Goal: Task Accomplishment & Management: Manage account settings

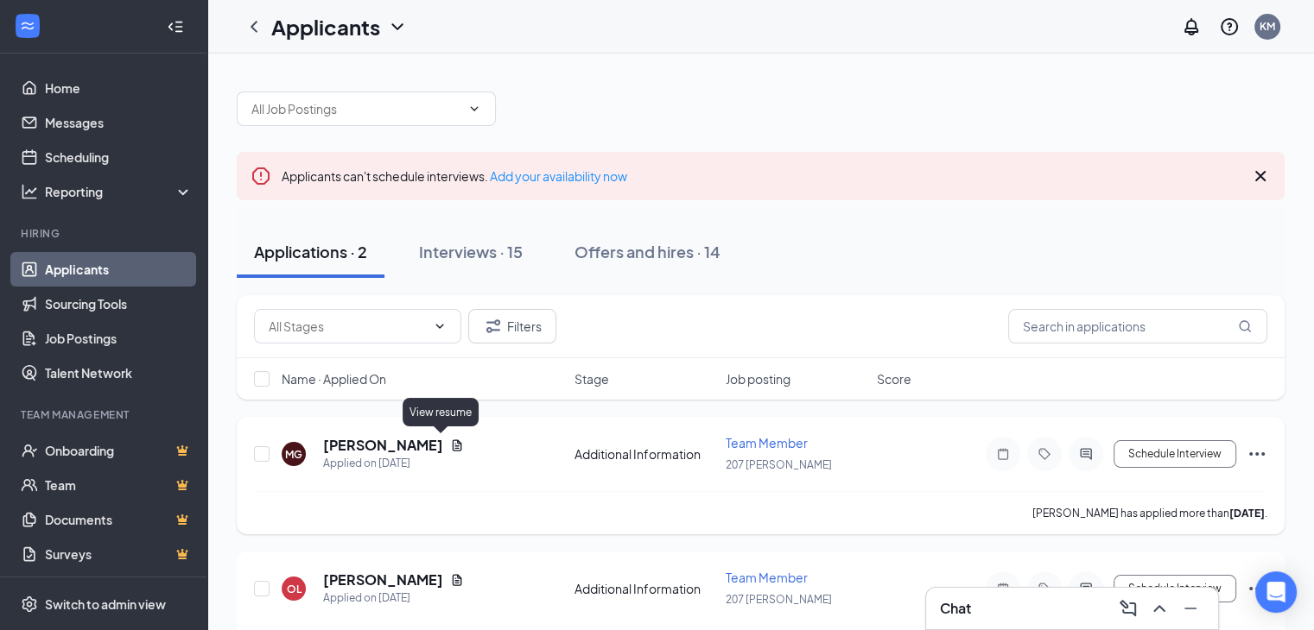
click at [453, 443] on icon "Document" at bounding box center [458, 445] width 10 height 11
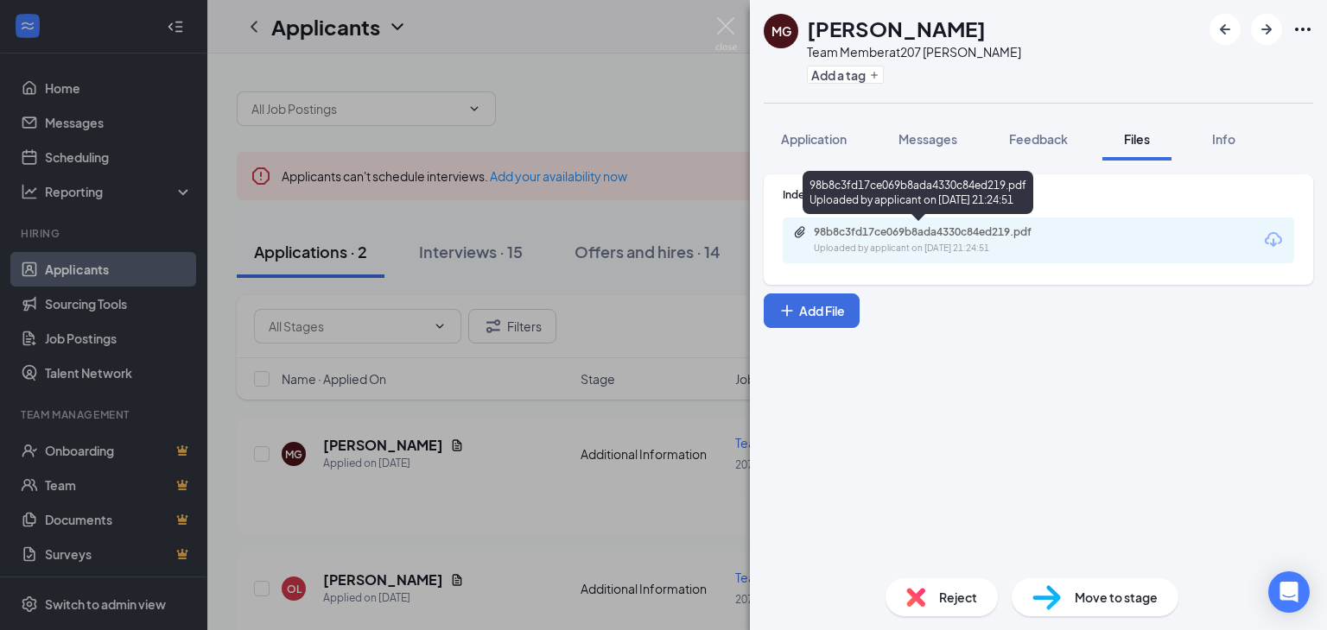
click at [956, 248] on div "Uploaded by applicant on [DATE] 21:24:51" at bounding box center [943, 249] width 259 height 14
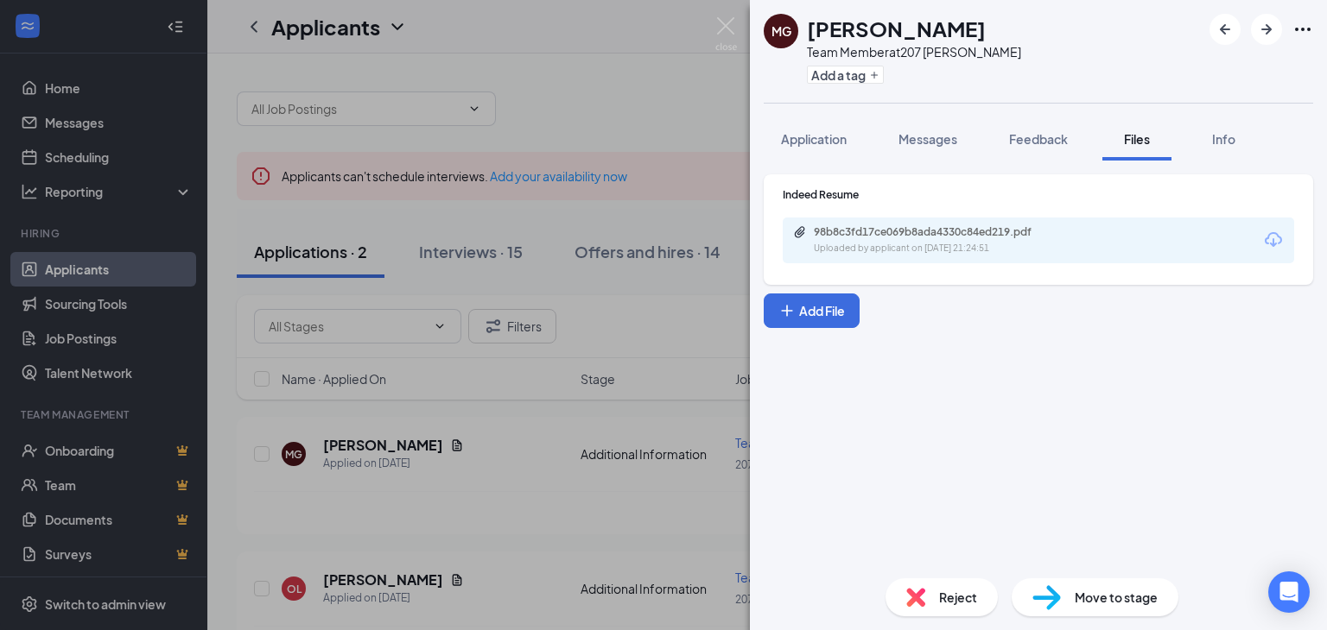
click at [539, 367] on div "[PERSON_NAME] [PERSON_NAME] Team Member at [STREET_ADDRESS][PERSON_NAME] Add a …" at bounding box center [663, 315] width 1327 height 630
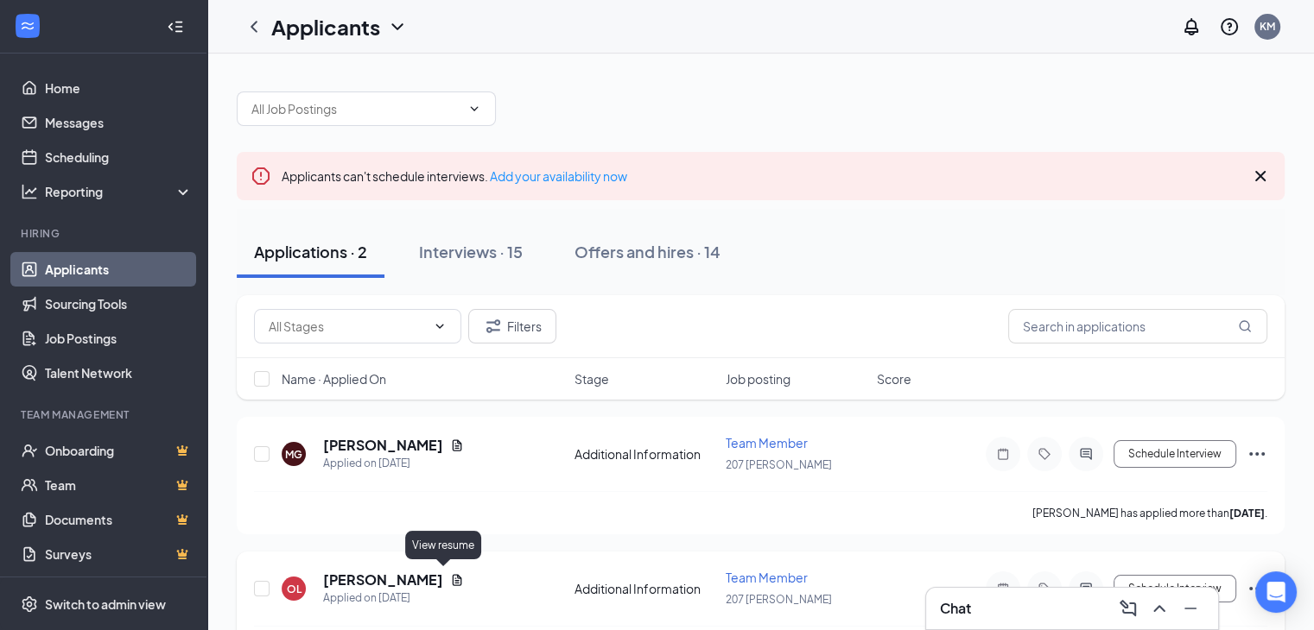
click at [450, 577] on icon "Document" at bounding box center [457, 580] width 14 height 14
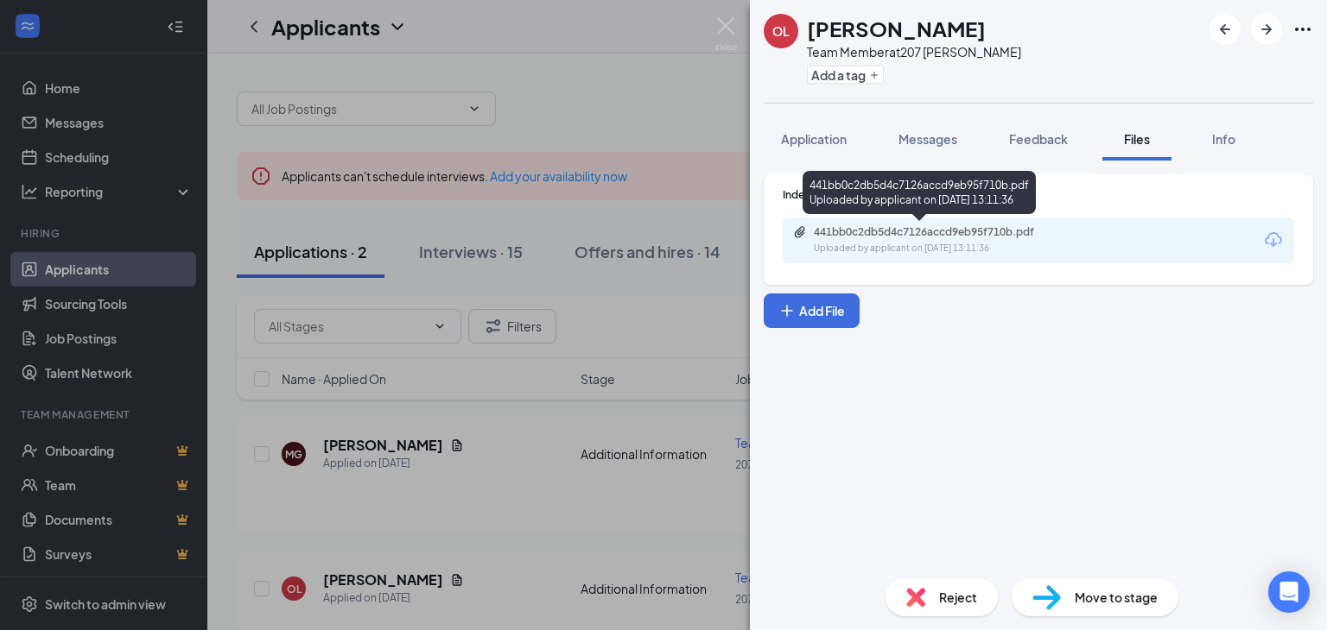
click at [957, 236] on div "441bb0c2db5d4c7126accd9eb95f710b.pdf" at bounding box center [935, 232] width 242 height 14
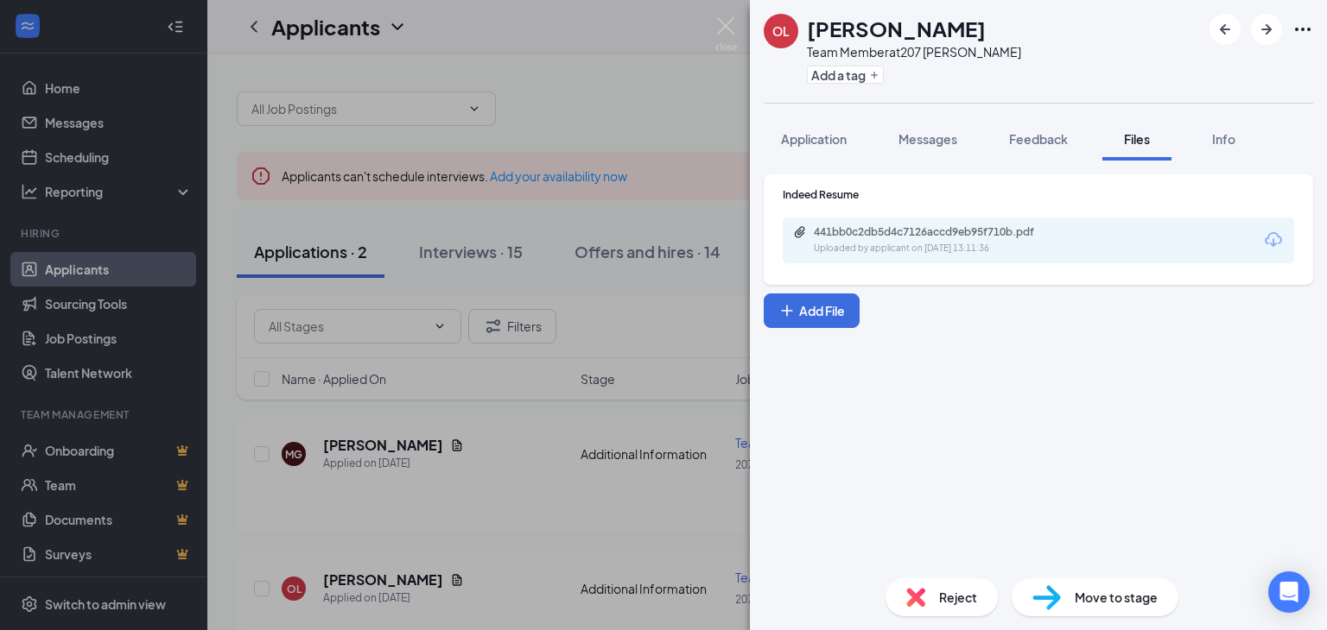
click at [548, 387] on div "OL Oyesha Lamons Team Member at 207 West Kendall Add a tag Application Messages…" at bounding box center [663, 315] width 1327 height 630
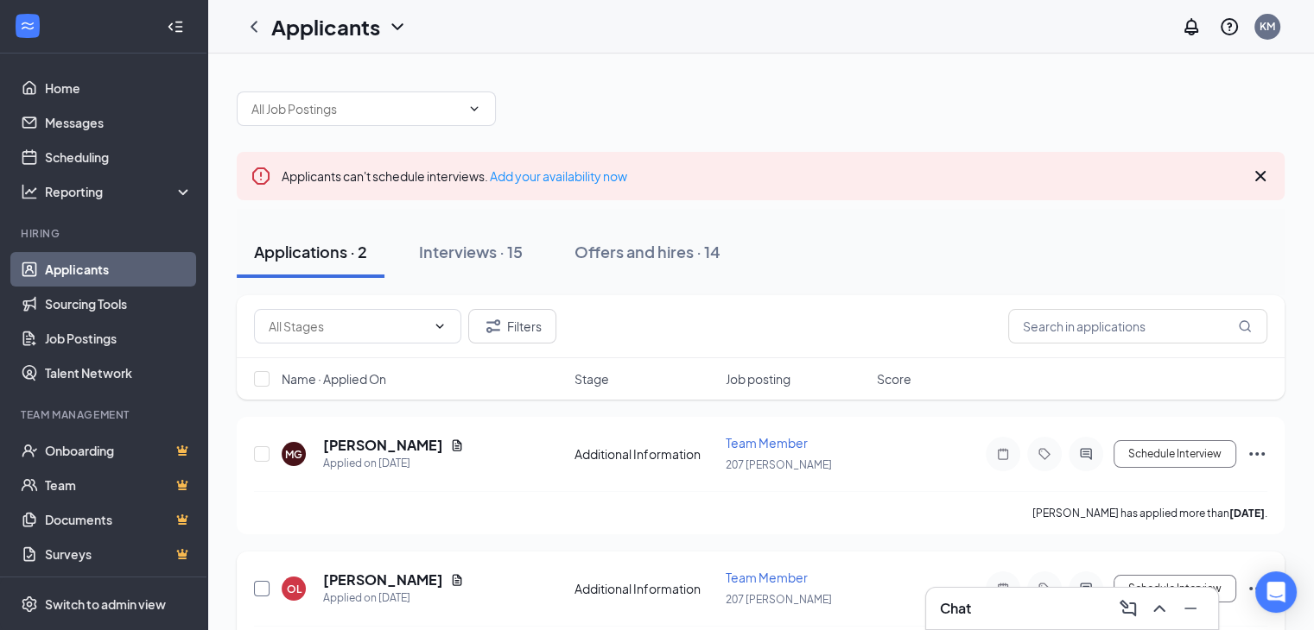
click at [265, 586] on input "checkbox" at bounding box center [262, 589] width 16 height 16
checkbox input "true"
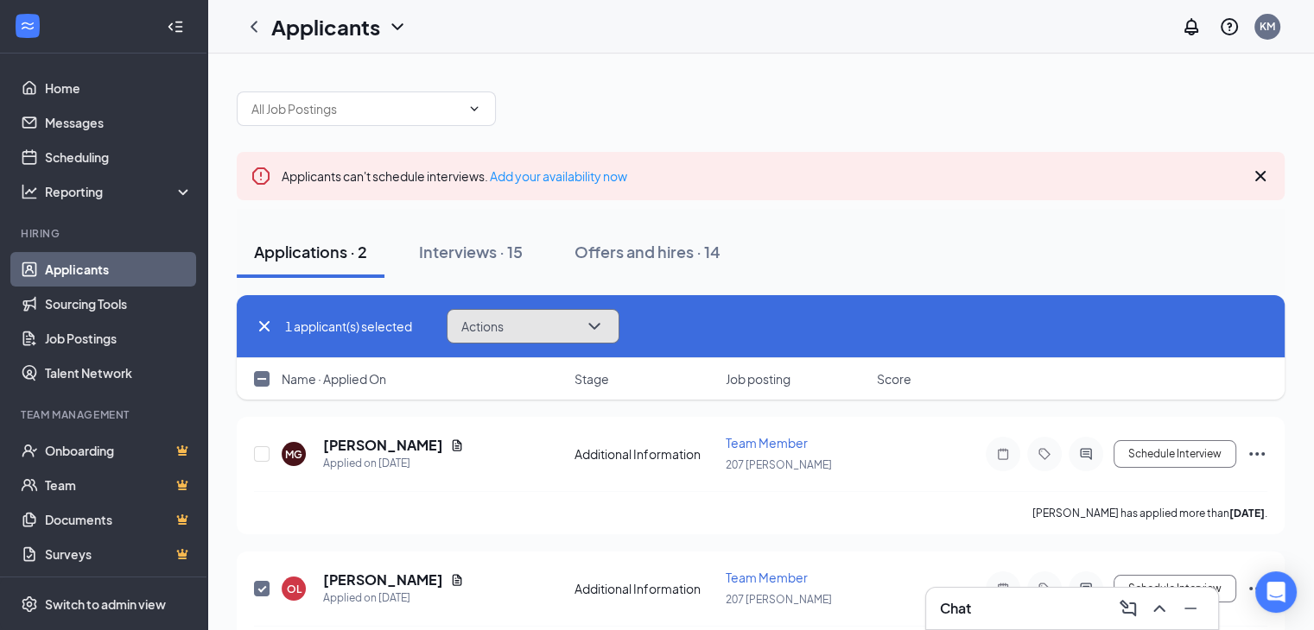
click at [523, 326] on button "Actions" at bounding box center [533, 326] width 173 height 35
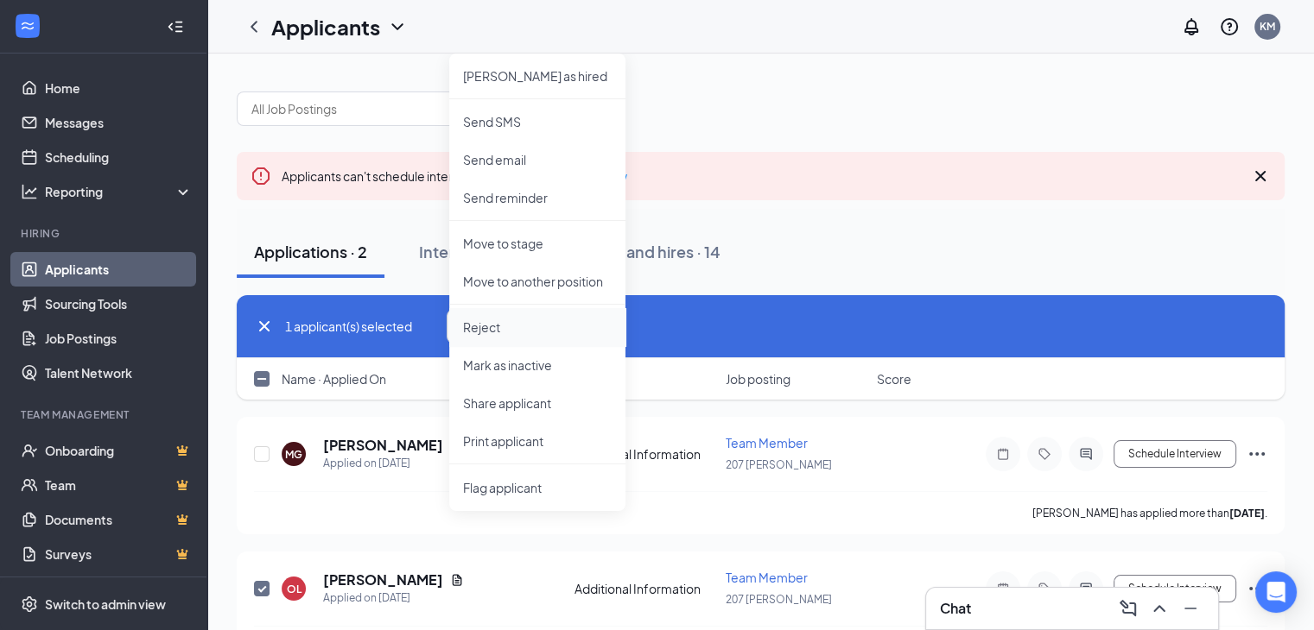
click at [516, 315] on li "Reject" at bounding box center [537, 327] width 176 height 38
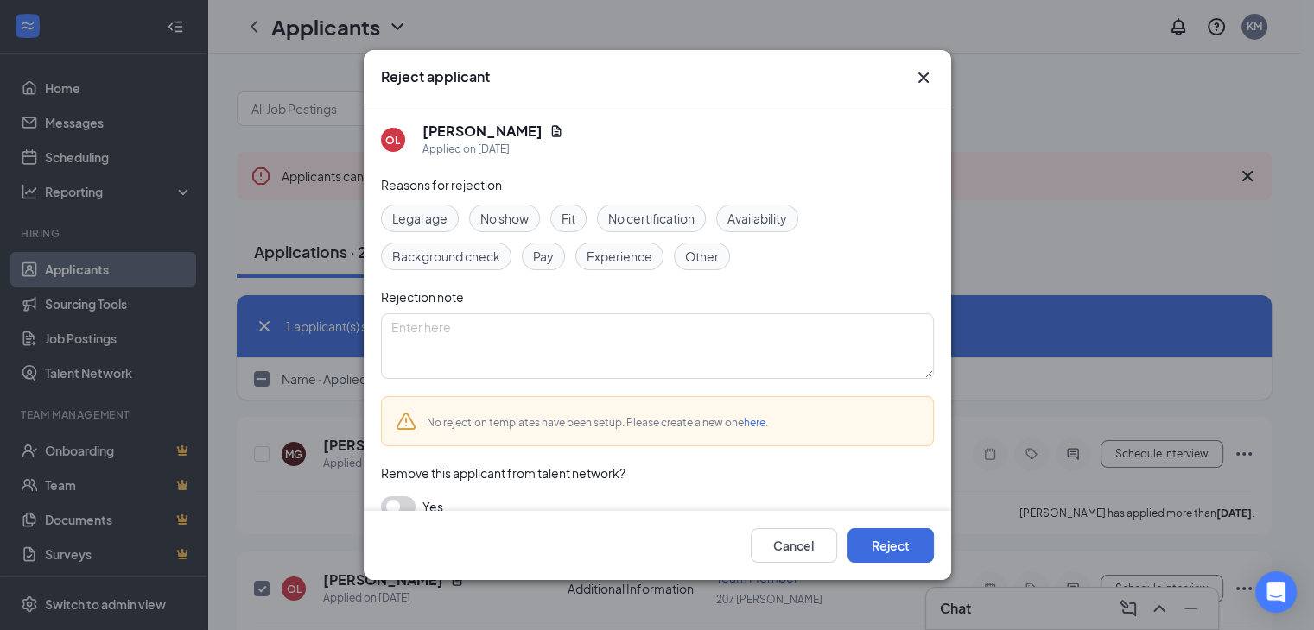
scroll to position [23, 0]
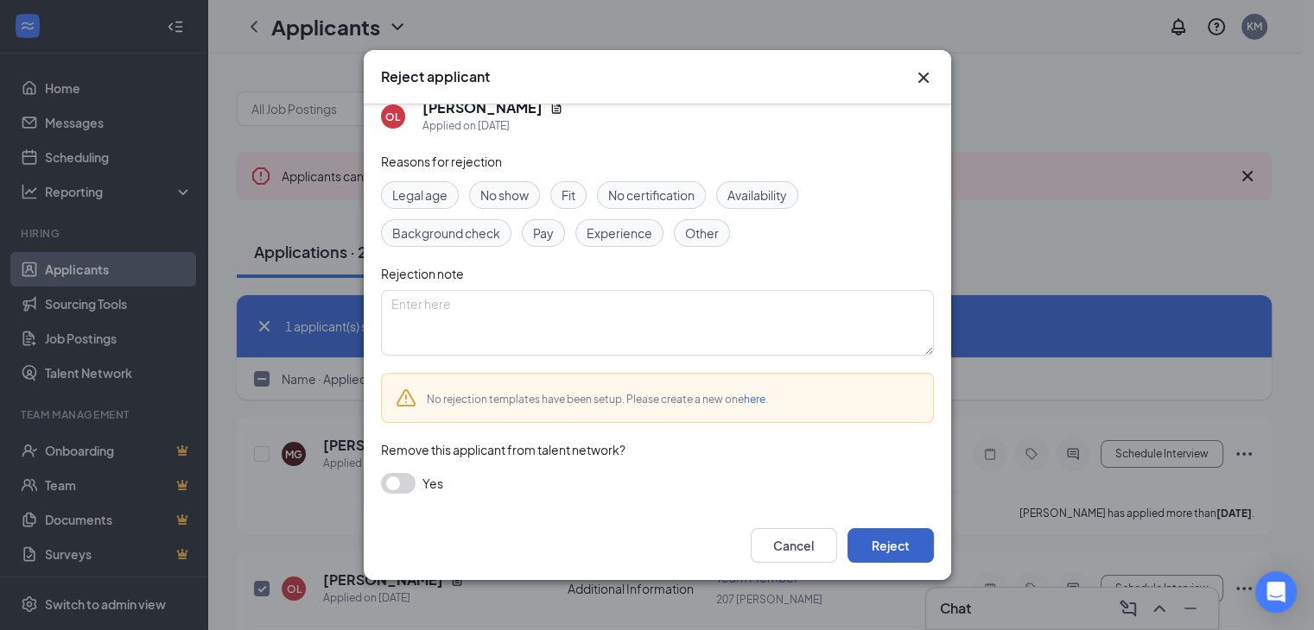
click at [895, 545] on button "Reject" at bounding box center [890, 546] width 86 height 35
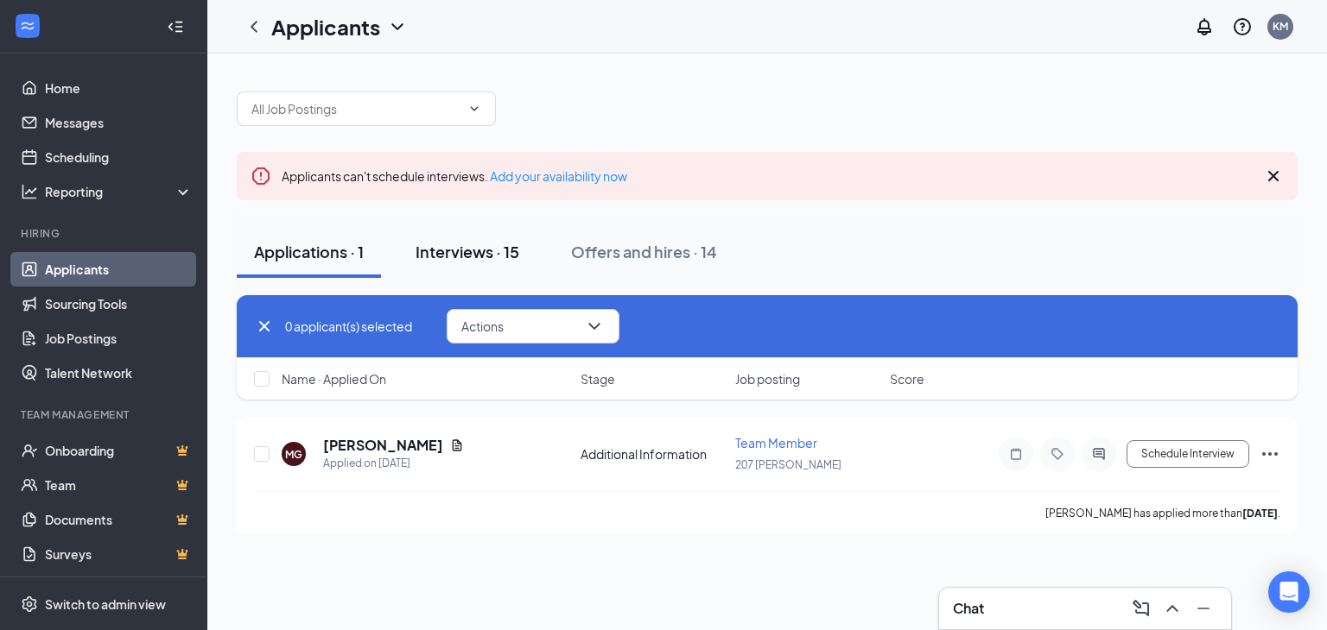
click at [453, 257] on div "Interviews · 15" at bounding box center [467, 252] width 104 height 22
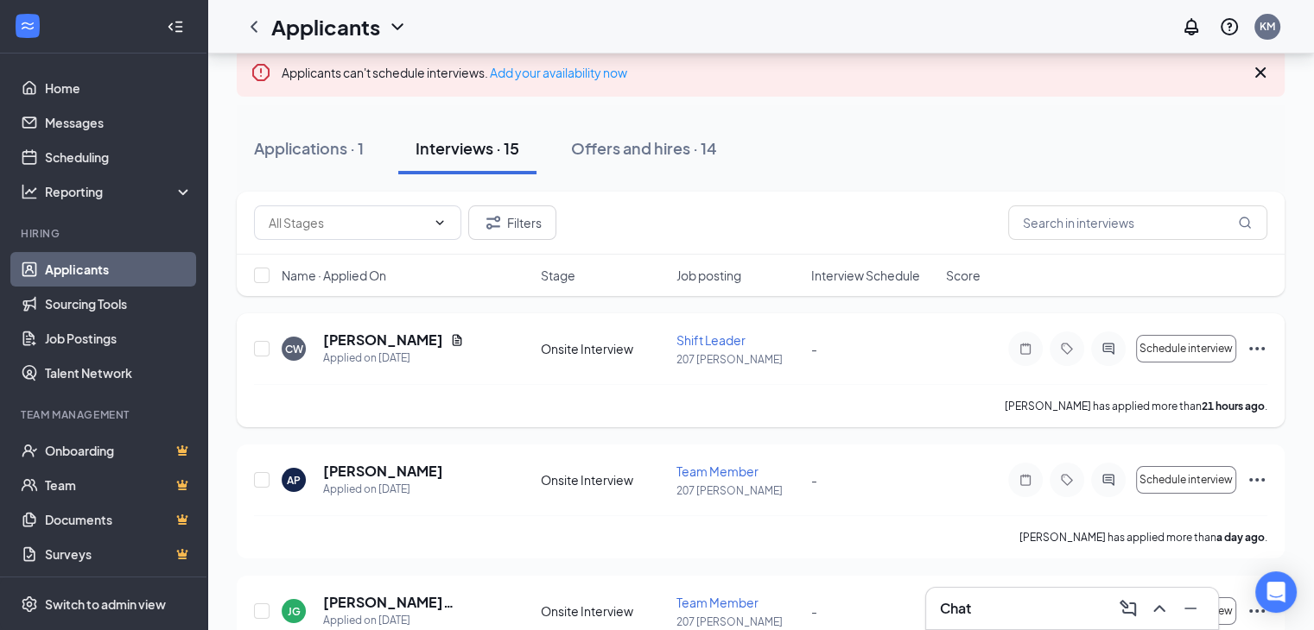
scroll to position [104, 0]
click at [453, 340] on icon "Document" at bounding box center [458, 339] width 10 height 11
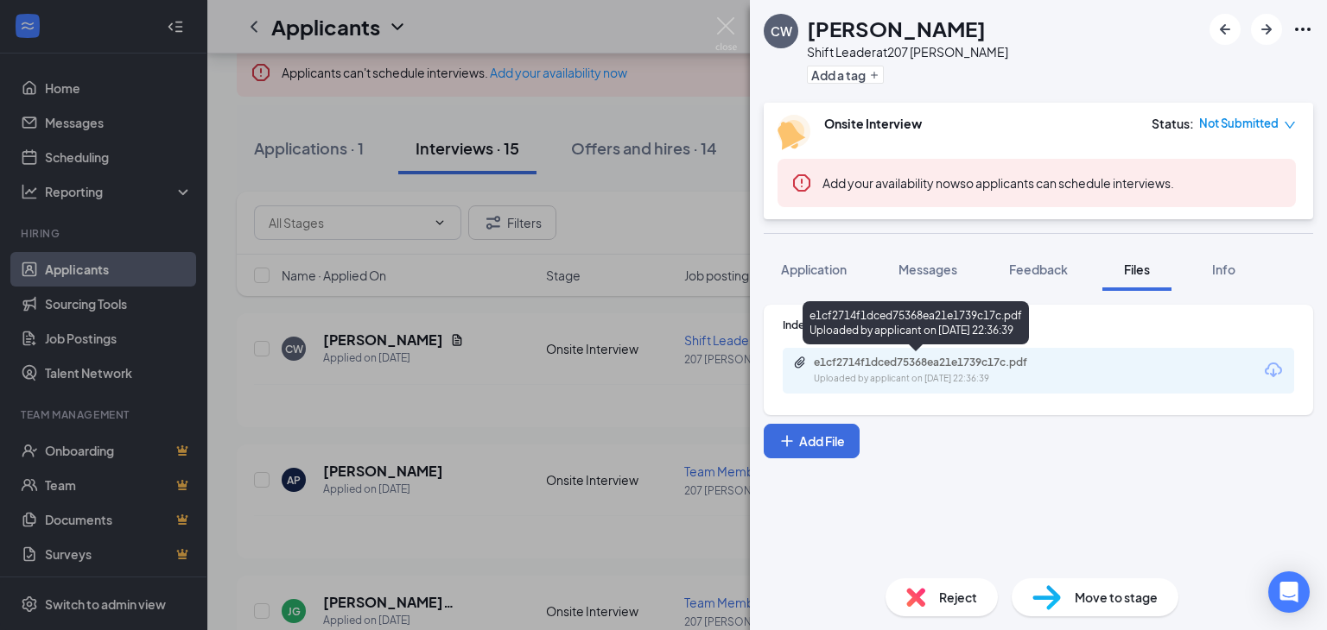
click at [890, 364] on div "e1cf2714f1dced75368ea21e1739c17c.pdf" at bounding box center [935, 363] width 242 height 14
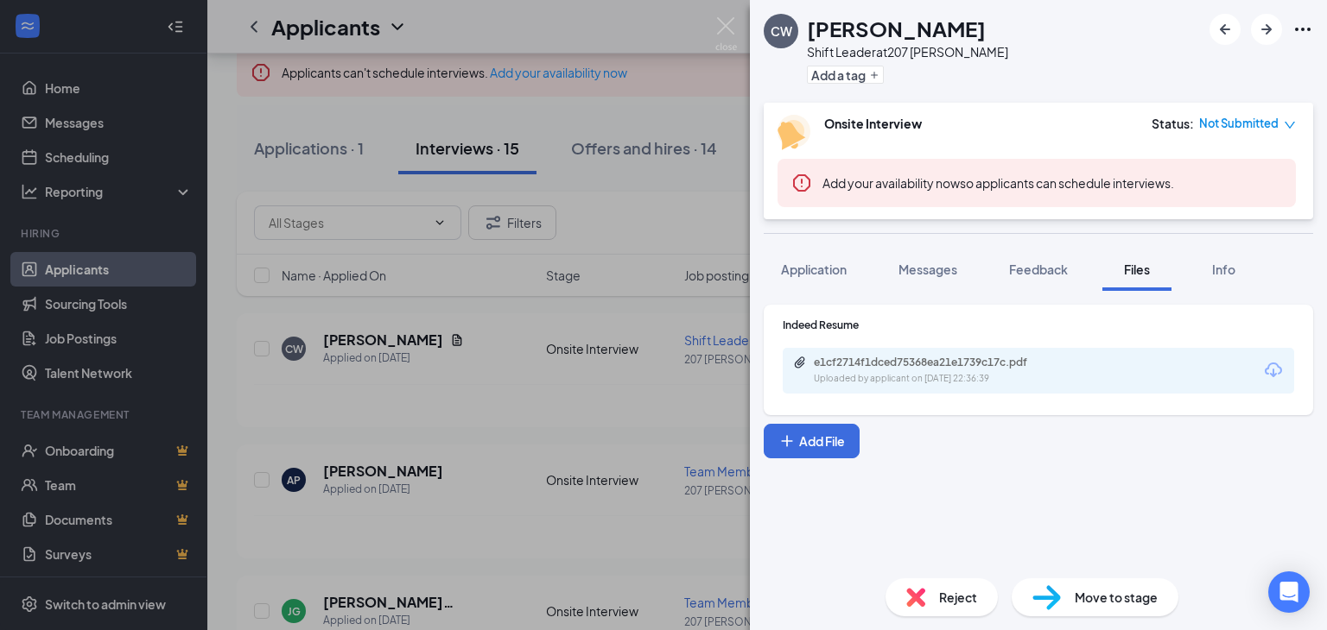
click at [491, 319] on div "CW Carli White Shift Leader at 207 West Kendall Add a tag Onsite Interview Stat…" at bounding box center [663, 315] width 1327 height 630
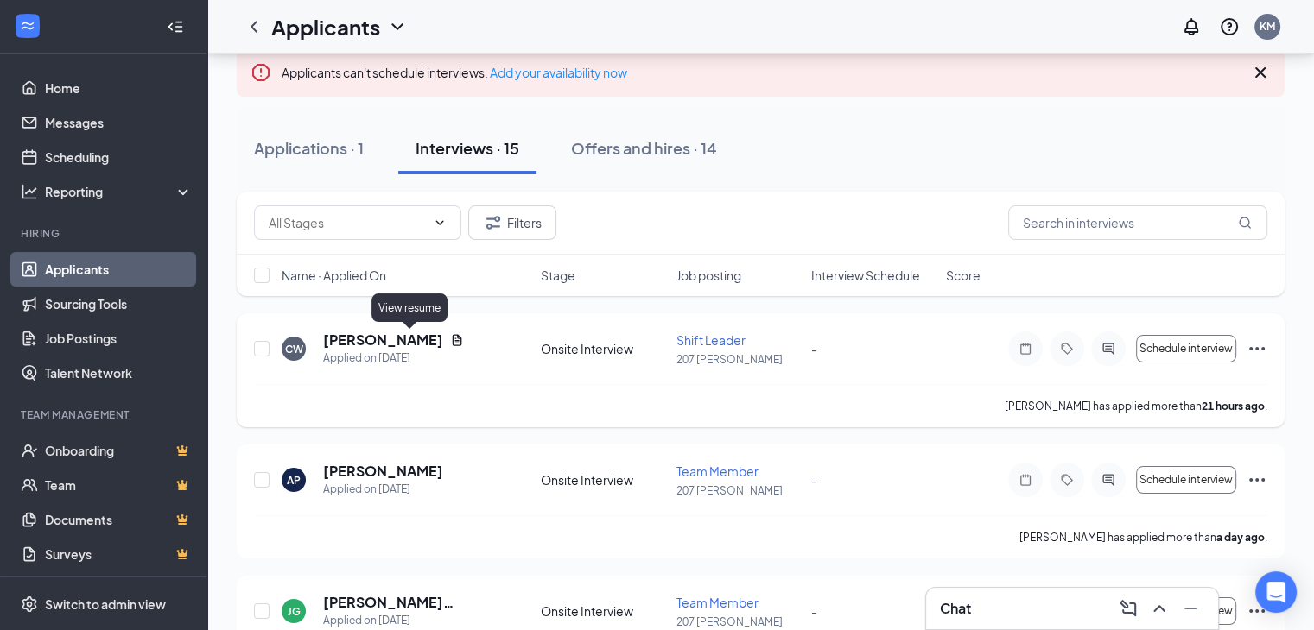
click at [453, 336] on icon "Document" at bounding box center [458, 339] width 10 height 11
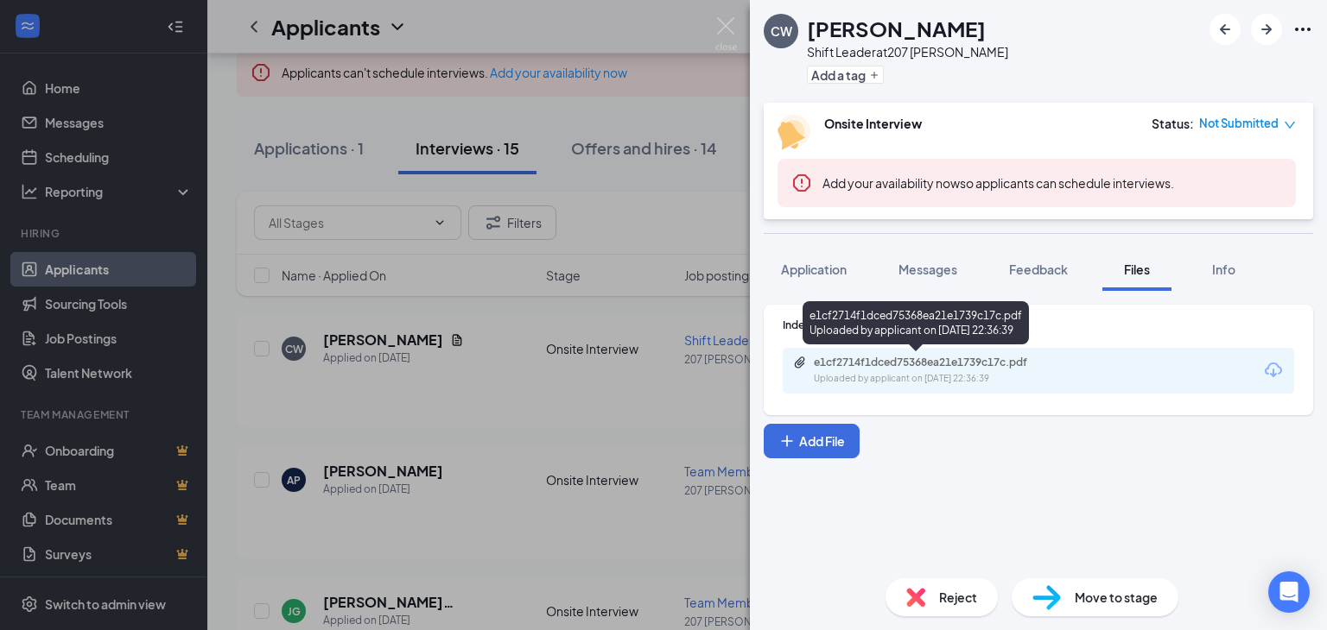
click at [833, 369] on div "e1cf2714f1dced75368ea21e1739c17c.pdf" at bounding box center [935, 363] width 242 height 14
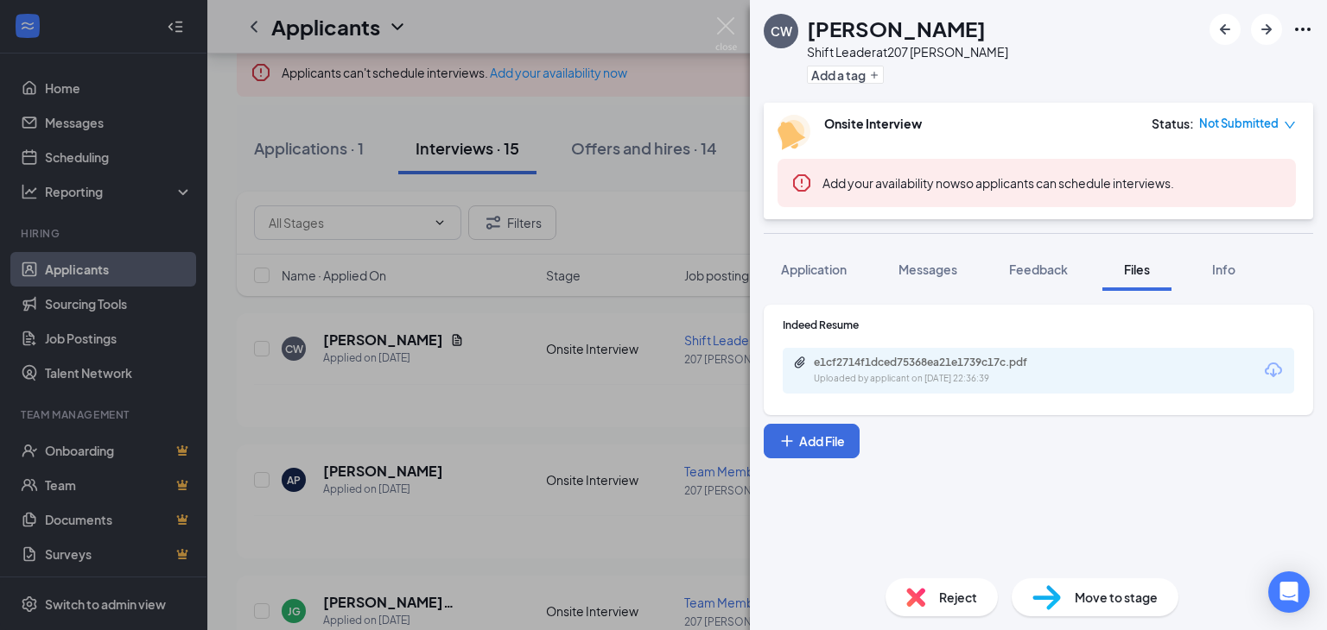
click at [512, 436] on div "CW Carli White Shift Leader at 207 West Kendall Add a tag Onsite Interview Stat…" at bounding box center [663, 315] width 1327 height 630
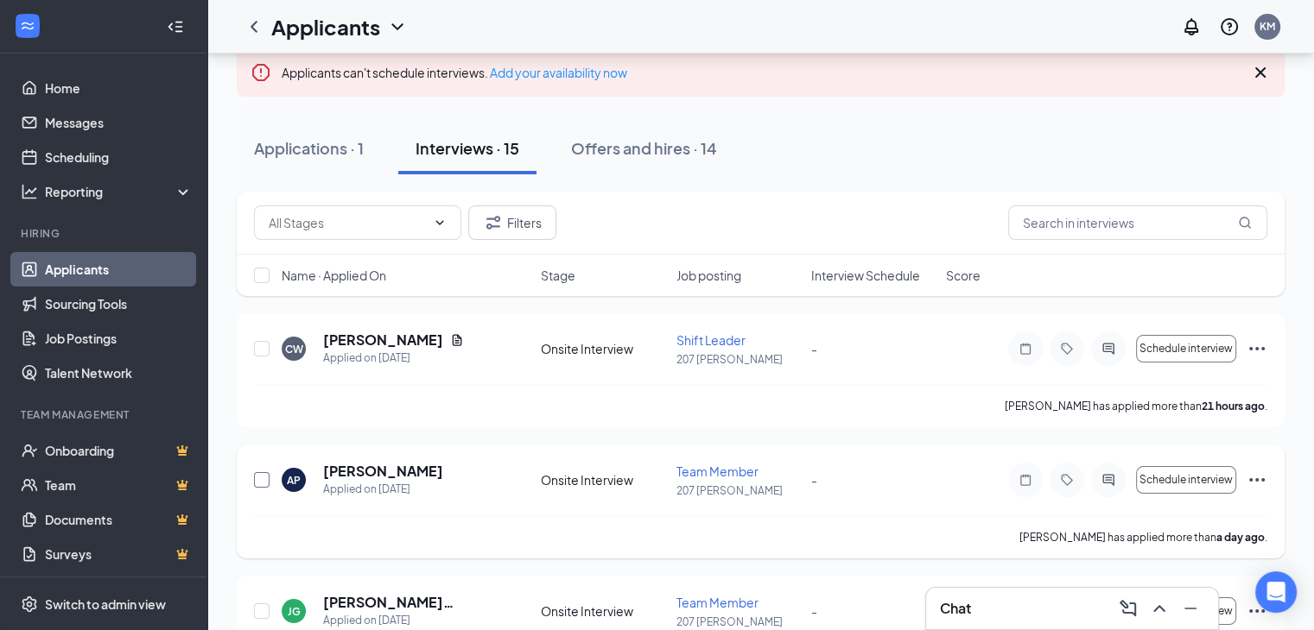
click at [256, 476] on input "checkbox" at bounding box center [262, 480] width 16 height 16
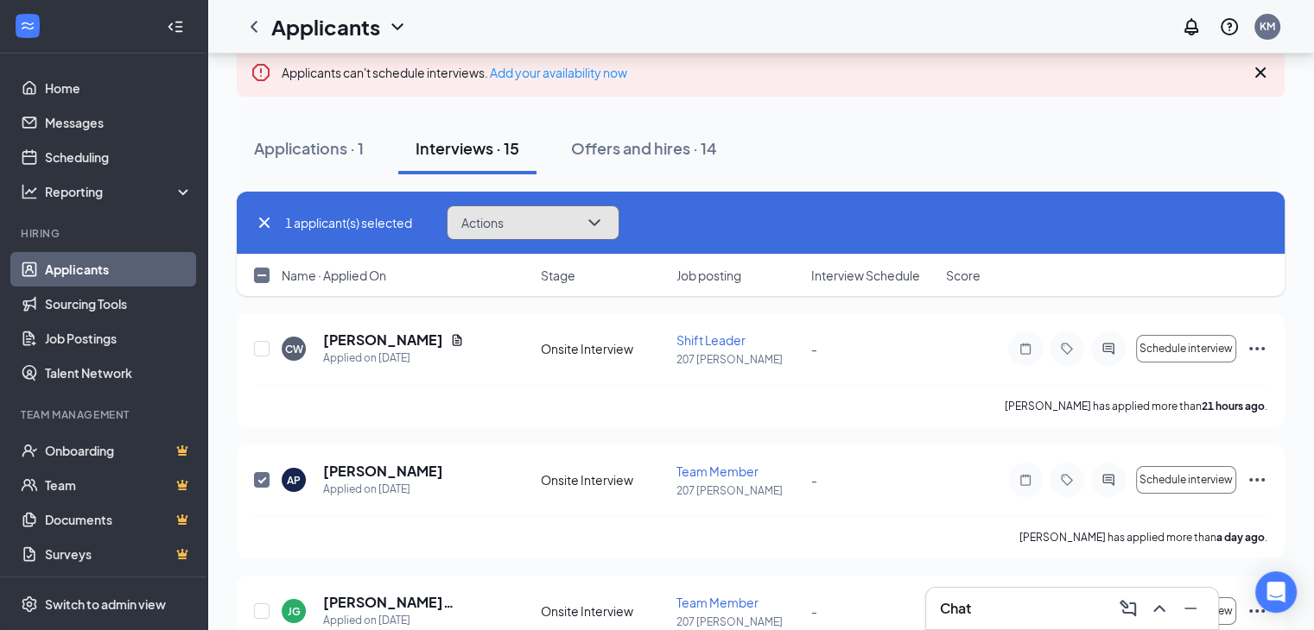
click at [492, 225] on span "Actions" at bounding box center [482, 223] width 42 height 12
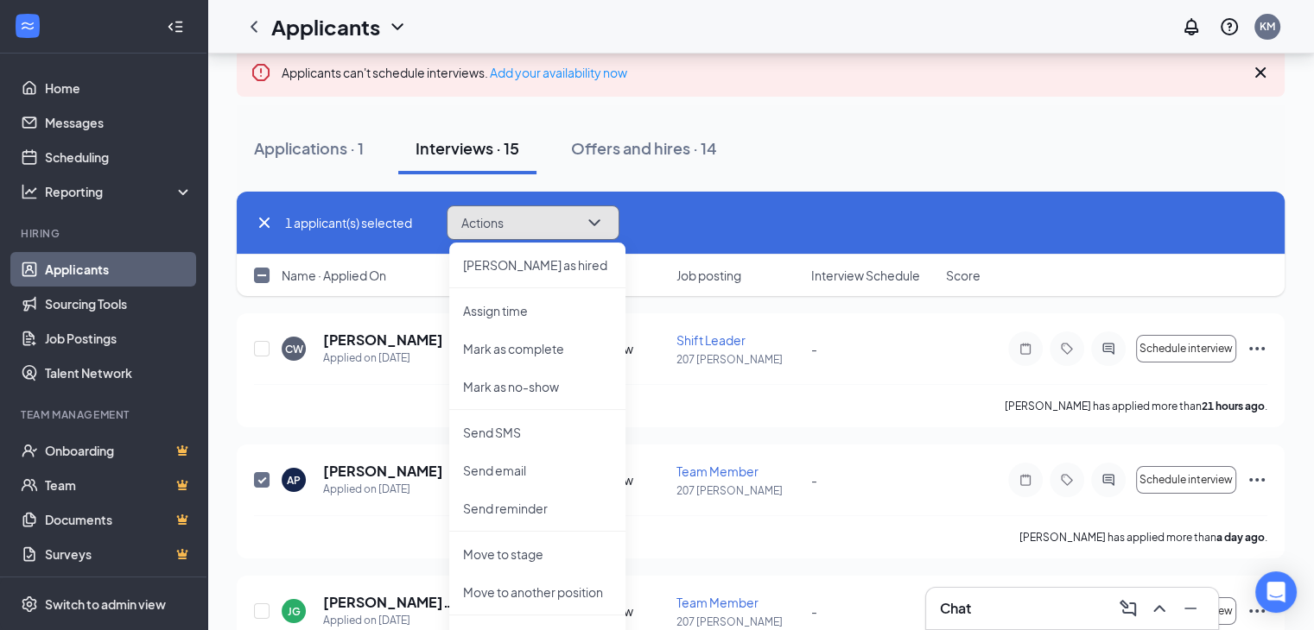
click at [518, 219] on button "Actions" at bounding box center [533, 223] width 173 height 35
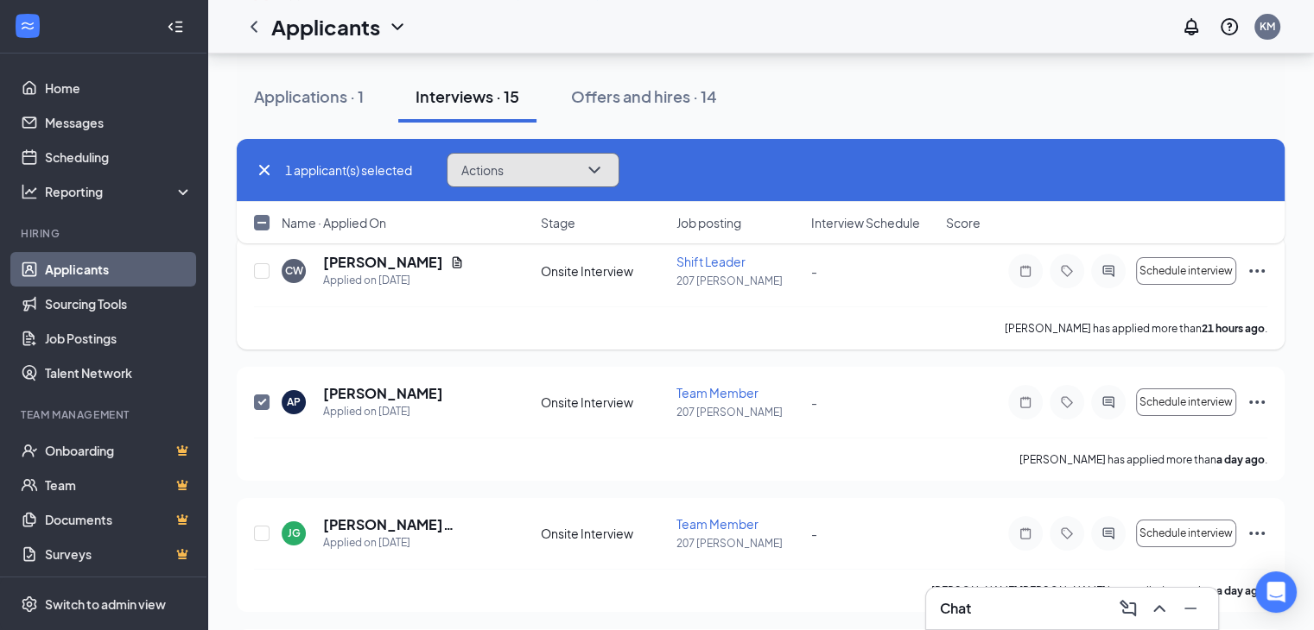
scroll to position [180, 0]
click at [542, 176] on button "Actions" at bounding box center [533, 170] width 173 height 35
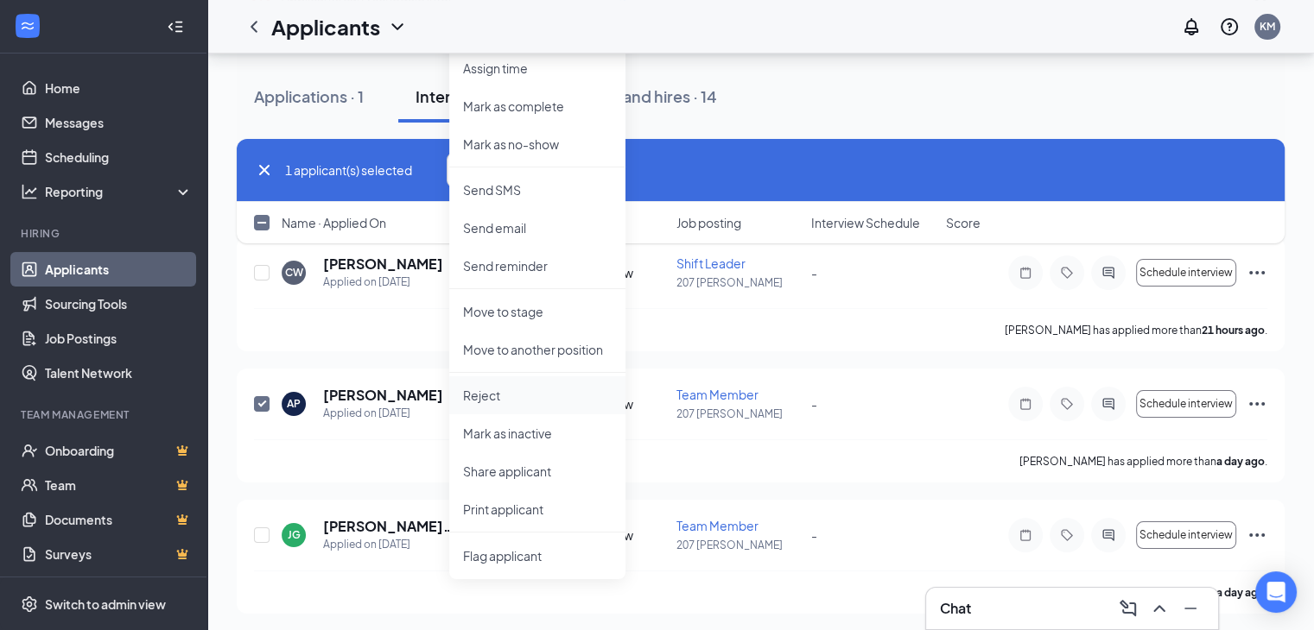
click at [518, 404] on li "Reject" at bounding box center [537, 396] width 176 height 38
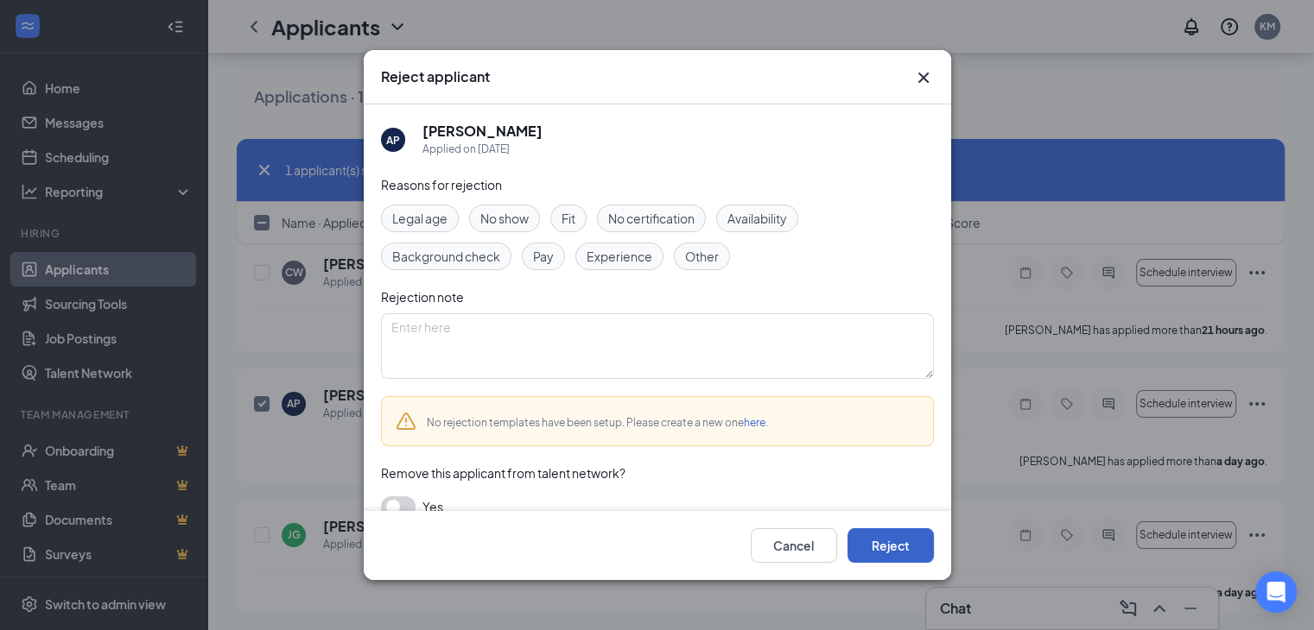
click at [895, 535] on button "Reject" at bounding box center [890, 546] width 86 height 35
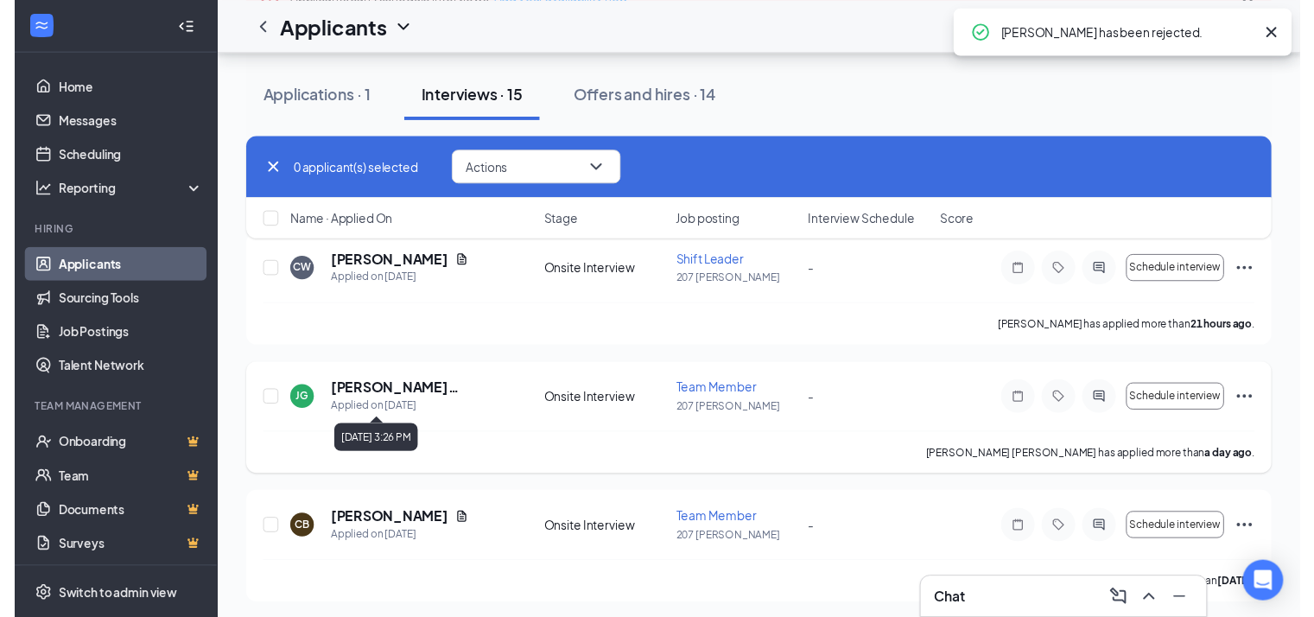
scroll to position [207, 0]
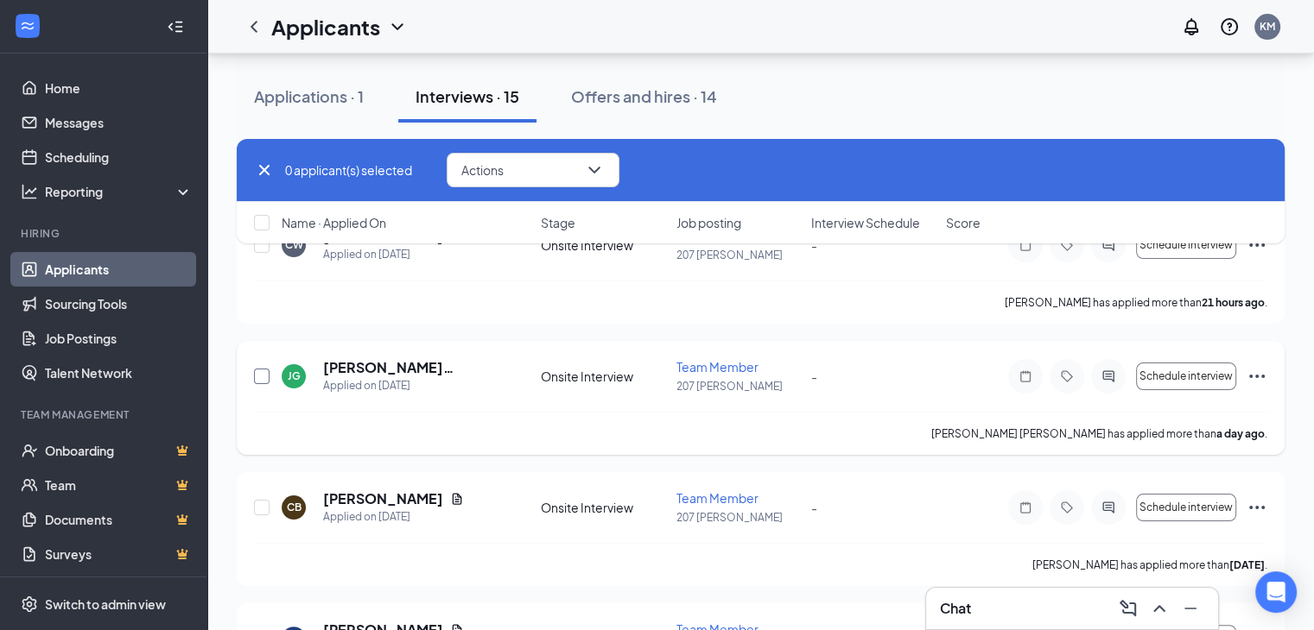
click at [266, 377] on input "checkbox" at bounding box center [262, 377] width 16 height 16
click at [567, 150] on div "1 applicant(s) selected Actions Mark as hired Assign time Mark as complete Mark…" at bounding box center [761, 170] width 1048 height 63
click at [567, 158] on button "Actions" at bounding box center [533, 170] width 173 height 35
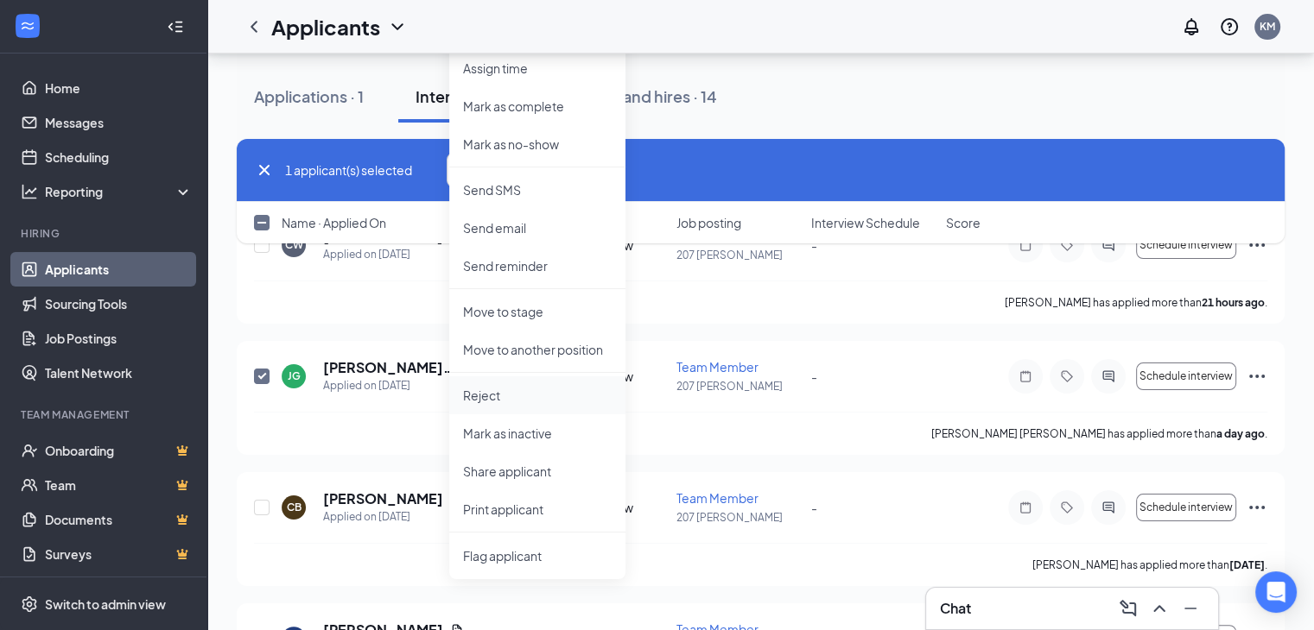
click at [545, 402] on p "Reject" at bounding box center [537, 395] width 149 height 17
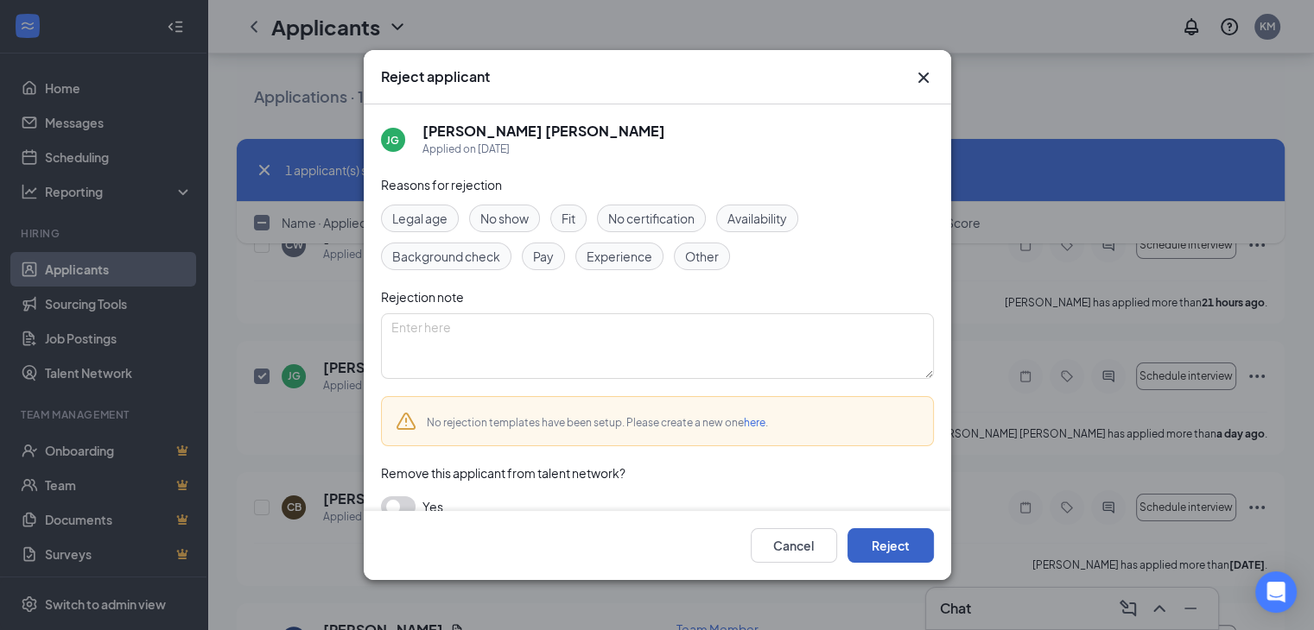
click at [857, 529] on button "Reject" at bounding box center [890, 546] width 86 height 35
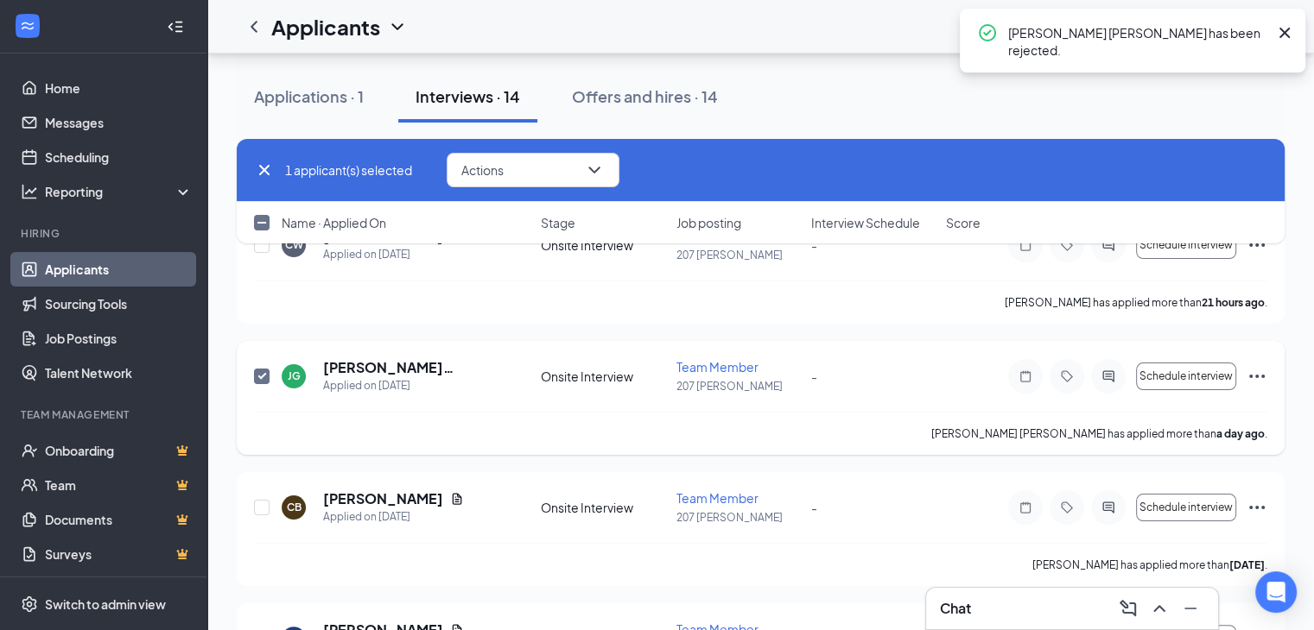
checkbox input "false"
click at [450, 366] on icon "Document" at bounding box center [457, 368] width 14 height 14
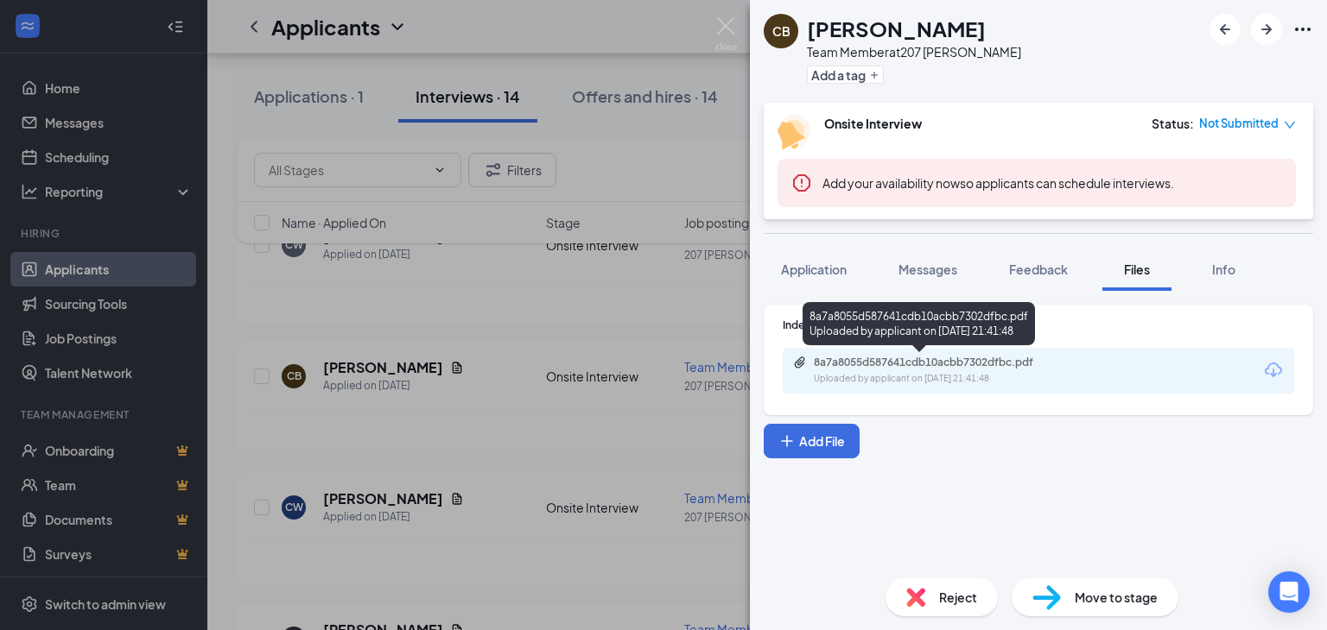
click at [991, 371] on div "8a7a8055d587641cdb10acbb7302dfbc.pdf Uploaded by applicant on Aug 24, 2025 at 2…" at bounding box center [933, 371] width 280 height 30
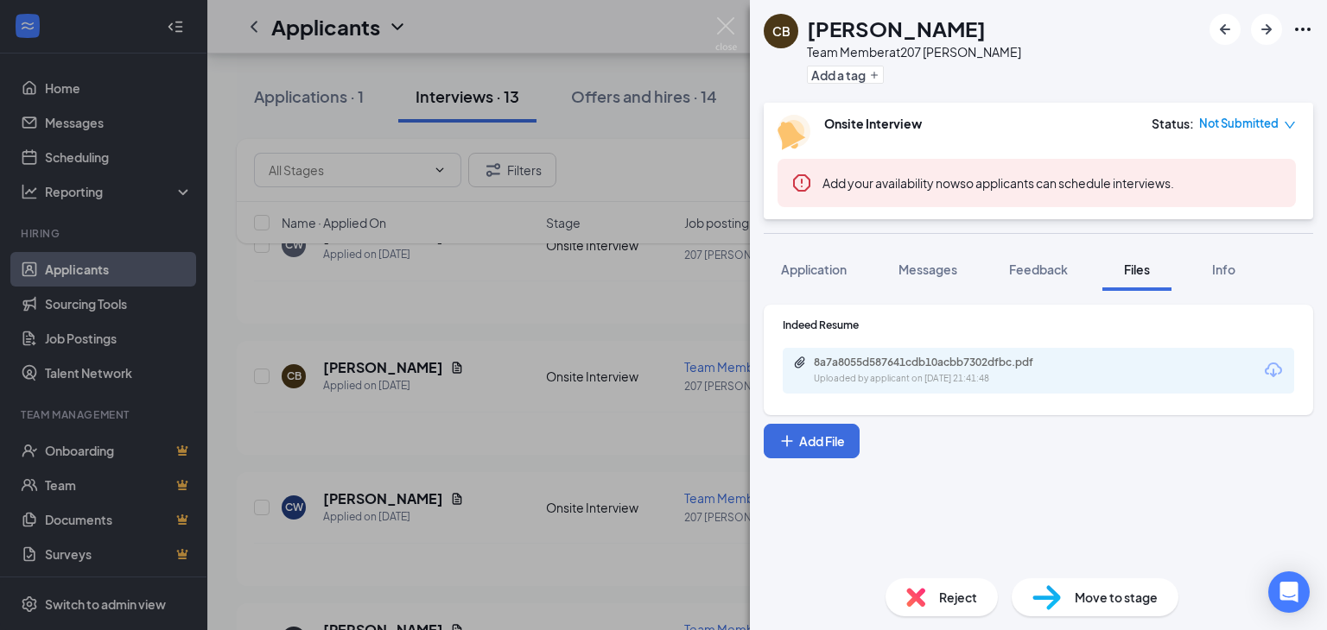
click at [539, 411] on div "CB Caroline Borroto Team Member at 207 West Kendall Add a tag Onsite Interview …" at bounding box center [663, 315] width 1327 height 630
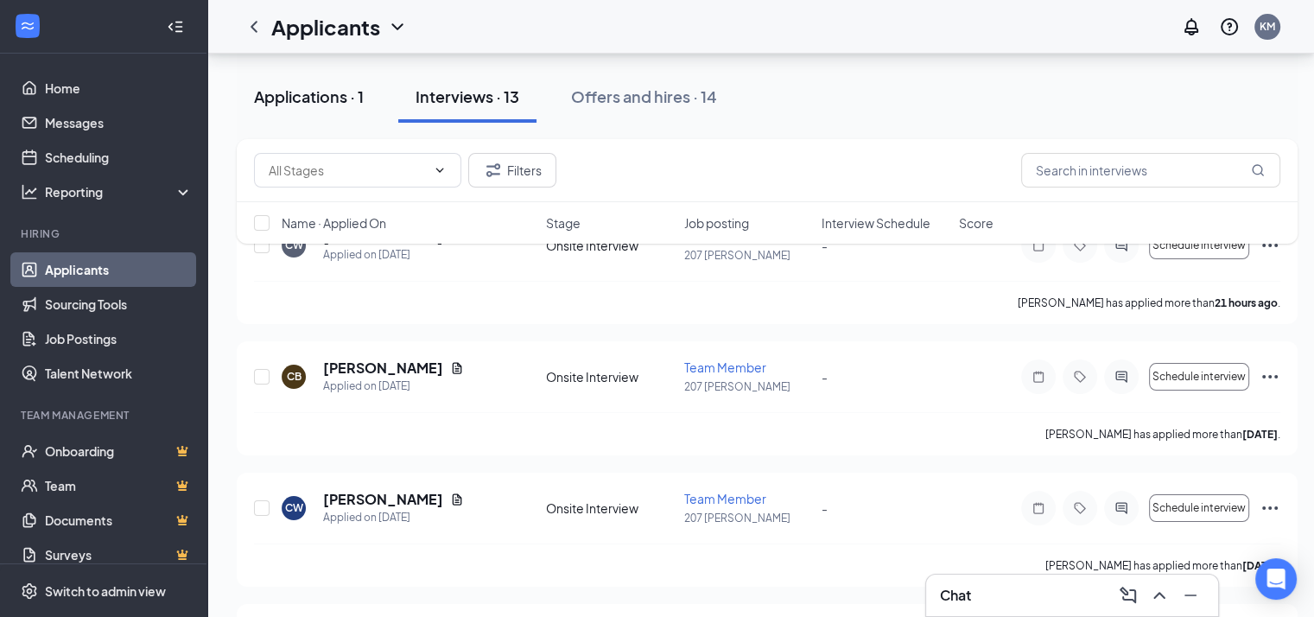
click at [348, 90] on div "Applications · 1" at bounding box center [309, 97] width 110 height 22
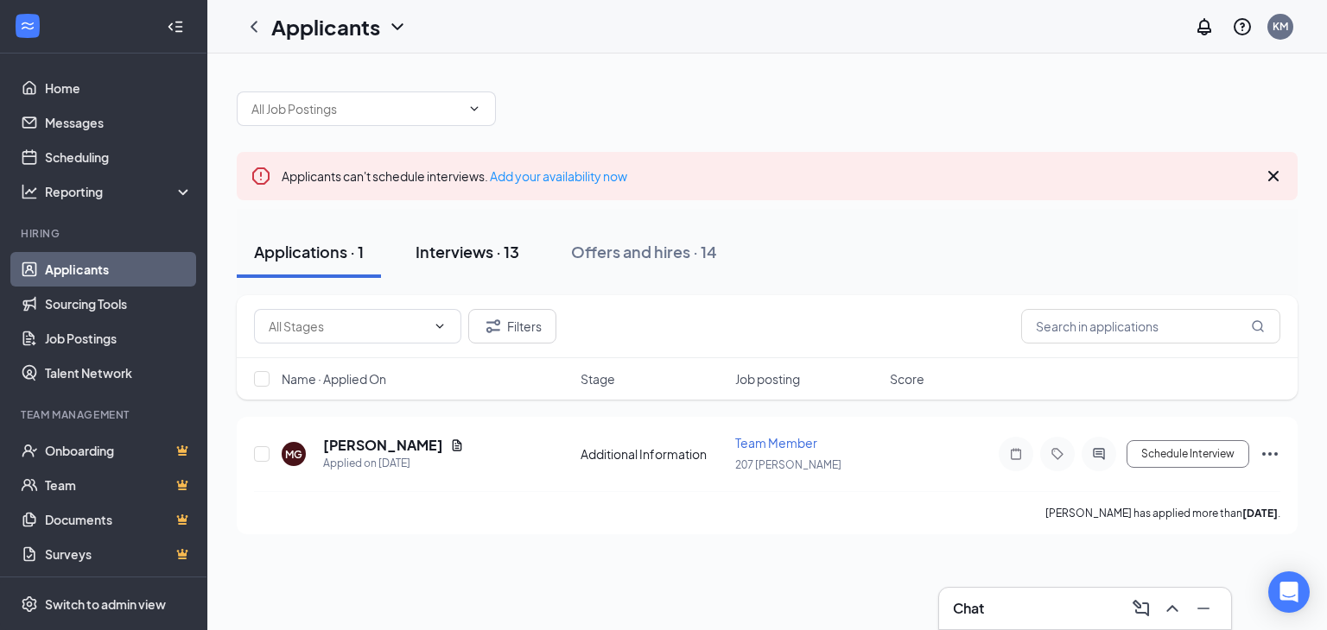
click at [434, 255] on div "Interviews · 13" at bounding box center [467, 252] width 104 height 22
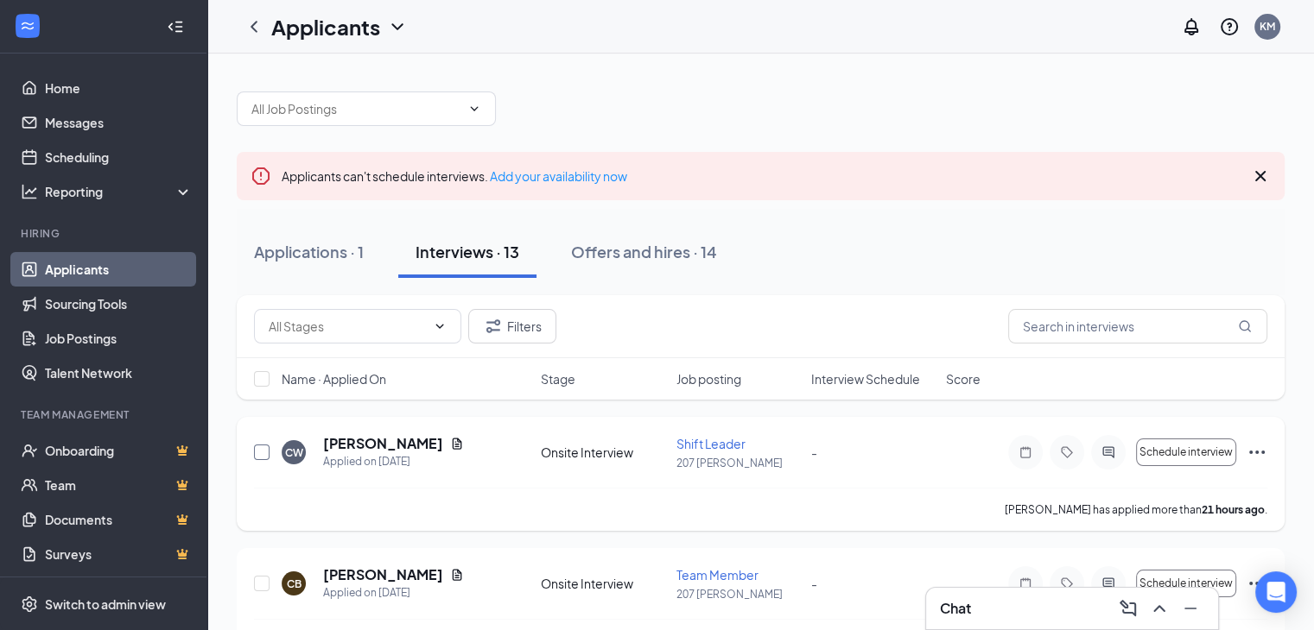
click at [263, 451] on input "checkbox" at bounding box center [262, 453] width 16 height 16
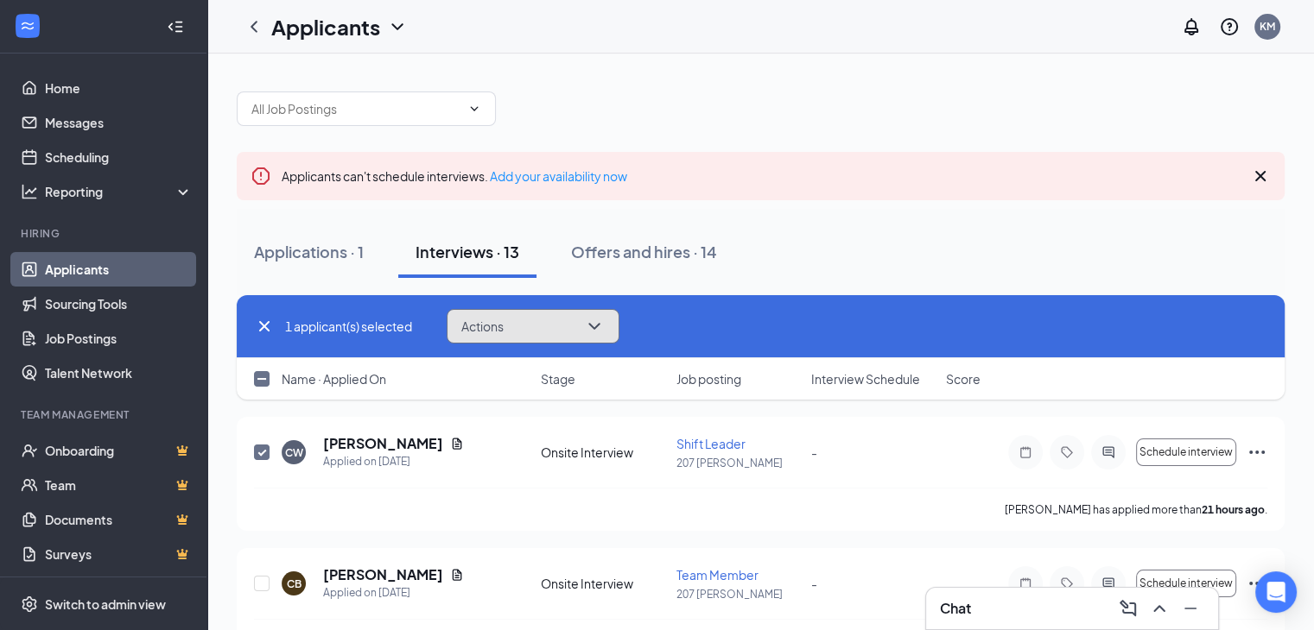
click at [510, 333] on button "Actions" at bounding box center [533, 326] width 173 height 35
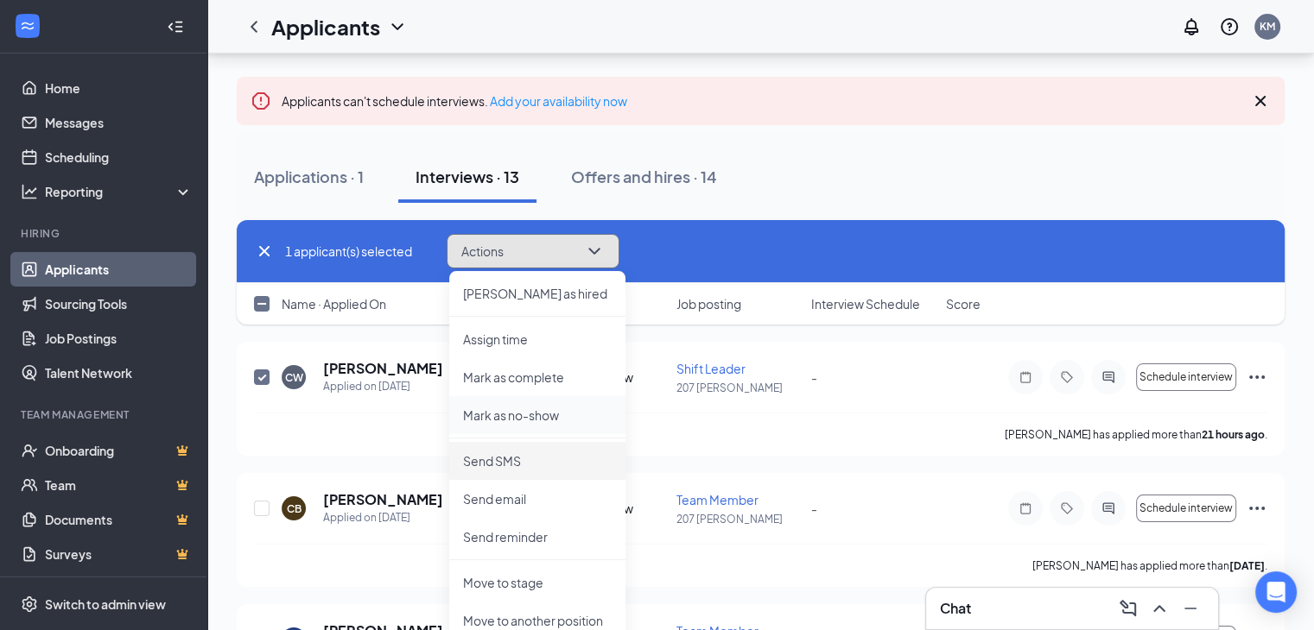
scroll to position [76, 0]
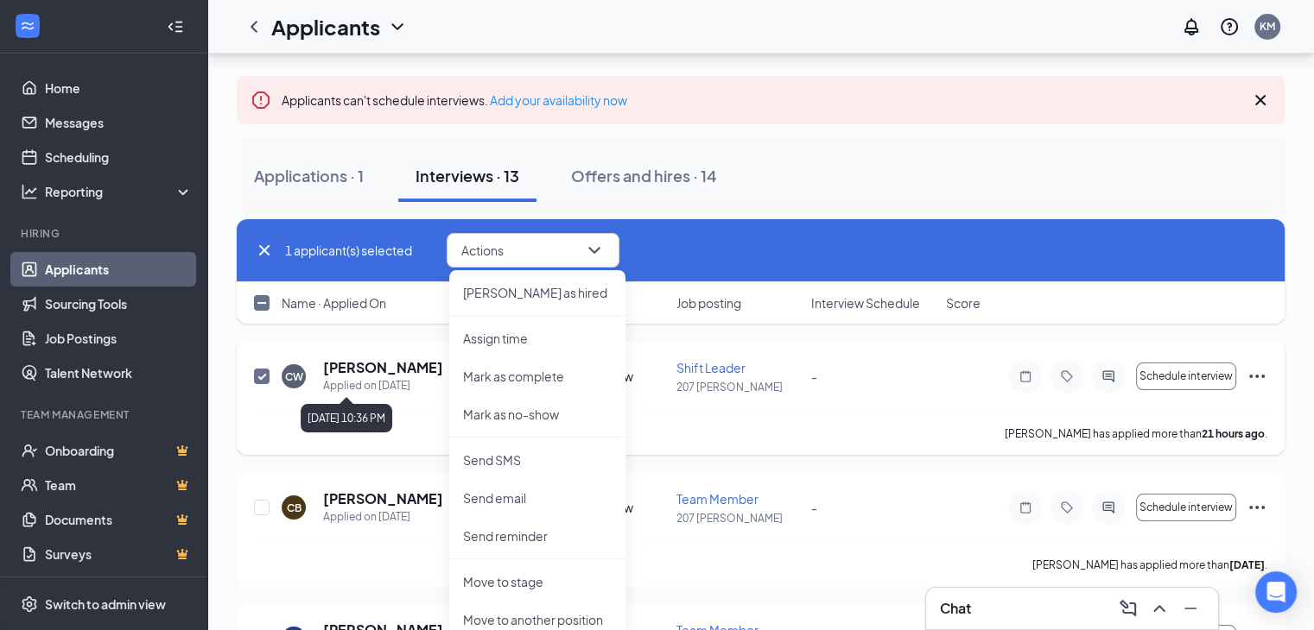
click at [379, 377] on div "Applied on Aug 25" at bounding box center [393, 385] width 141 height 17
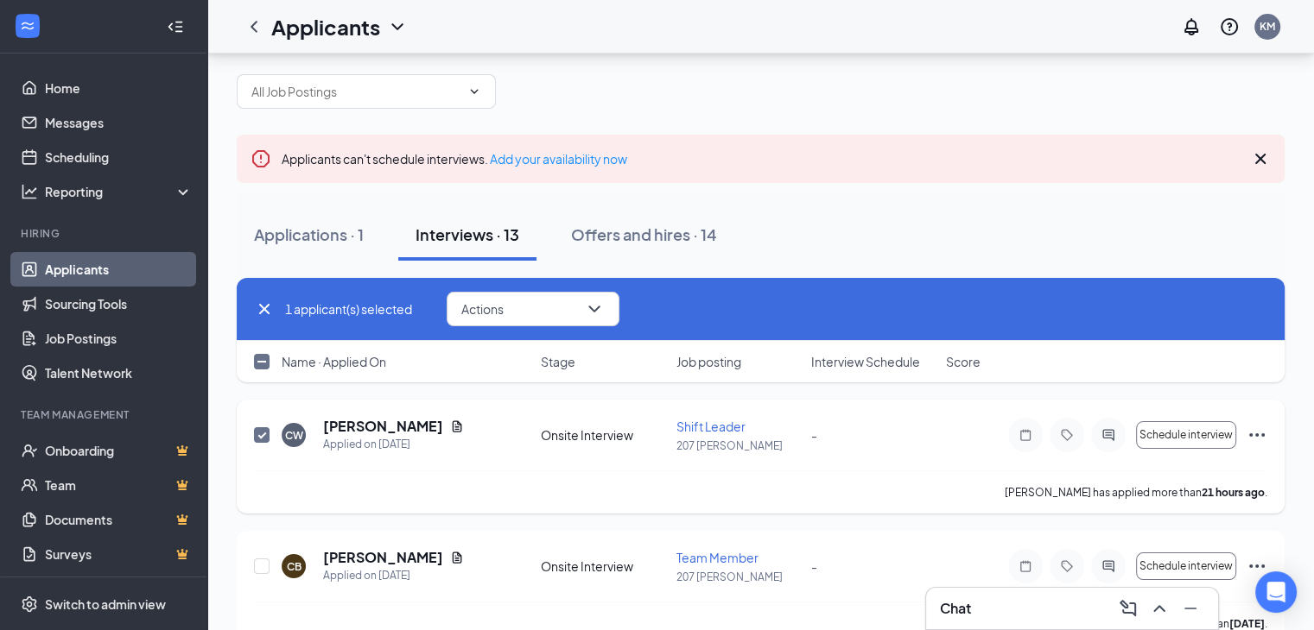
scroll to position [3, 0]
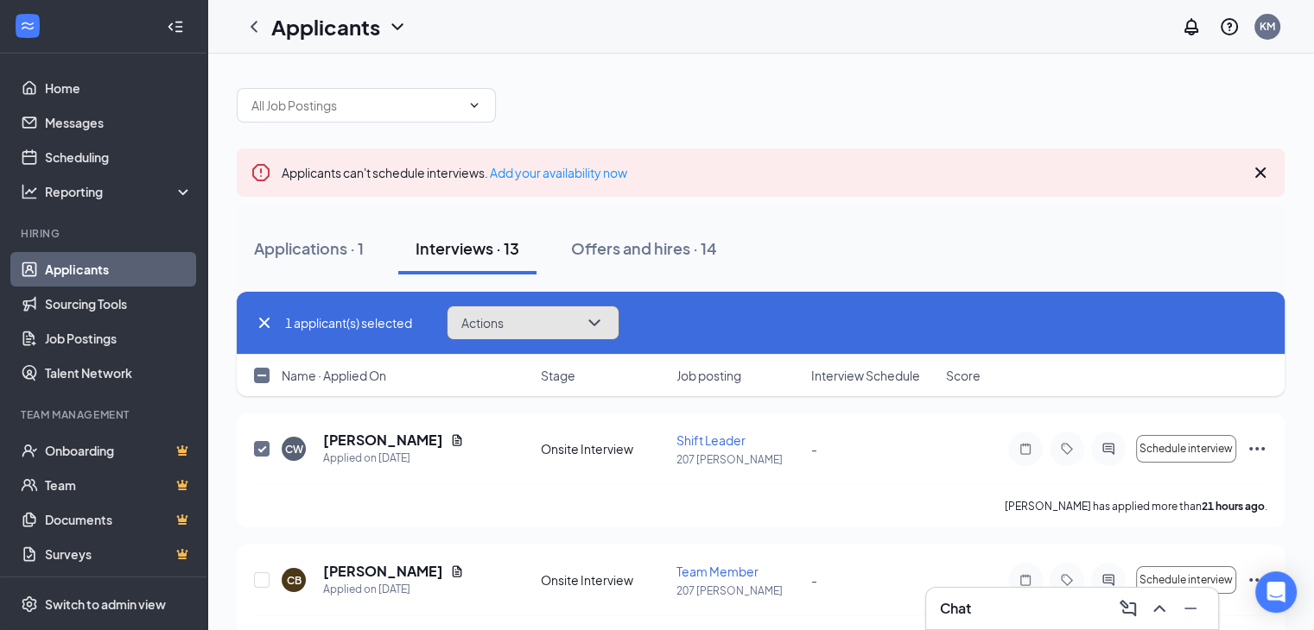
click at [532, 330] on button "Actions" at bounding box center [533, 323] width 173 height 35
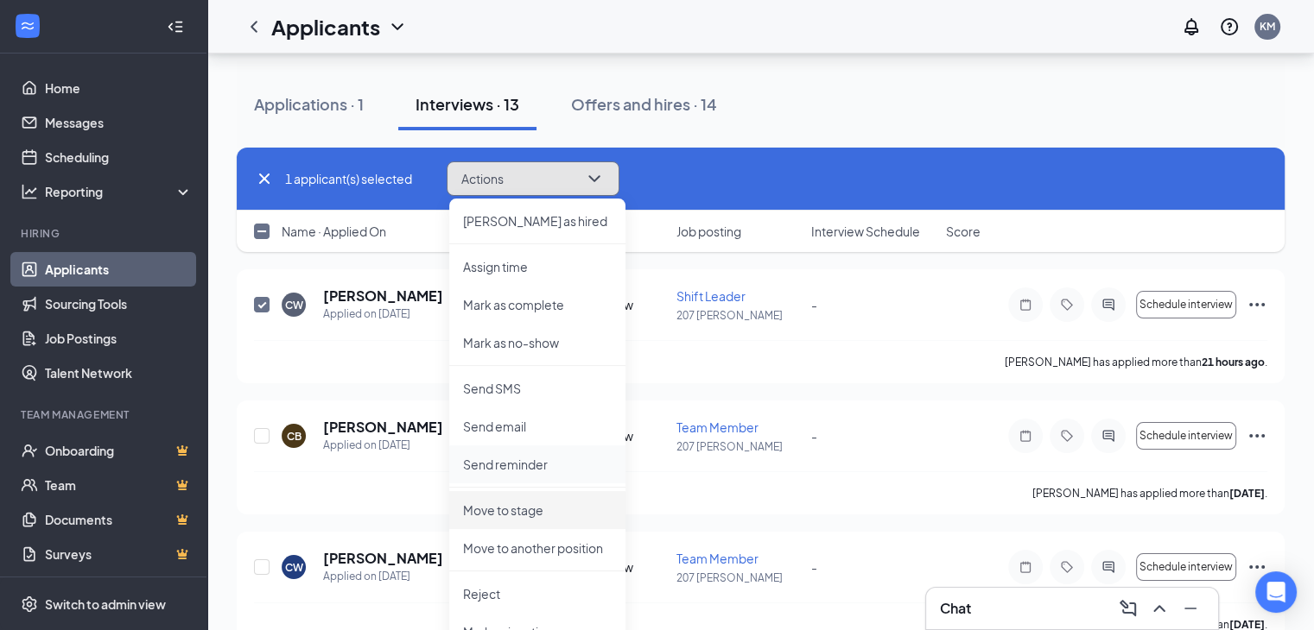
scroll to position [143, 0]
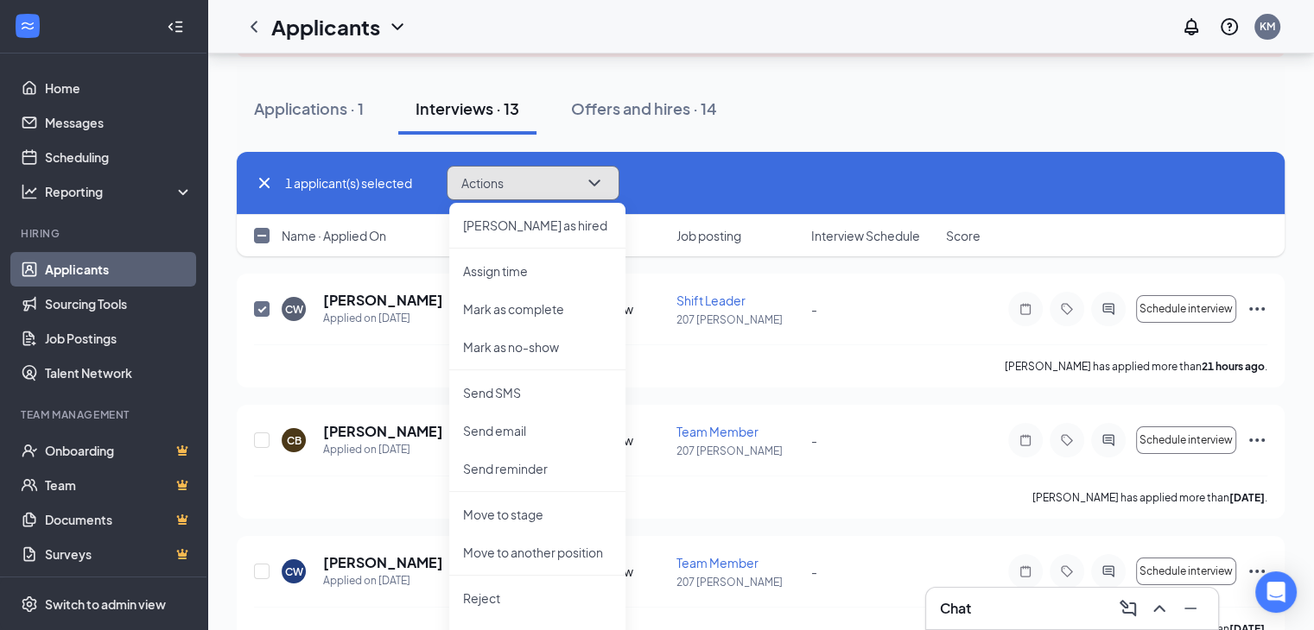
click at [535, 194] on button "Actions" at bounding box center [533, 183] width 173 height 35
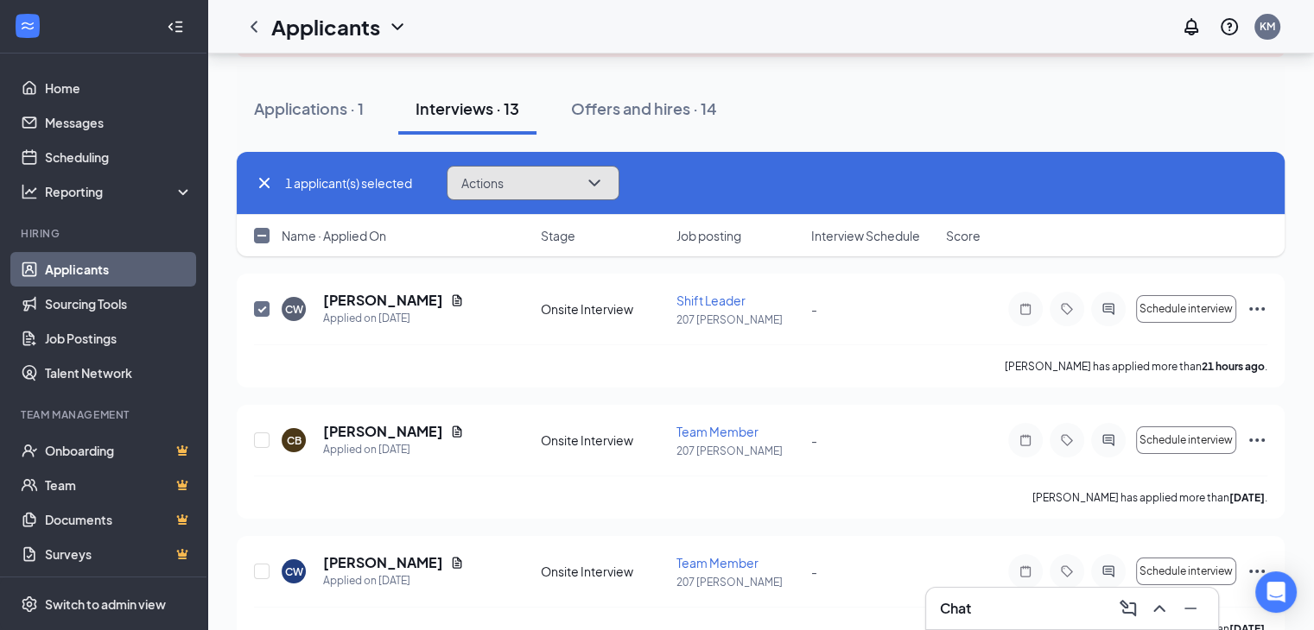
click at [536, 192] on button "Actions" at bounding box center [533, 183] width 173 height 35
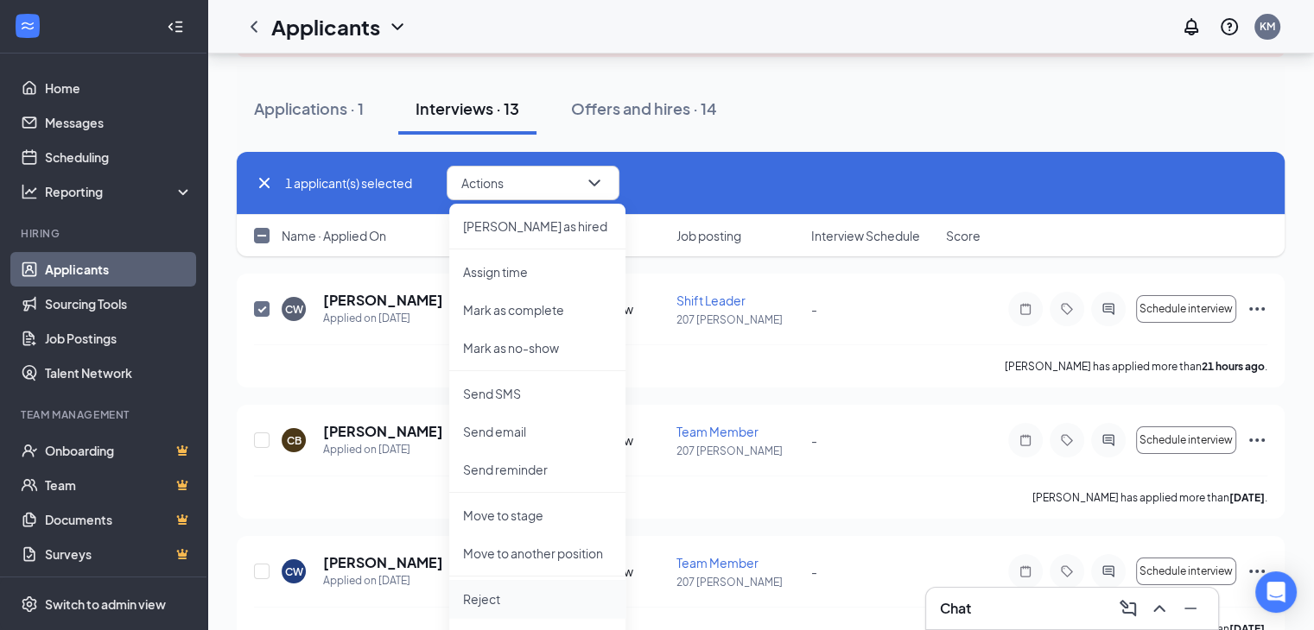
click at [507, 588] on li "Reject" at bounding box center [537, 599] width 176 height 38
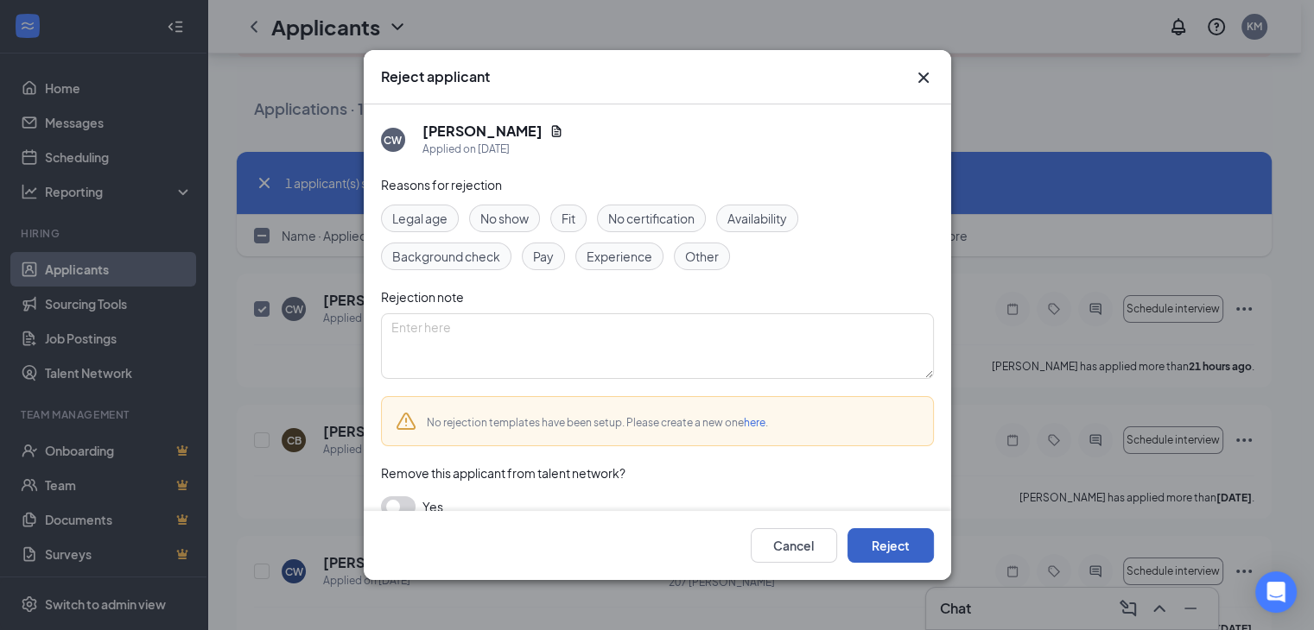
click at [879, 535] on button "Reject" at bounding box center [890, 546] width 86 height 35
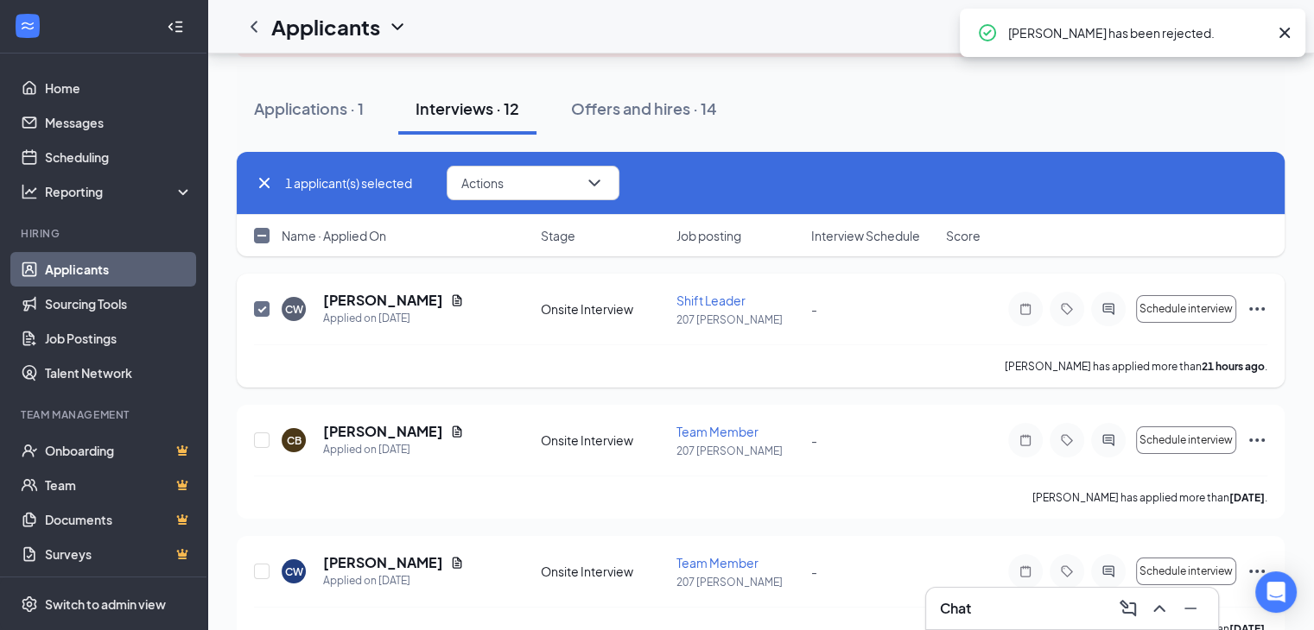
checkbox input "false"
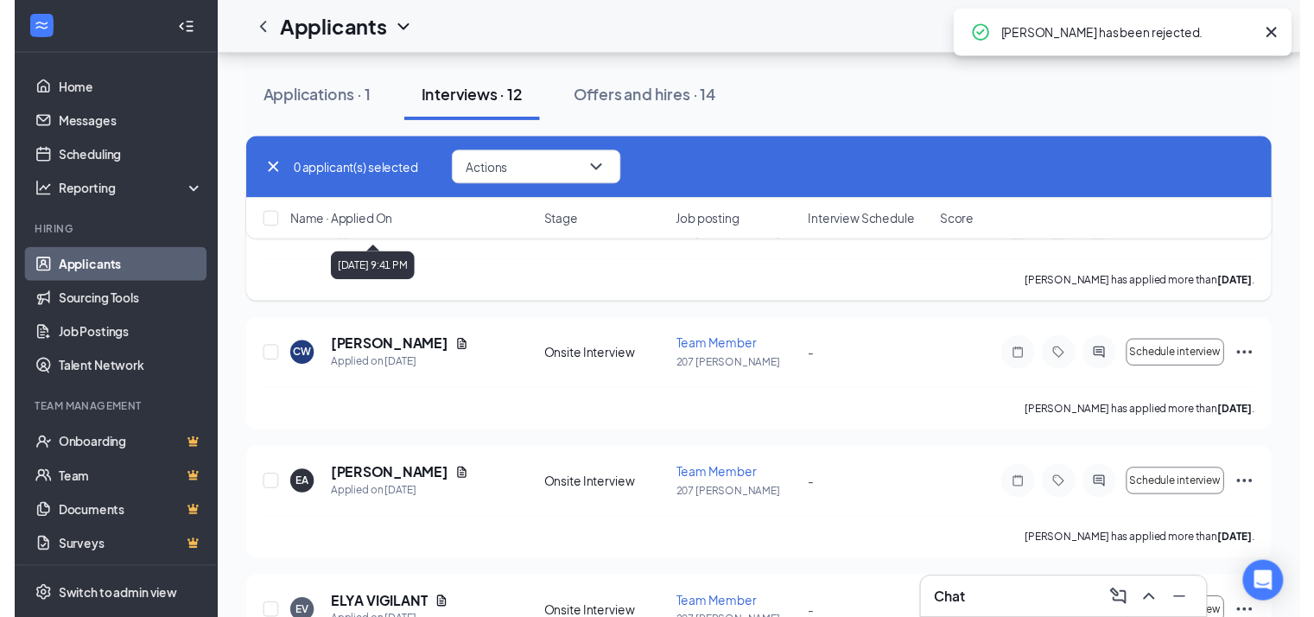
scroll to position [226, 0]
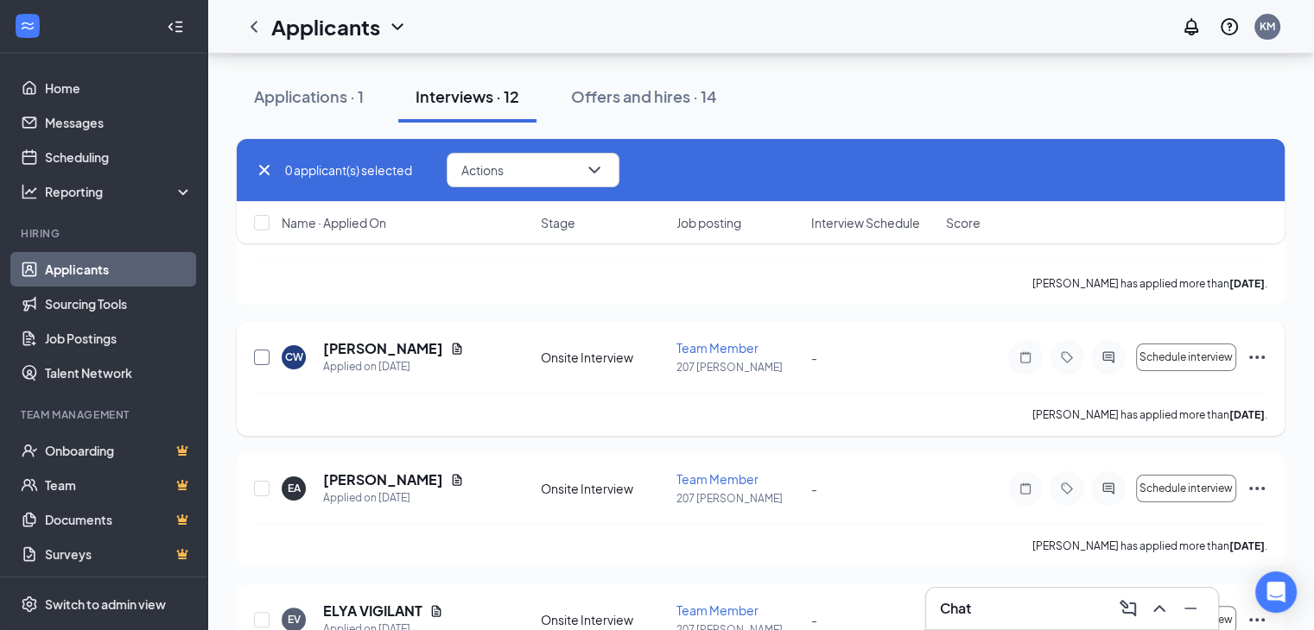
click at [266, 362] on input "checkbox" at bounding box center [262, 358] width 16 height 16
click at [535, 181] on button "Actions" at bounding box center [533, 170] width 173 height 35
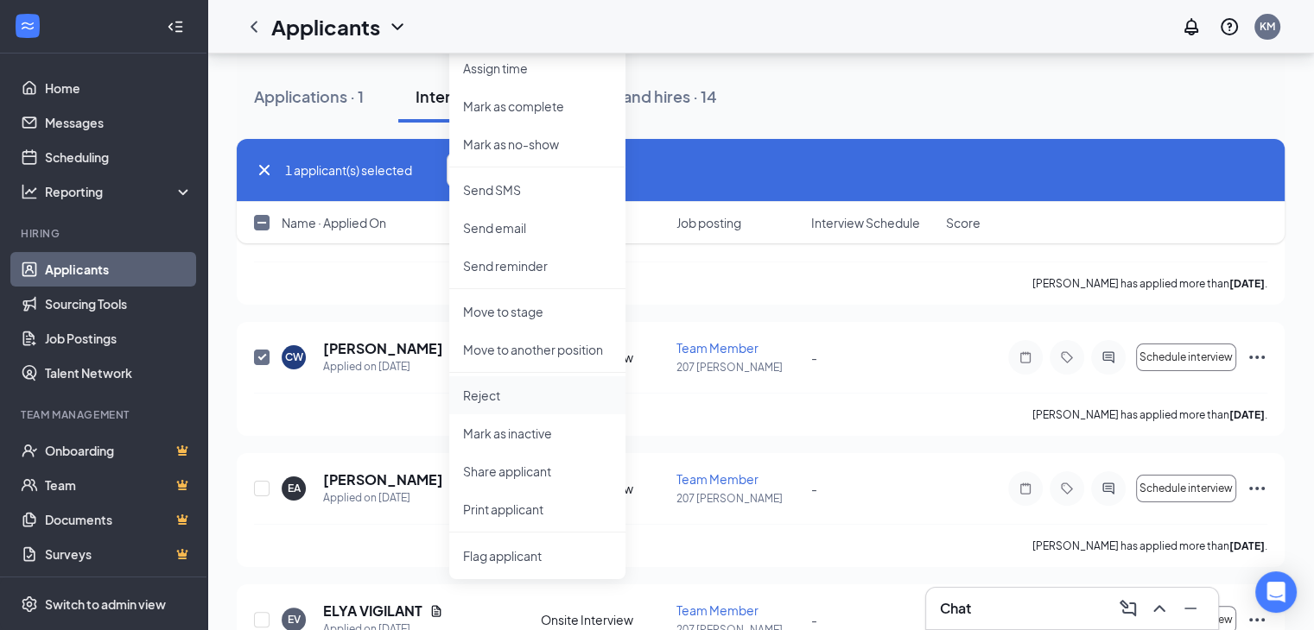
click at [549, 394] on p "Reject" at bounding box center [537, 395] width 149 height 17
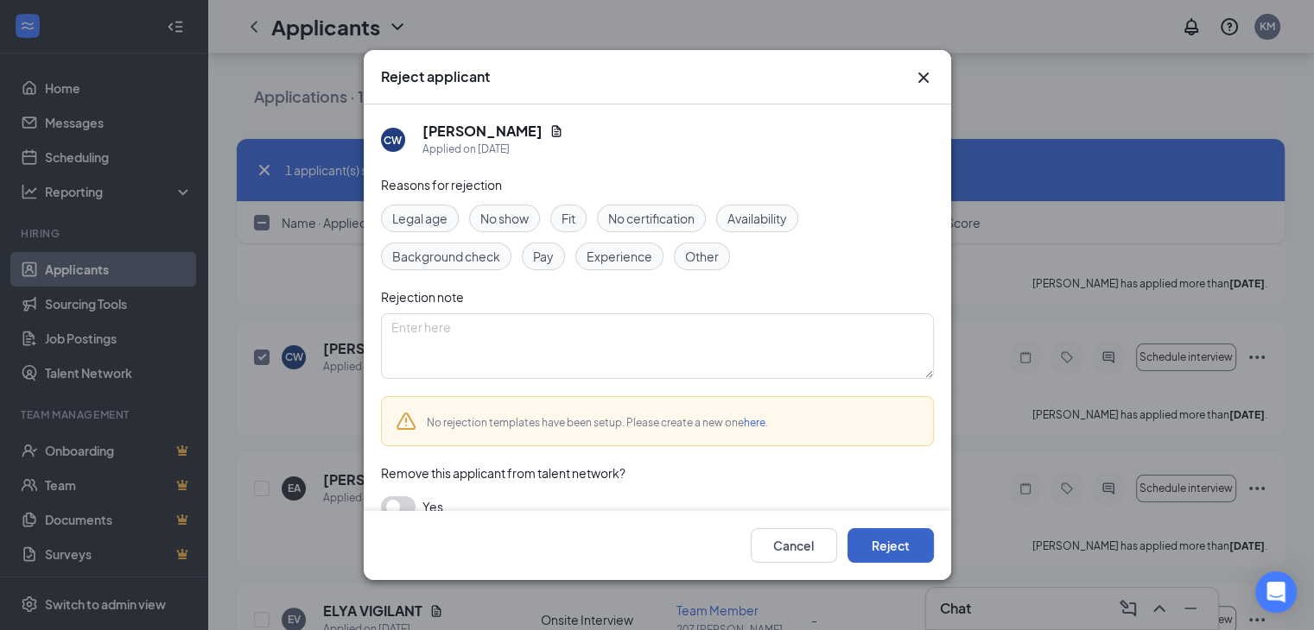
click at [912, 533] on button "Reject" at bounding box center [890, 546] width 86 height 35
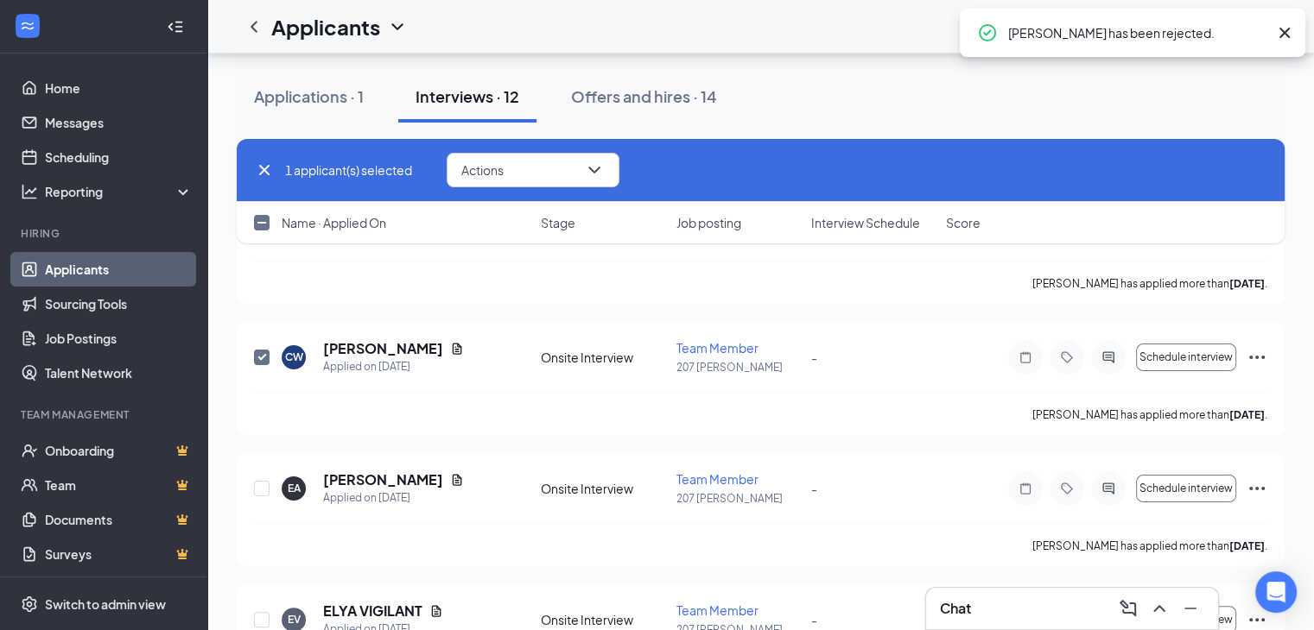
checkbox input "false"
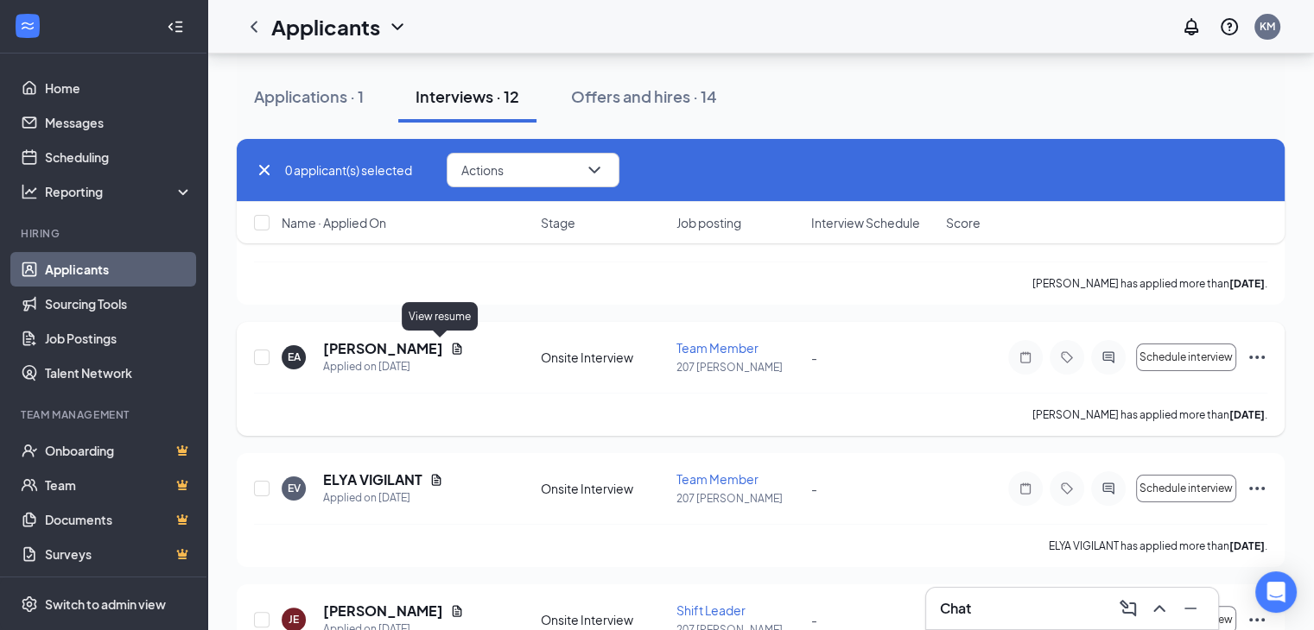
click at [450, 346] on icon "Document" at bounding box center [457, 349] width 14 height 14
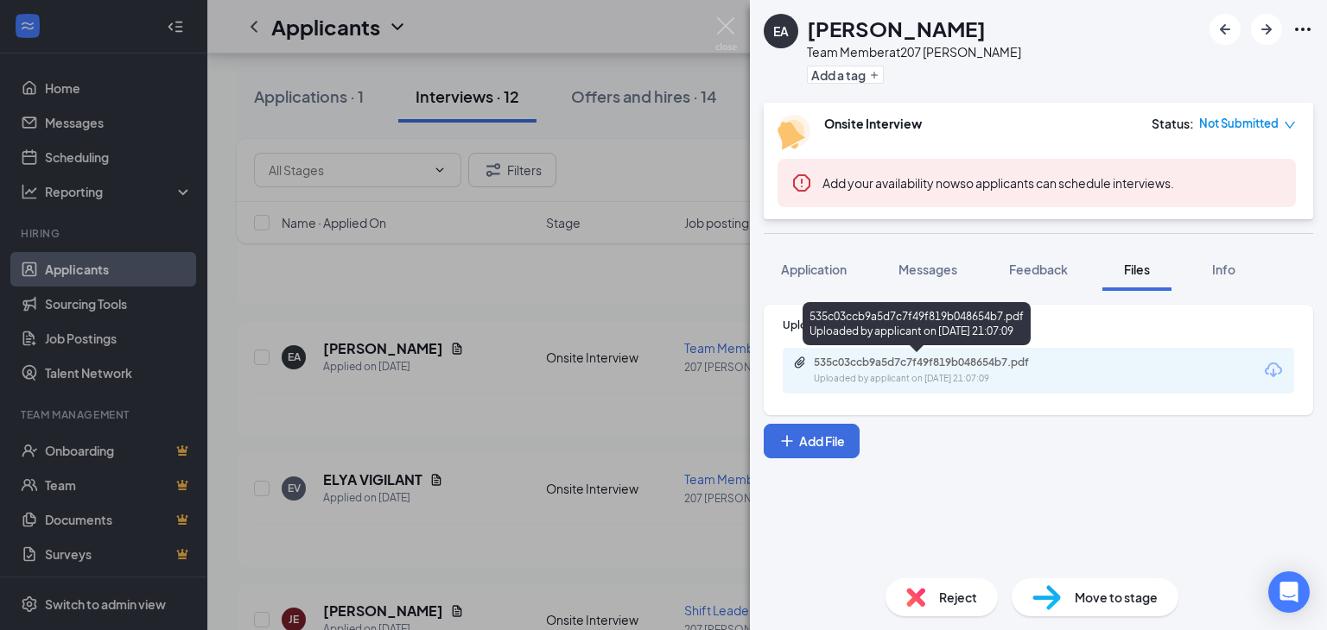
click at [925, 364] on div "535c03ccb9a5d7c7f49f819b048654b7.pdf" at bounding box center [935, 363] width 242 height 14
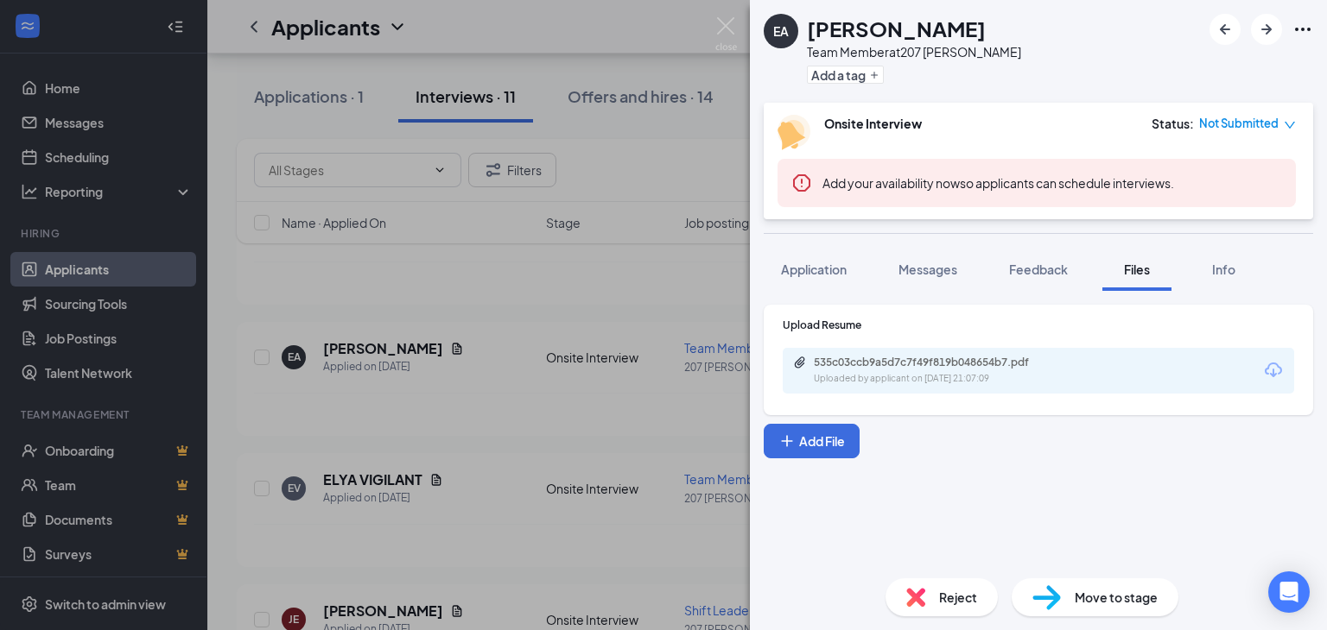
click at [574, 364] on div "EA Ernesto Alvarez Team Member at 207 West Kendall Add a tag Onsite Interview S…" at bounding box center [663, 315] width 1327 height 630
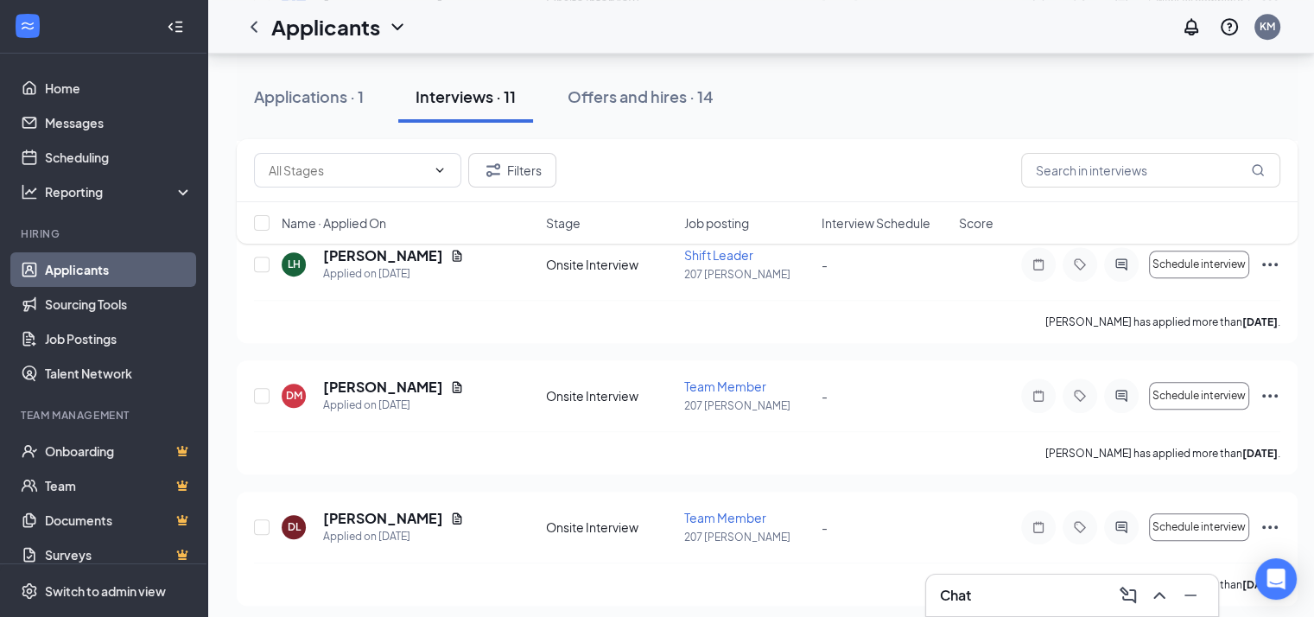
scroll to position [1108, 0]
click at [435, 251] on div "Filters Name · Applied On Stage Job posting Interview Schedule Score" at bounding box center [767, 200] width 1061 height 122
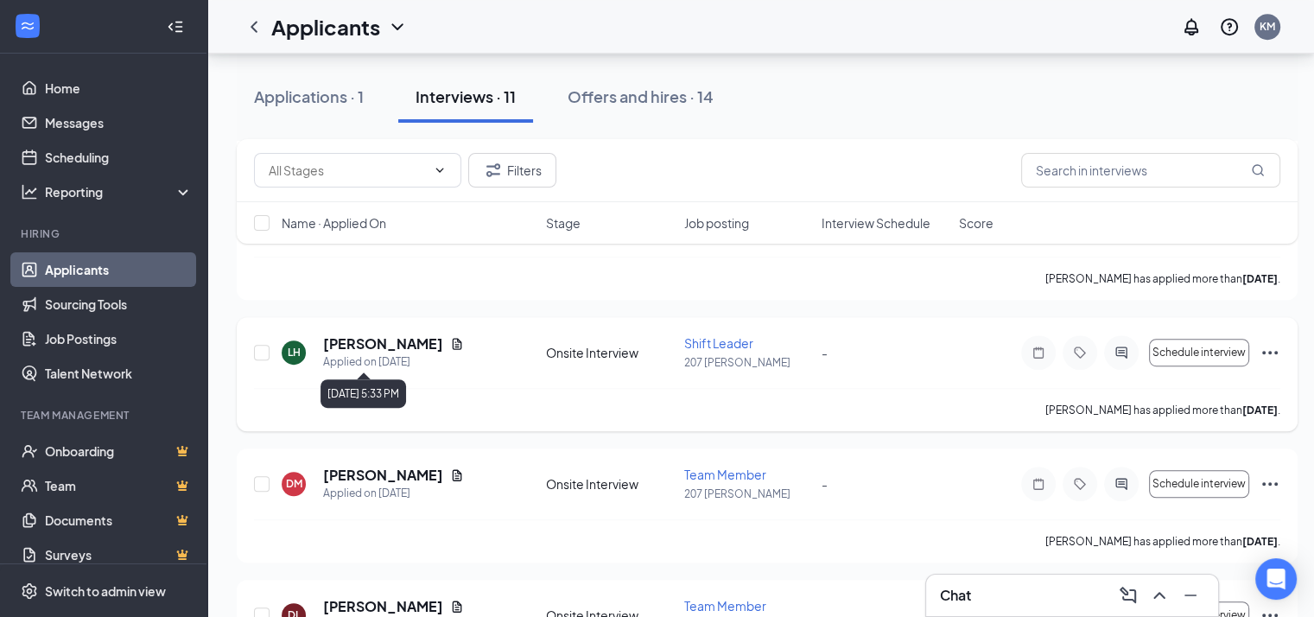
scroll to position [1018, 0]
click at [453, 339] on icon "Document" at bounding box center [458, 344] width 10 height 11
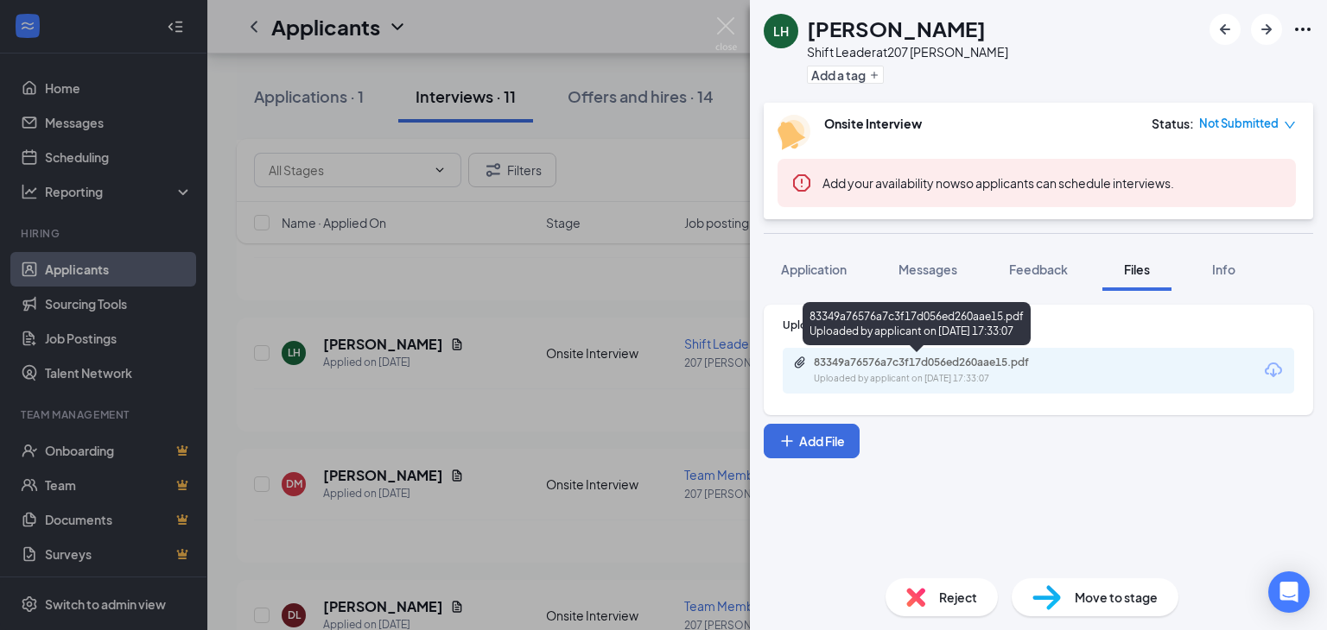
click at [925, 374] on div "Uploaded by applicant on Aug 09, 2025 at 17:33:07" at bounding box center [943, 379] width 259 height 14
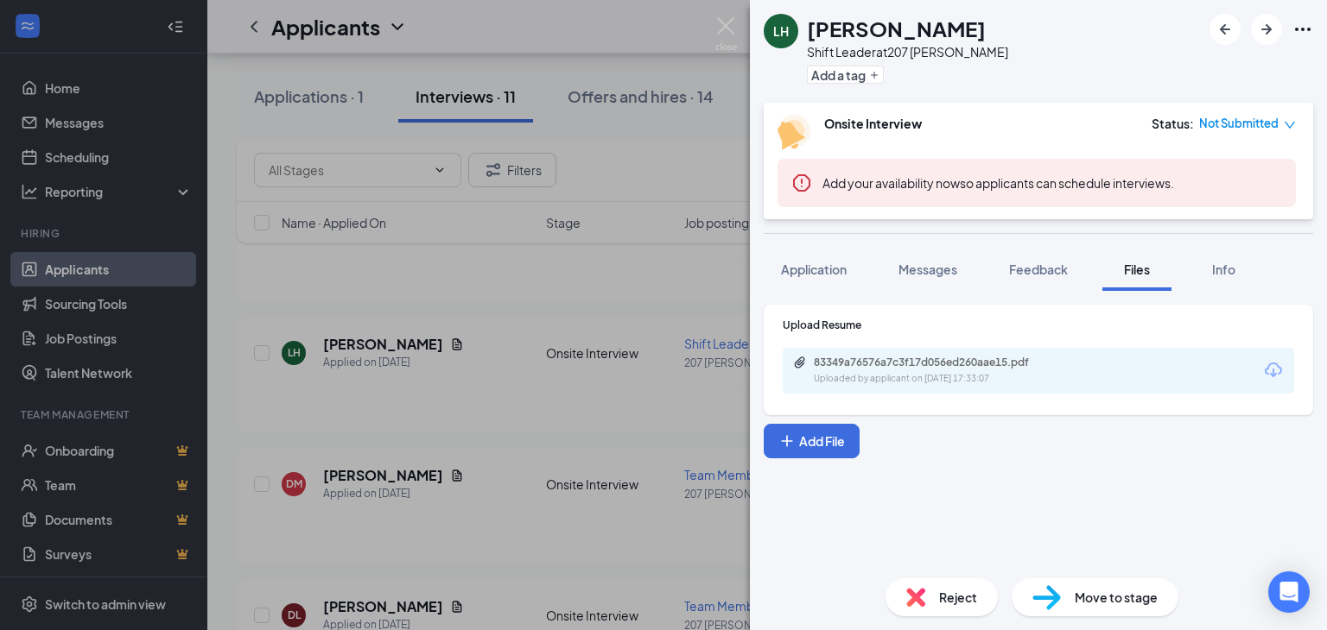
click at [373, 444] on div "LH Logan Hanford Shift Leader at 207 West Kendall Add a tag Onsite Interview St…" at bounding box center [663, 315] width 1327 height 630
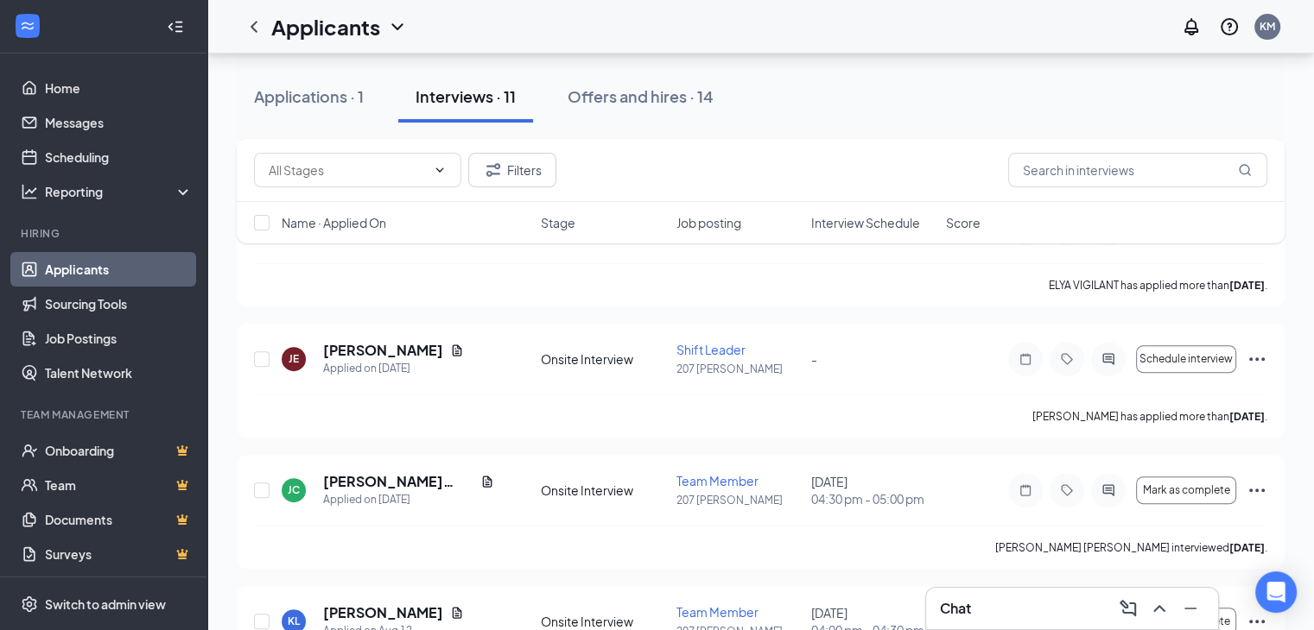
scroll to position [487, 0]
click at [1182, 495] on button "Mark as complete" at bounding box center [1186, 491] width 100 height 28
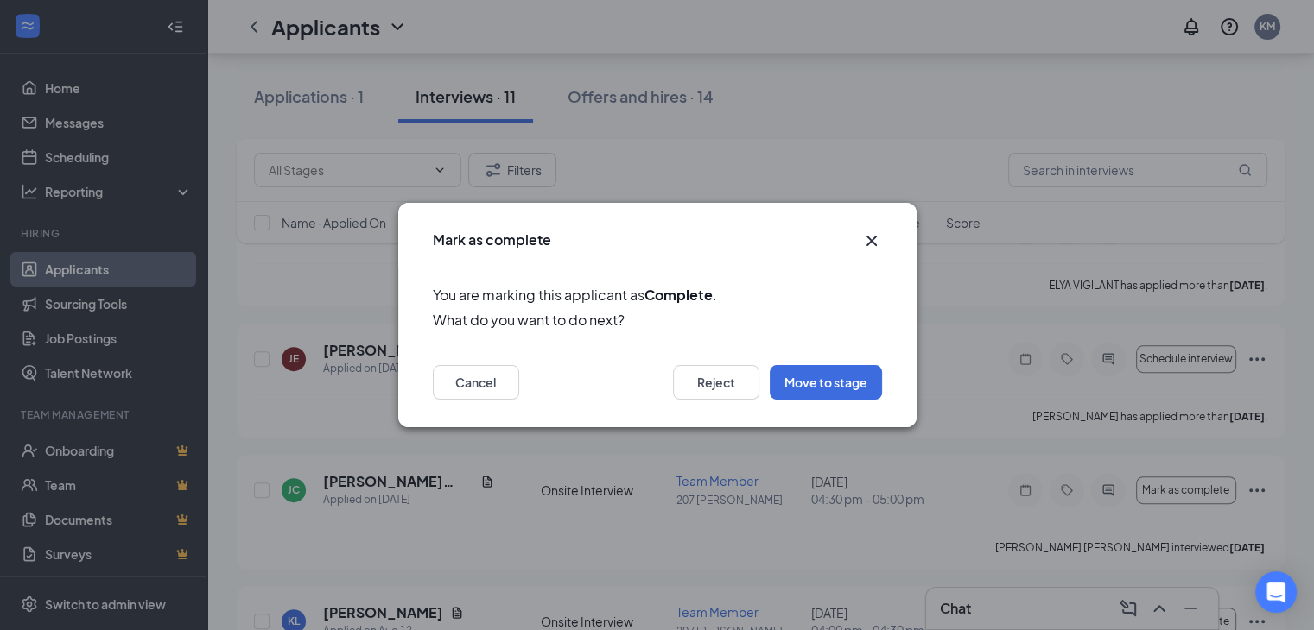
click at [1125, 452] on div "Mark as complete You are marking this applicant as Complete . What do you want …" at bounding box center [657, 315] width 1314 height 630
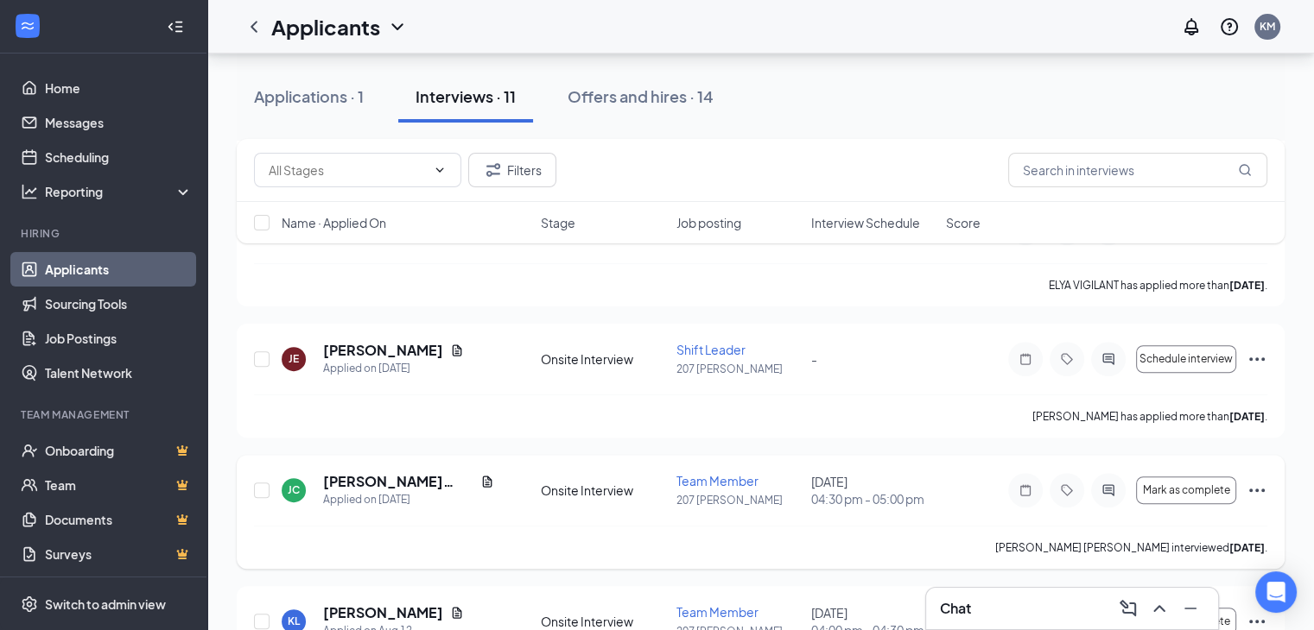
click at [1253, 487] on icon "Ellipses" at bounding box center [1256, 490] width 21 height 21
click at [1133, 524] on p "Mark as hired" at bounding box center [1178, 524] width 149 height 17
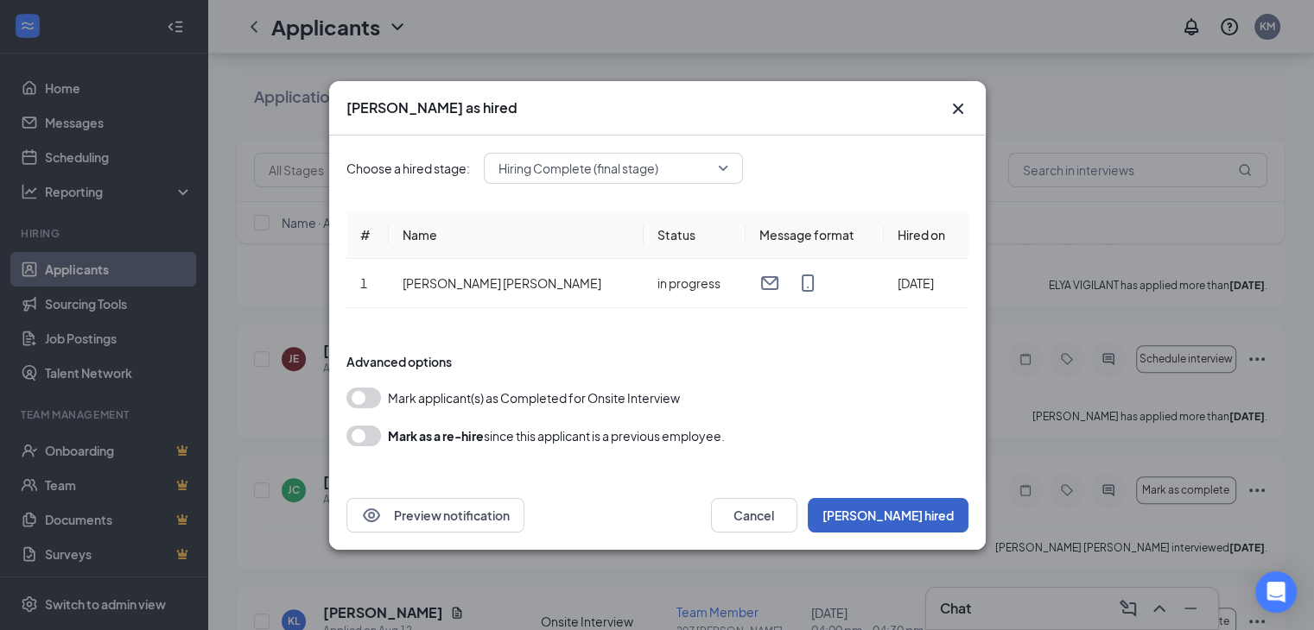
click at [902, 510] on button "Mark hired" at bounding box center [888, 515] width 161 height 35
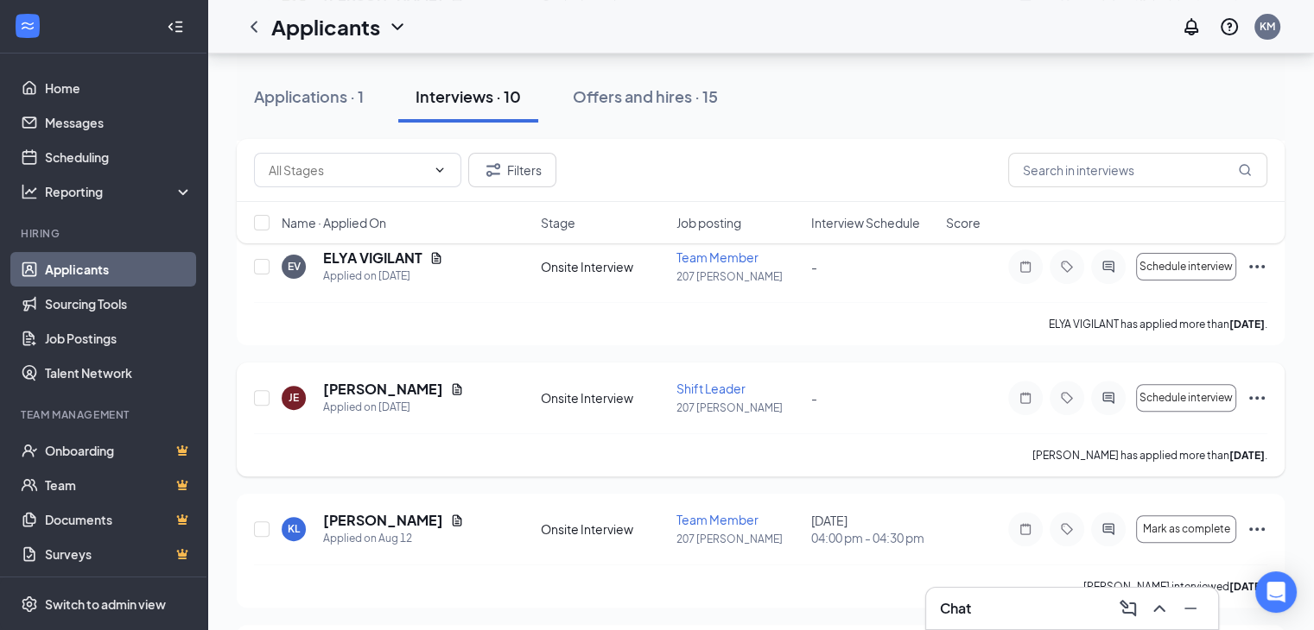
scroll to position [447, 0]
click at [92, 111] on link "Messages" at bounding box center [119, 122] width 148 height 35
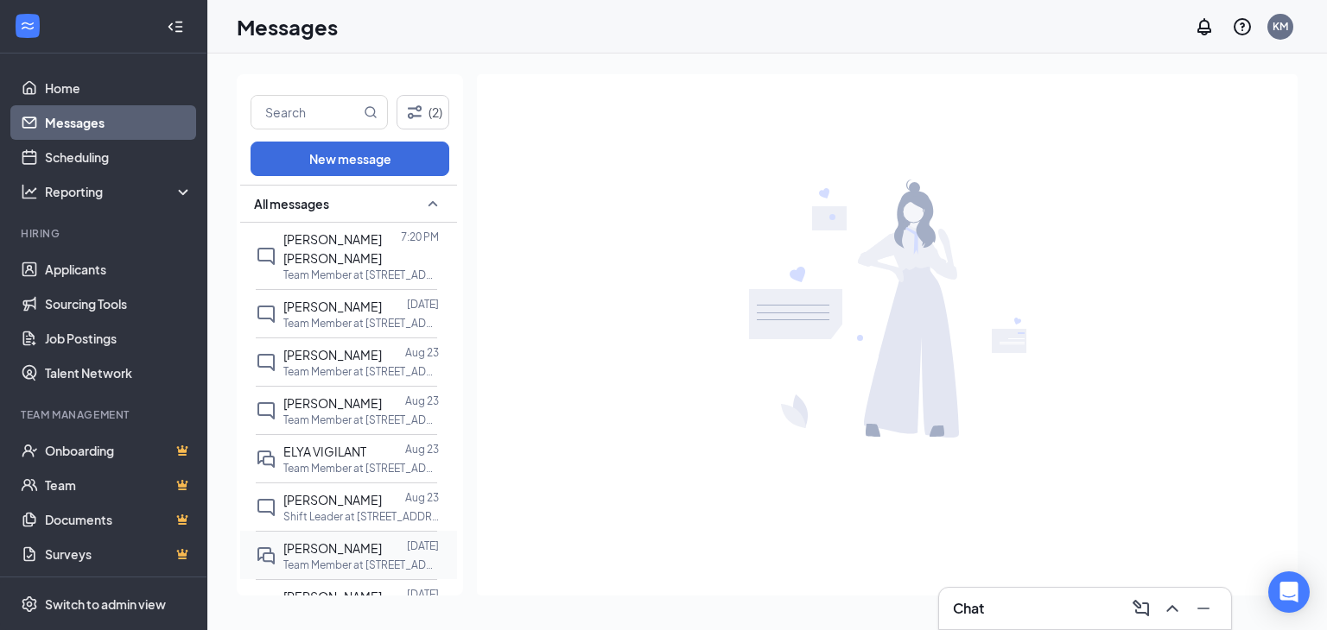
click at [276, 531] on div "Katrina Lanzas Aug 21 Team Member at 207 West Kendall" at bounding box center [346, 555] width 181 height 48
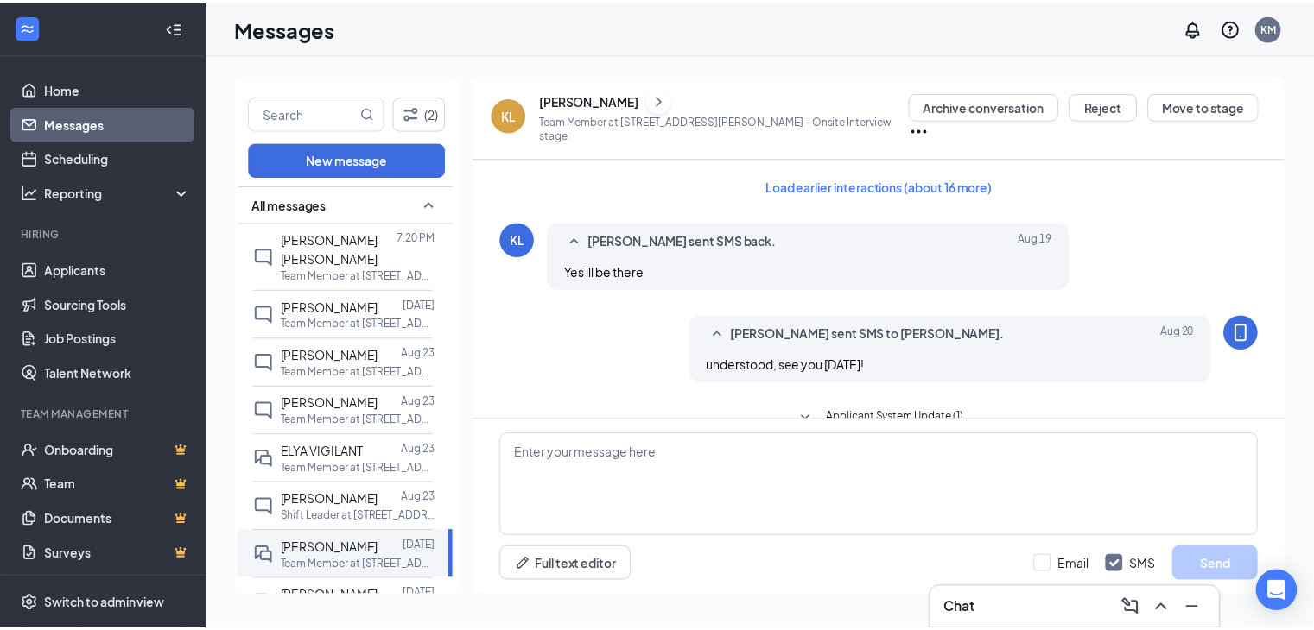
scroll to position [504, 0]
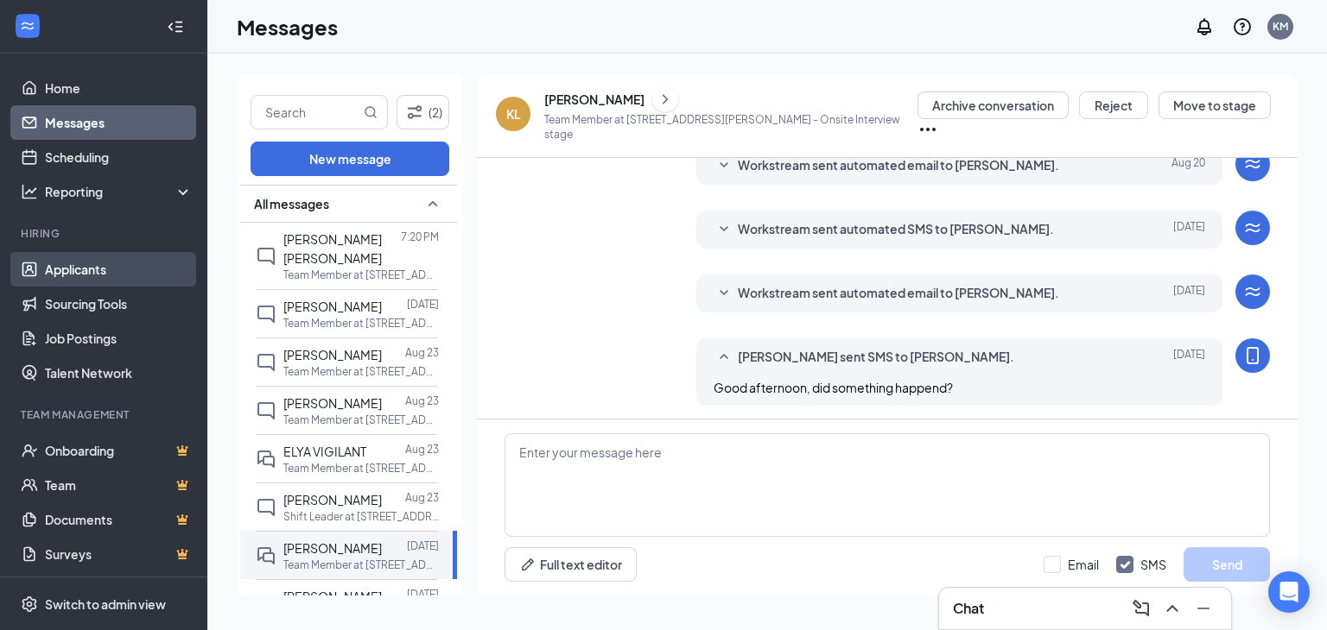
click at [112, 267] on link "Applicants" at bounding box center [119, 269] width 148 height 35
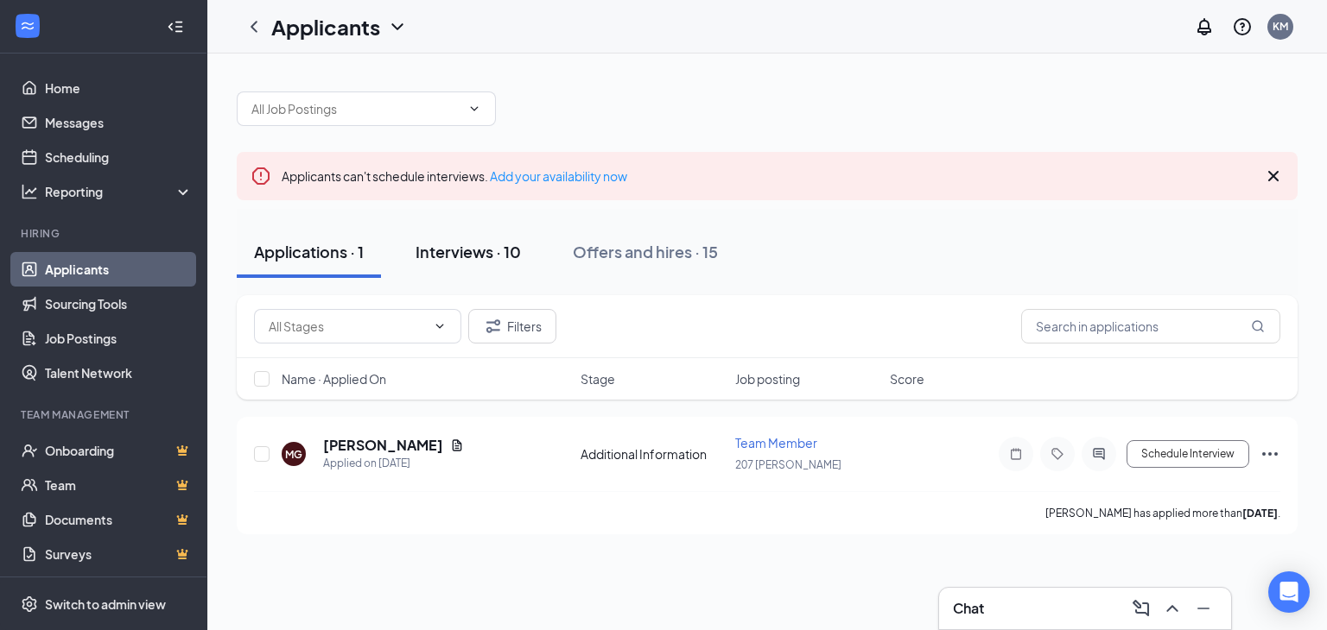
click at [498, 269] on button "Interviews · 10" at bounding box center [468, 252] width 140 height 52
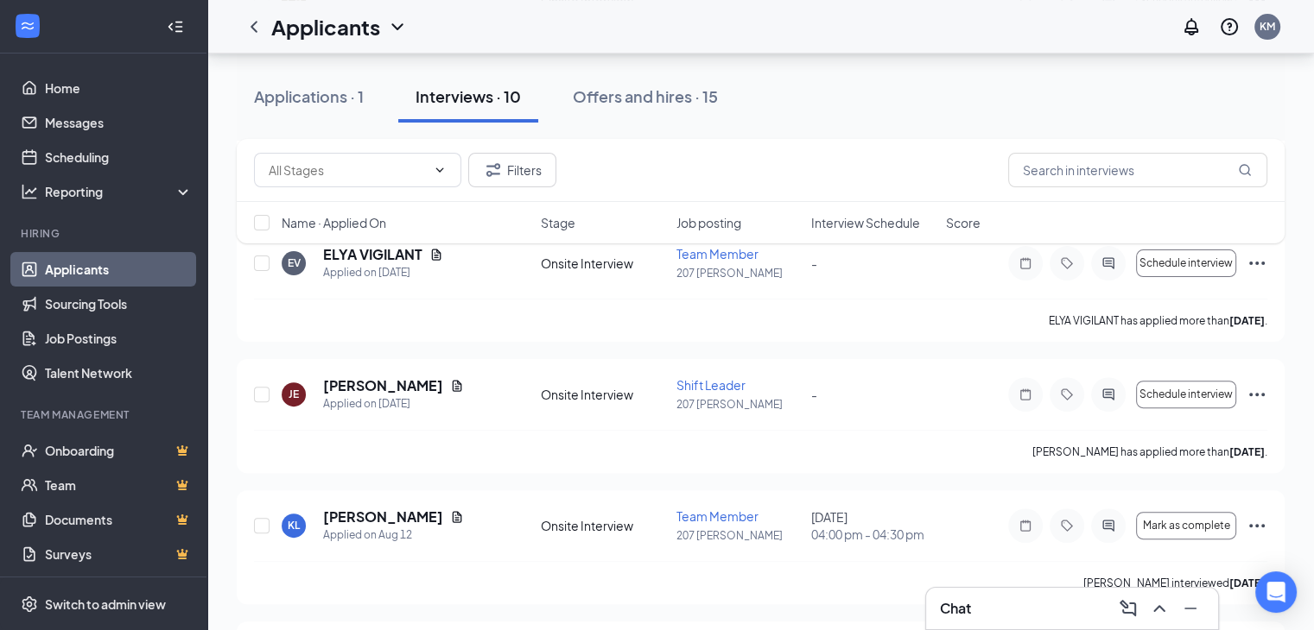
scroll to position [453, 0]
click at [269, 522] on div at bounding box center [262, 525] width 17 height 36
click at [264, 523] on input "checkbox" at bounding box center [262, 525] width 16 height 16
checkbox input "true"
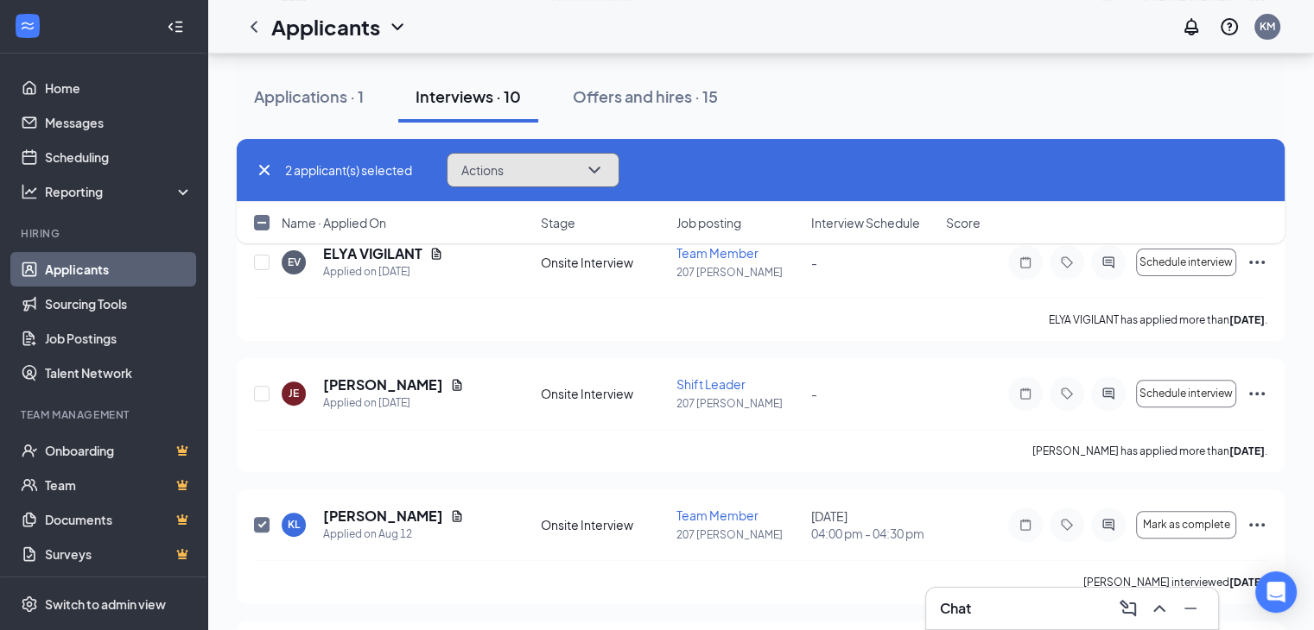
click at [584, 184] on button "Actions" at bounding box center [533, 170] width 173 height 35
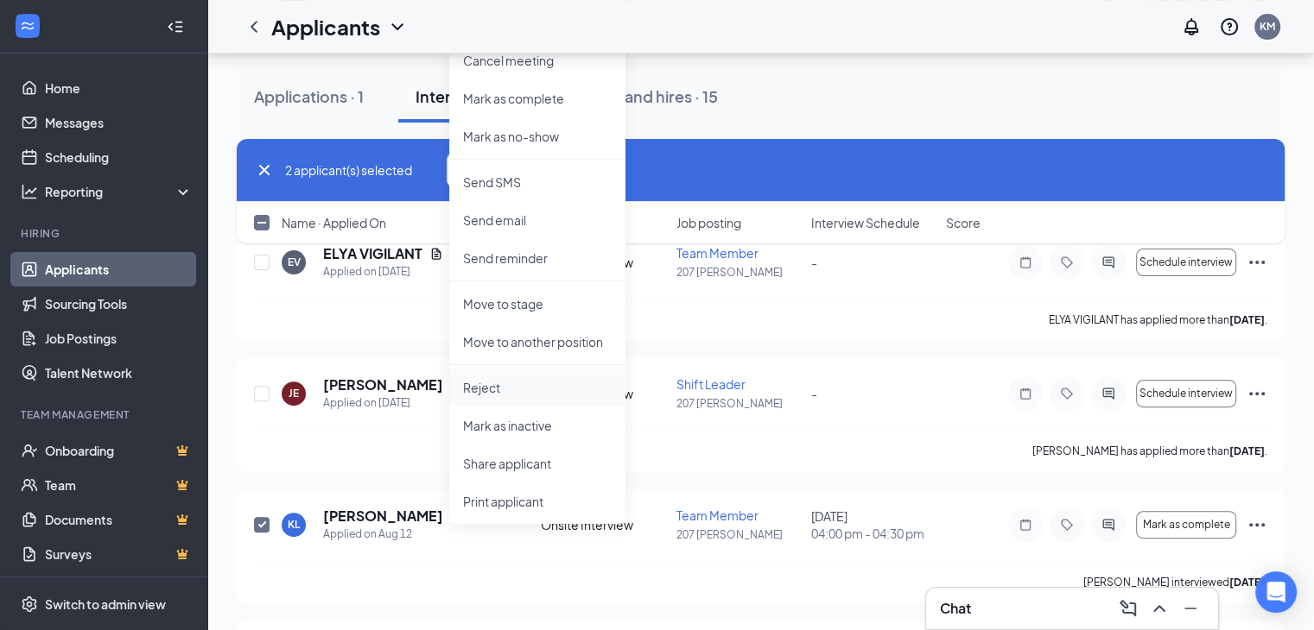
click at [534, 391] on p "Reject" at bounding box center [537, 387] width 149 height 17
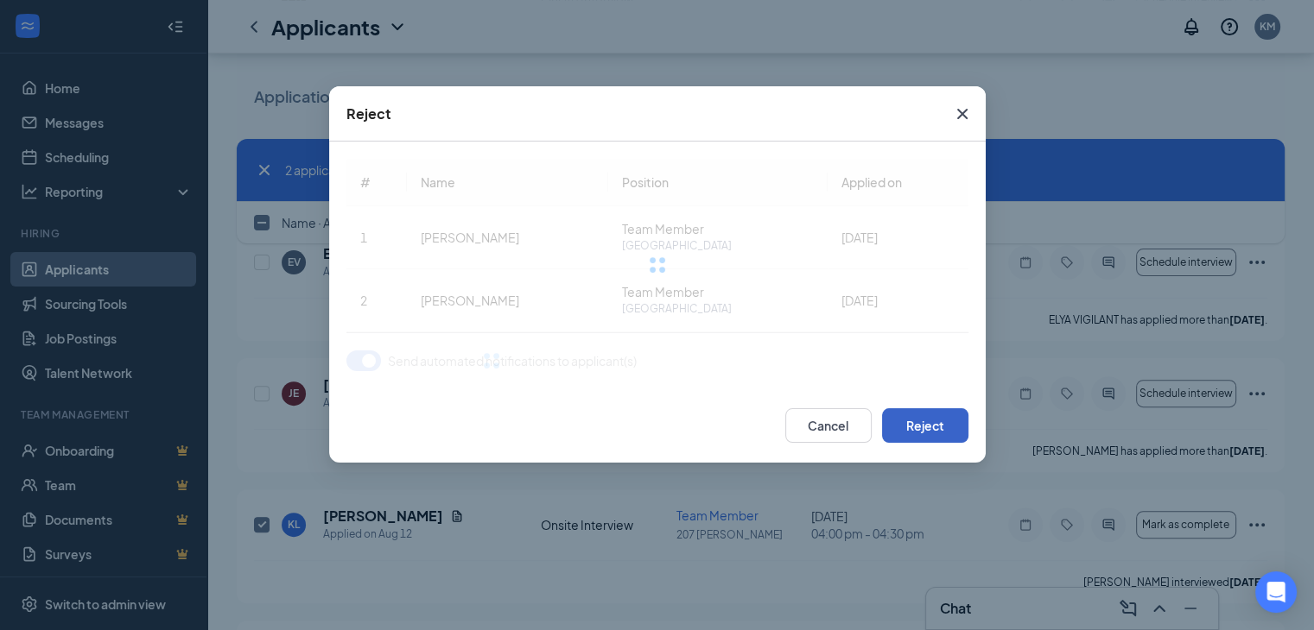
click at [916, 417] on button "Reject" at bounding box center [925, 426] width 86 height 35
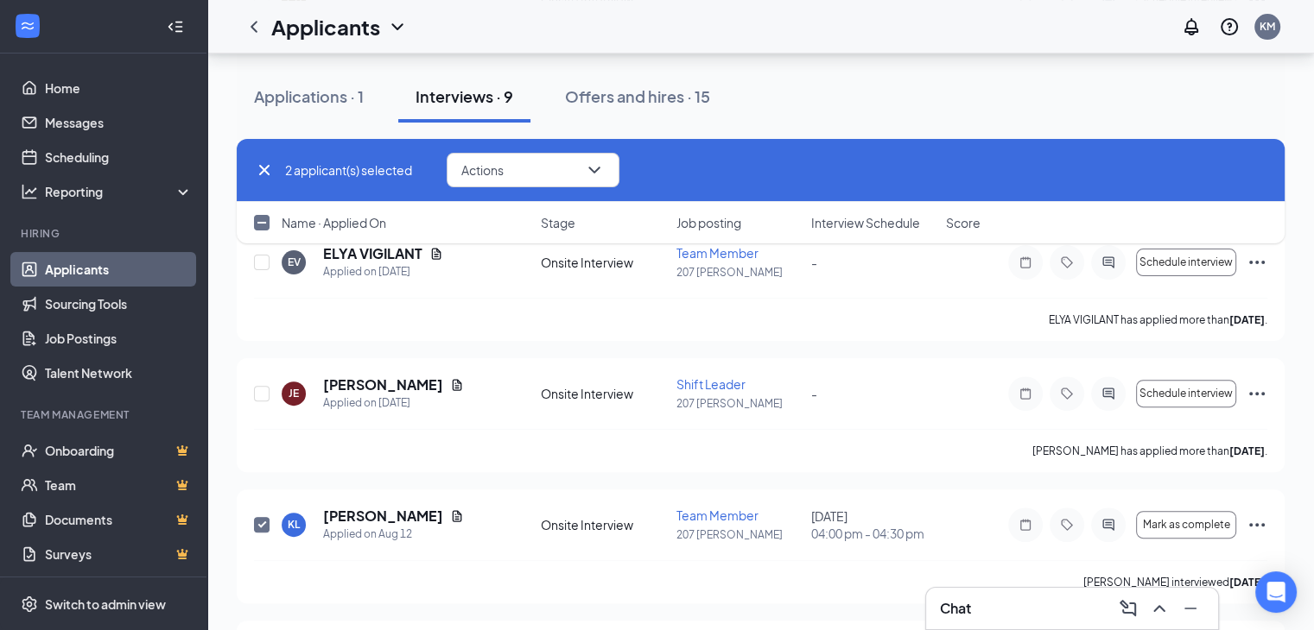
checkbox input "false"
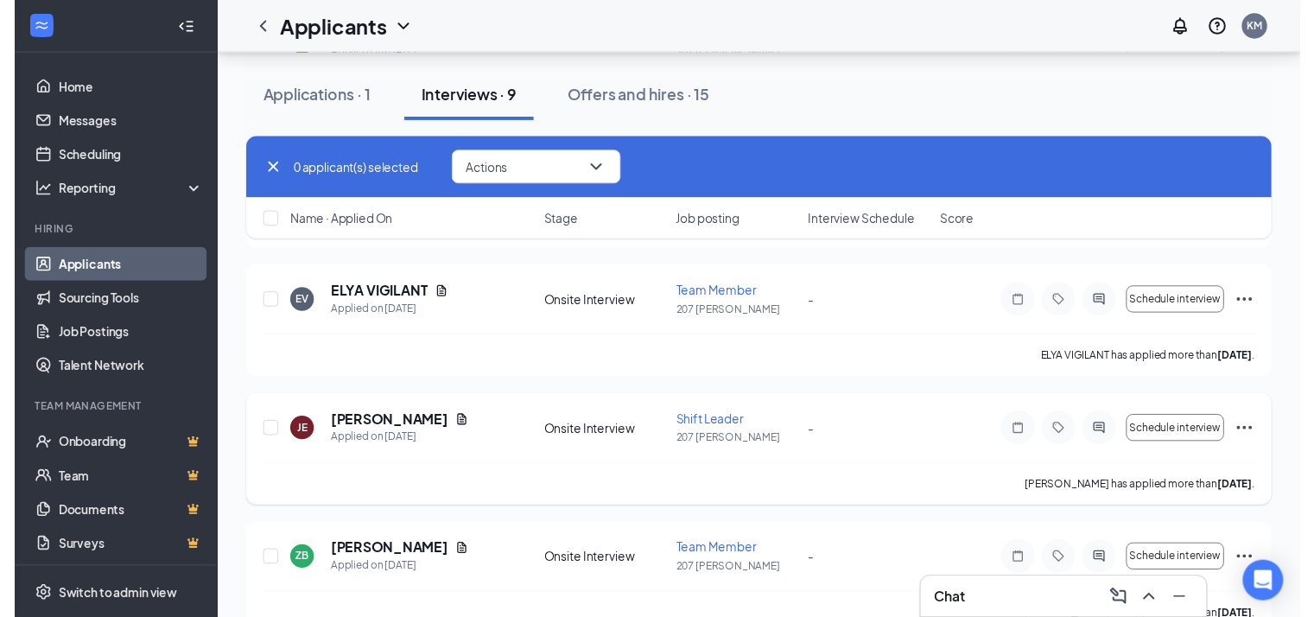
scroll to position [401, 0]
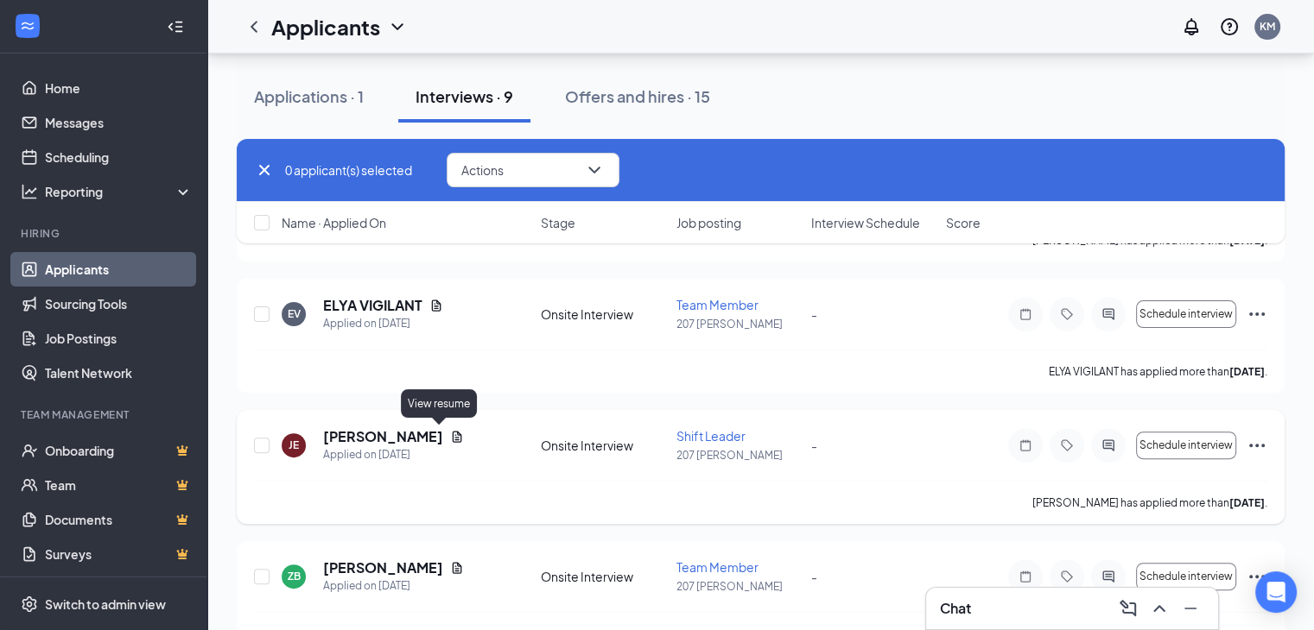
click at [453, 434] on icon "Document" at bounding box center [458, 436] width 10 height 11
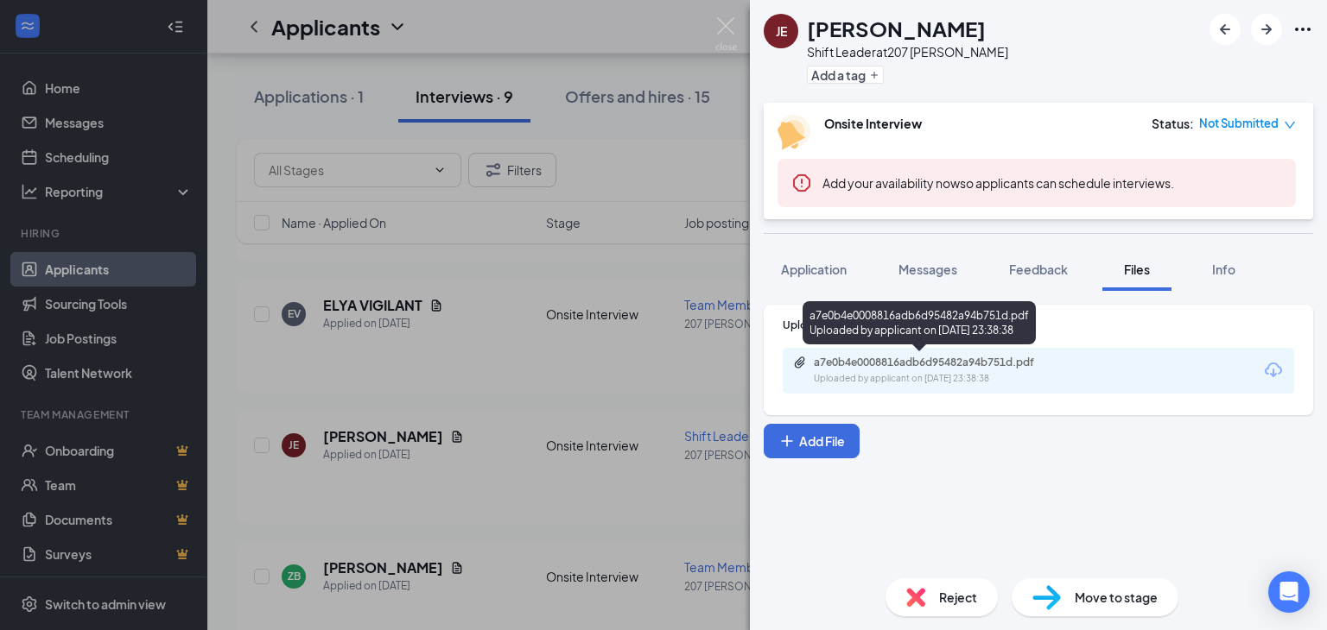
click at [867, 362] on div "a7e0b4e0008816adb6d95482a94b751d.pdf" at bounding box center [935, 363] width 242 height 14
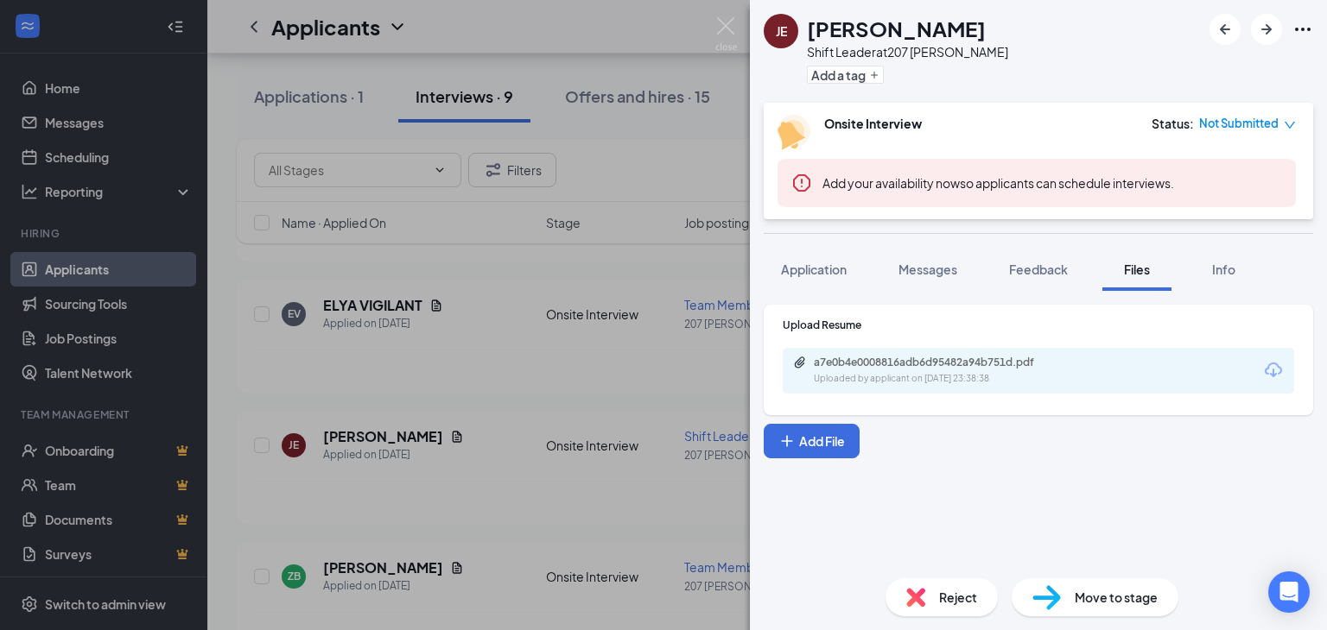
click at [532, 358] on div "JE Jacob Espinoza Shift Leader at 207 West Kendall Add a tag Onsite Interview S…" at bounding box center [663, 315] width 1327 height 630
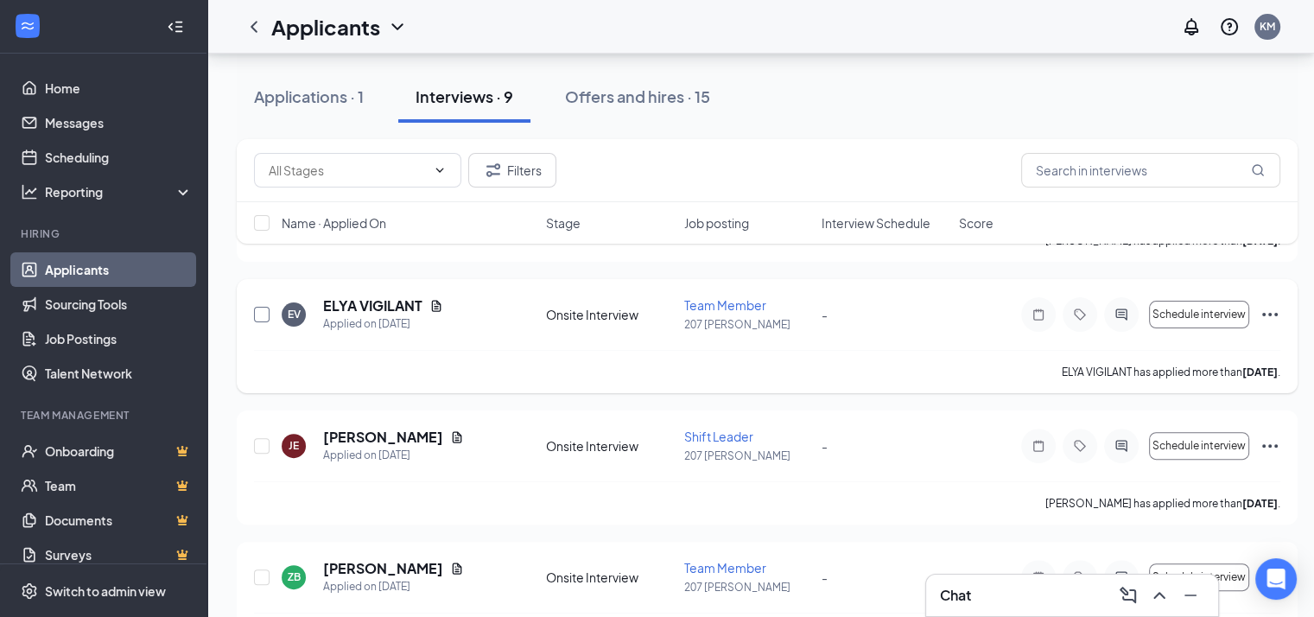
click at [263, 312] on input "checkbox" at bounding box center [262, 315] width 16 height 16
checkbox input "true"
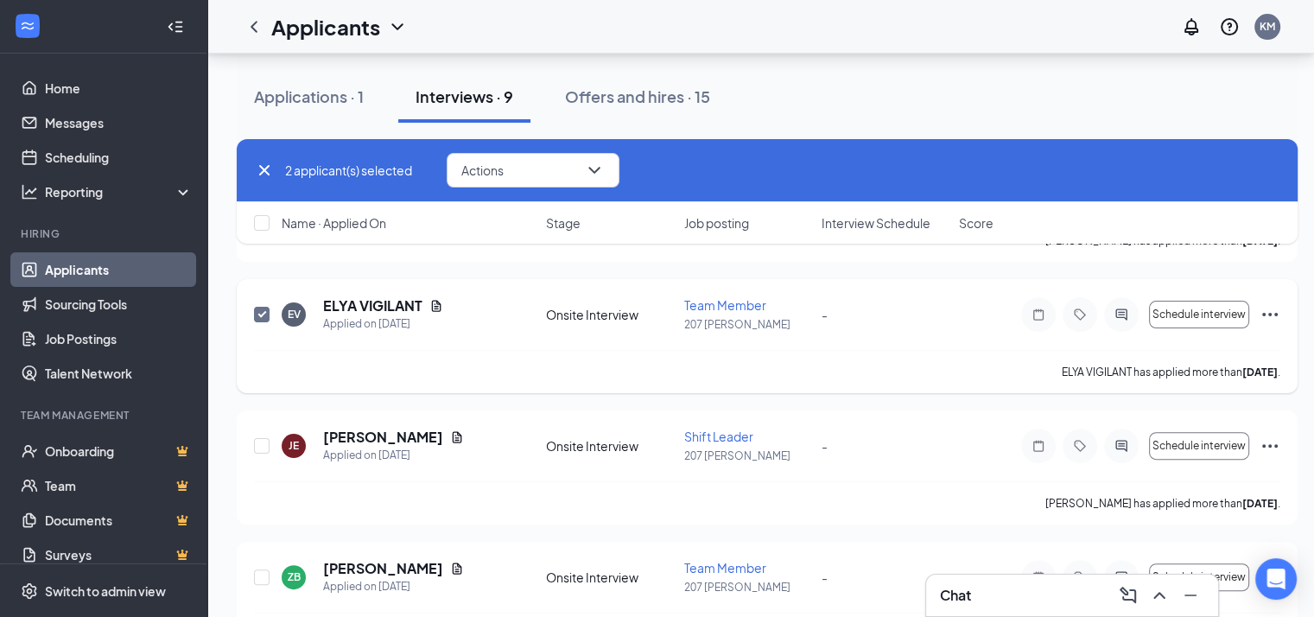
checkbox input "true"
click at [548, 175] on button "Actions" at bounding box center [533, 170] width 173 height 35
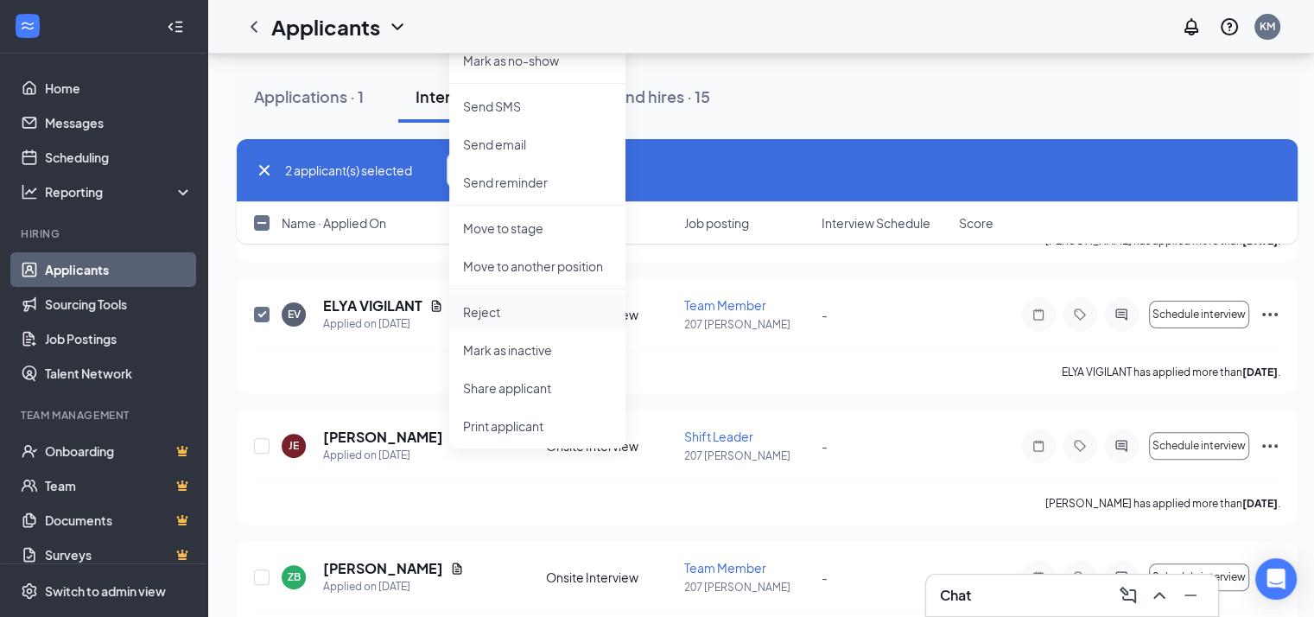
click at [588, 300] on li "Reject" at bounding box center [537, 312] width 176 height 38
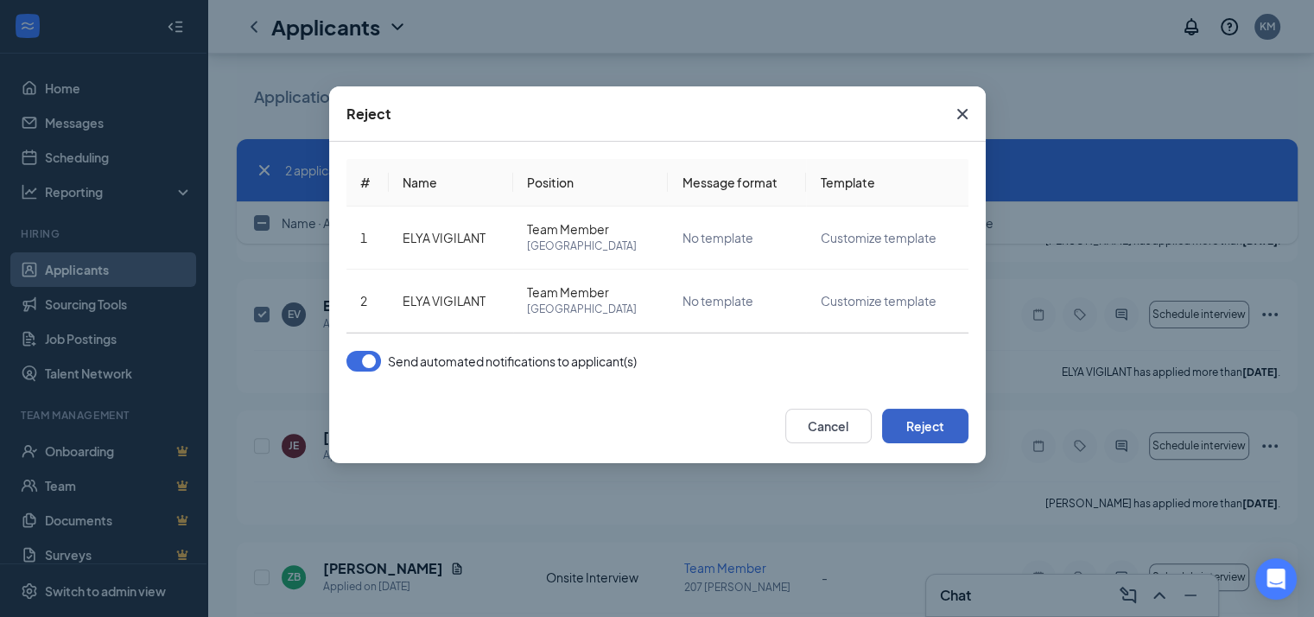
click at [926, 420] on button "Reject" at bounding box center [925, 426] width 86 height 35
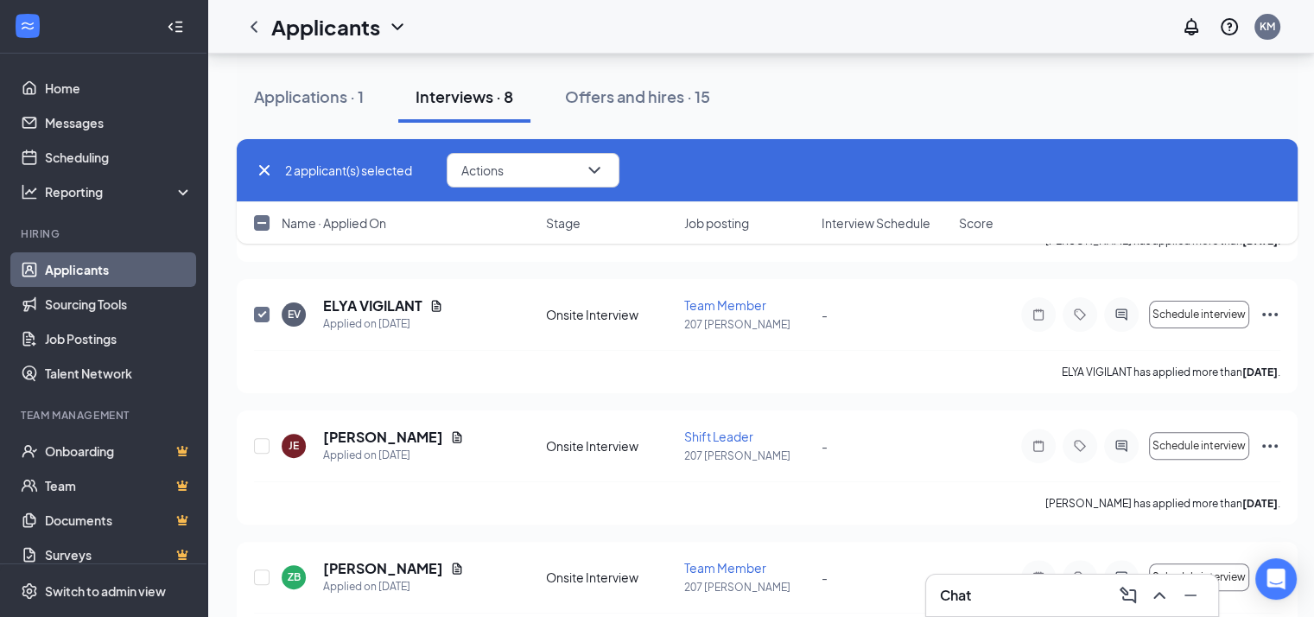
checkbox input "false"
click at [391, 426] on div "ZB Zamarah Bell Applied on Aug 9 Onsite Interview Team Member 207 West Kendall …" at bounding box center [767, 467] width 1061 height 114
click at [265, 310] on input "checkbox" at bounding box center [262, 315] width 16 height 16
checkbox input "true"
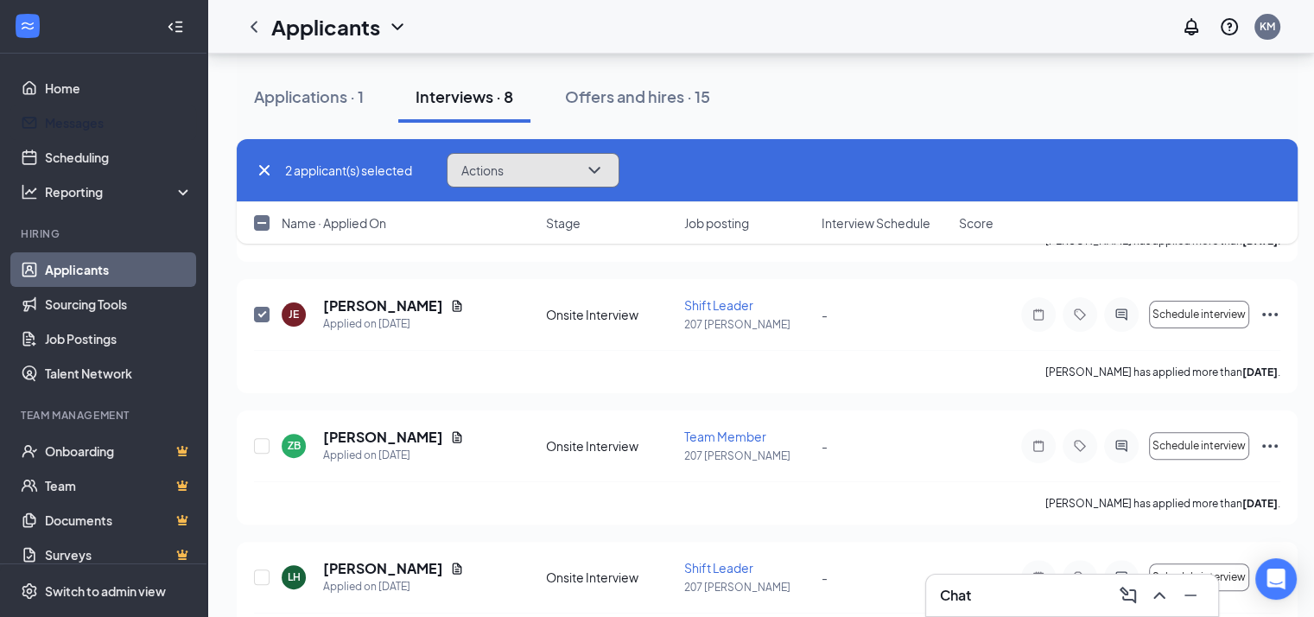
click at [595, 170] on icon "ChevronDown" at bounding box center [593, 170] width 11 height 7
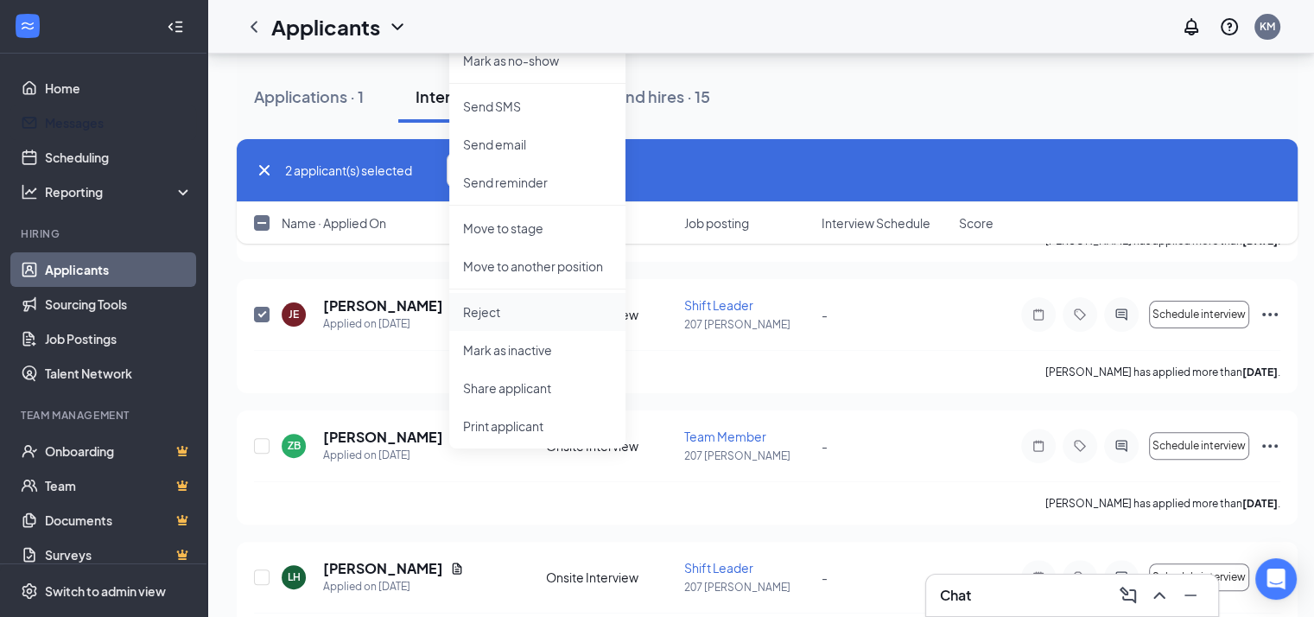
click at [535, 319] on p "Reject" at bounding box center [537, 311] width 149 height 17
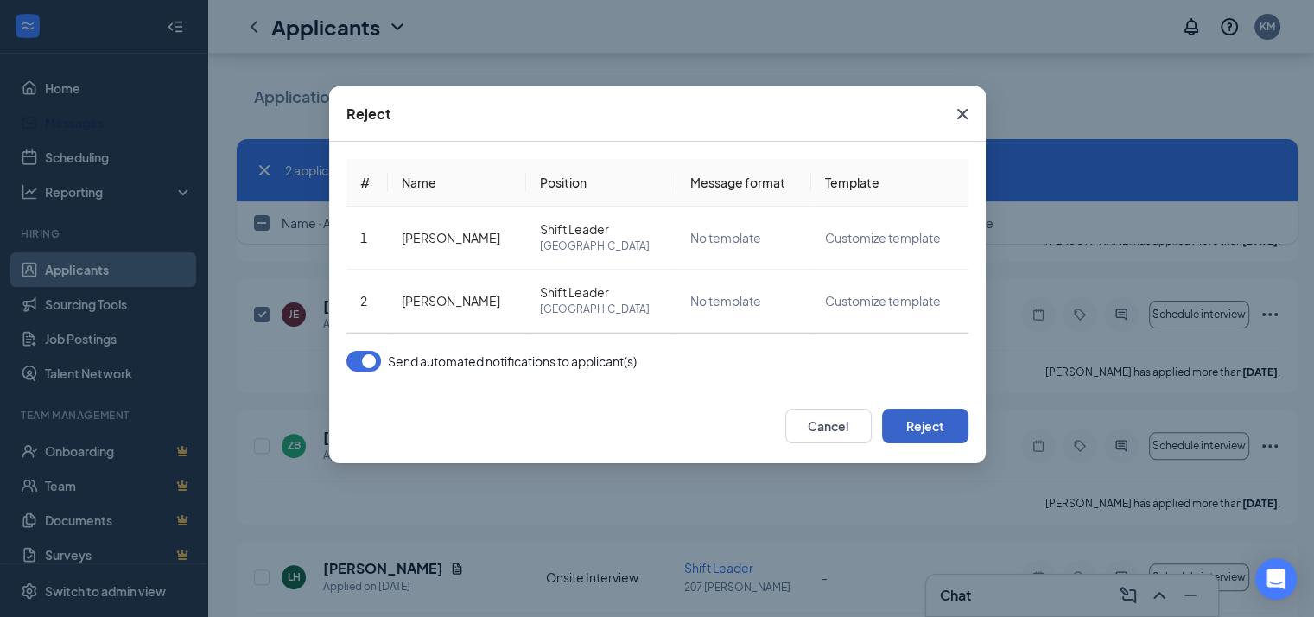
click at [912, 434] on button "Reject" at bounding box center [925, 426] width 86 height 35
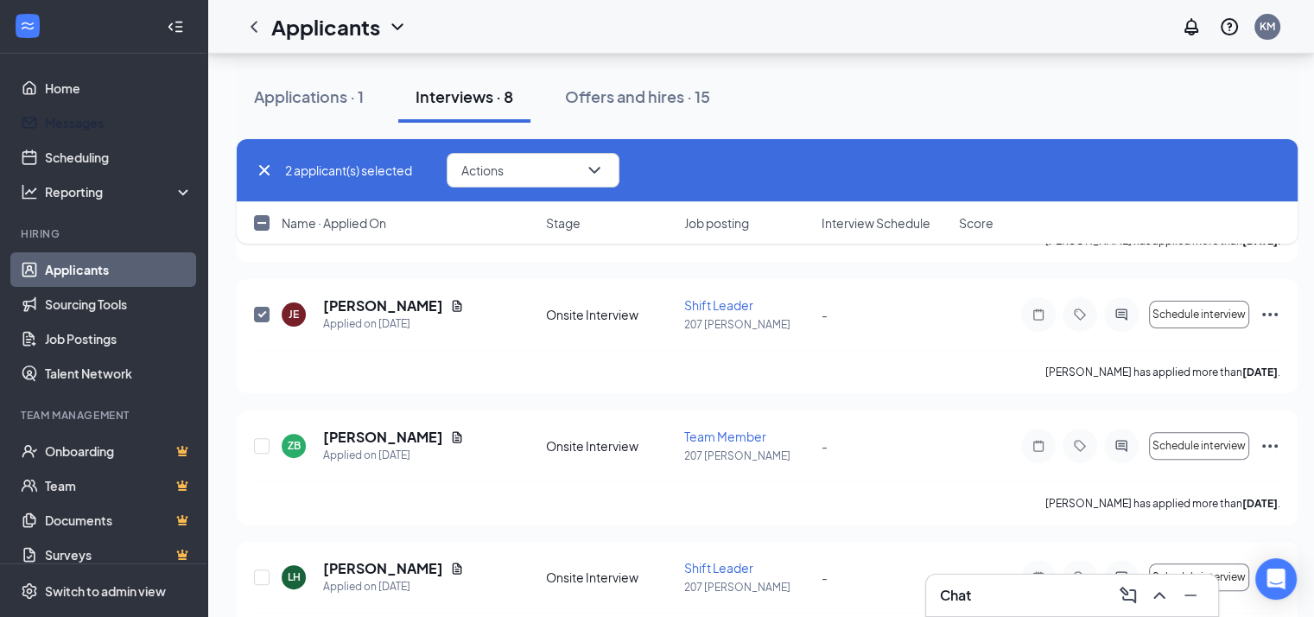
checkbox input "false"
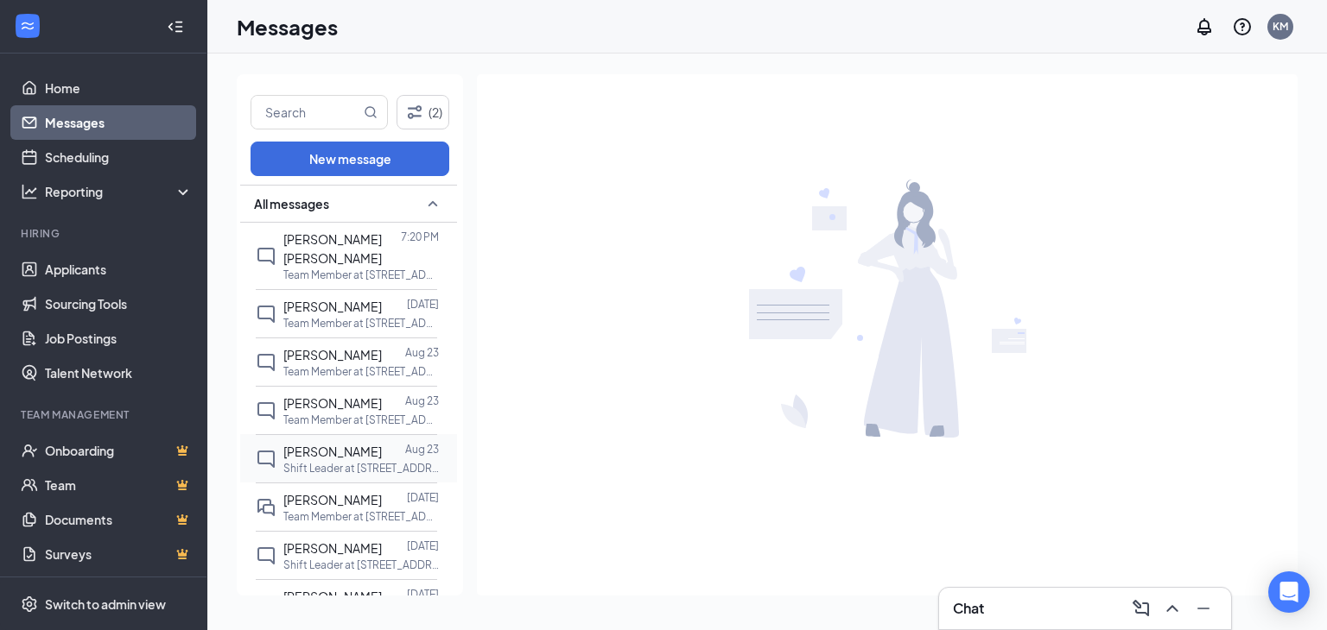
click at [335, 444] on span "[PERSON_NAME]" at bounding box center [332, 452] width 98 height 16
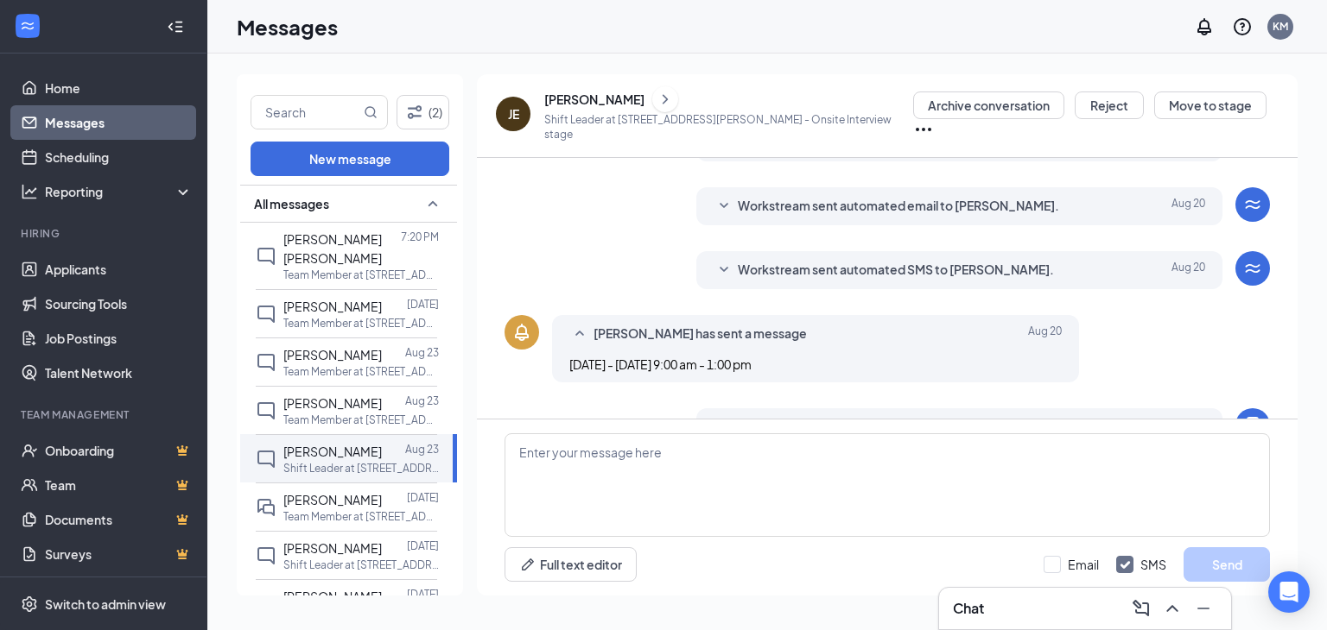
scroll to position [445, 0]
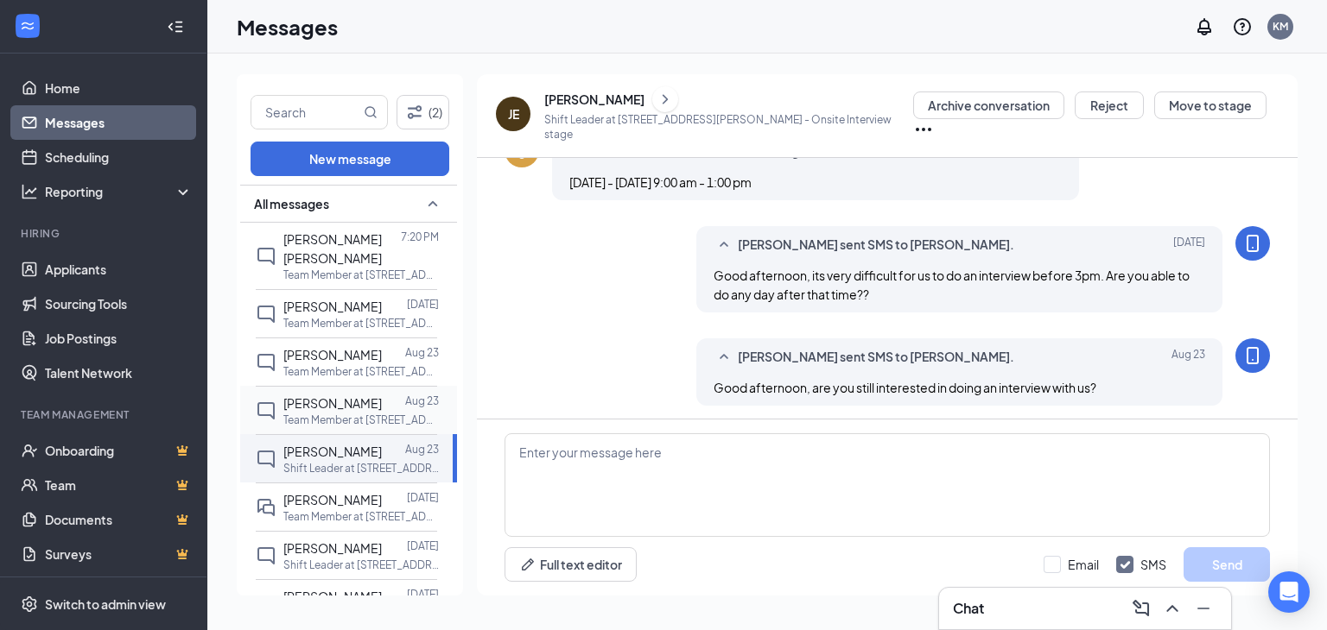
click at [359, 413] on p "Team Member at [STREET_ADDRESS][PERSON_NAME]" at bounding box center [360, 420] width 155 height 15
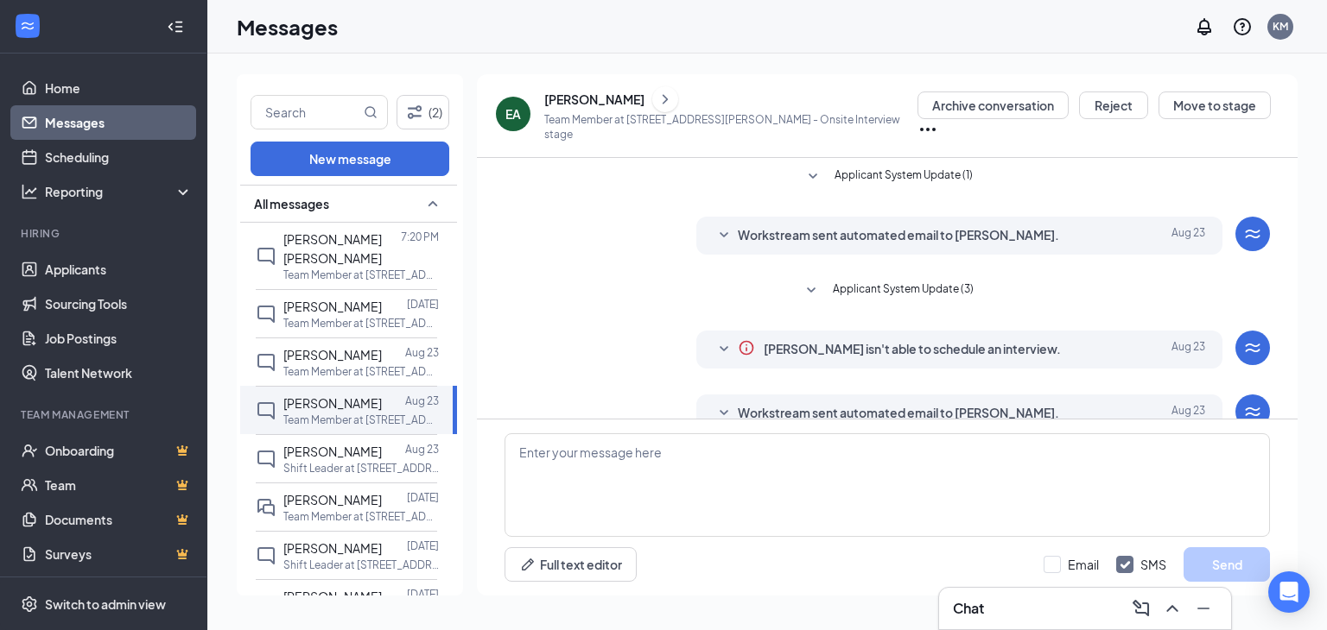
scroll to position [90, 0]
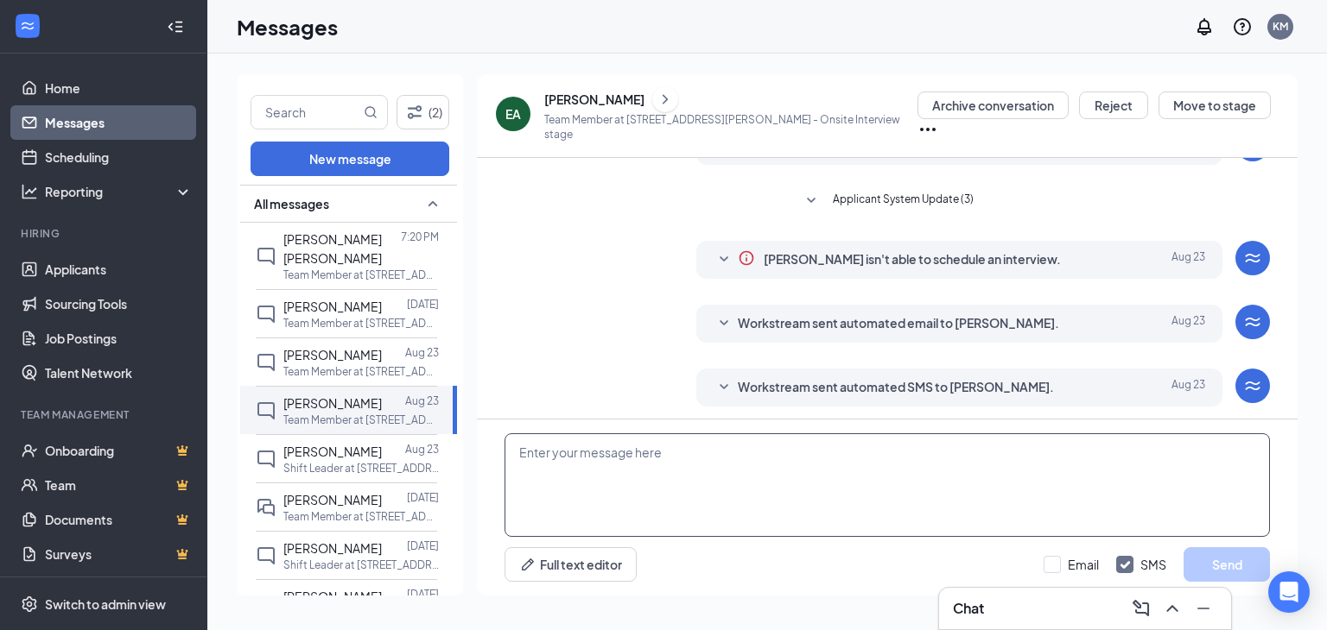
click at [707, 469] on textarea at bounding box center [886, 486] width 765 height 104
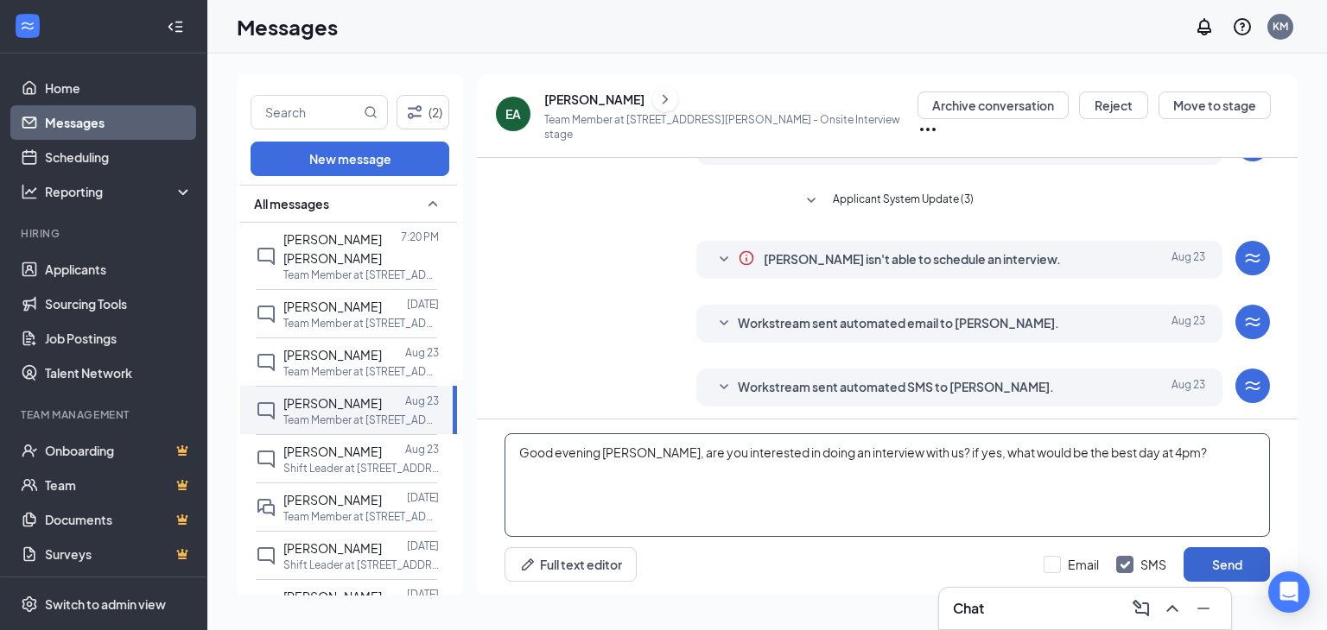
type textarea "Good evening [PERSON_NAME], are you interested in doing an interview with us? i…"
click at [1226, 567] on button "Send" at bounding box center [1226, 565] width 86 height 35
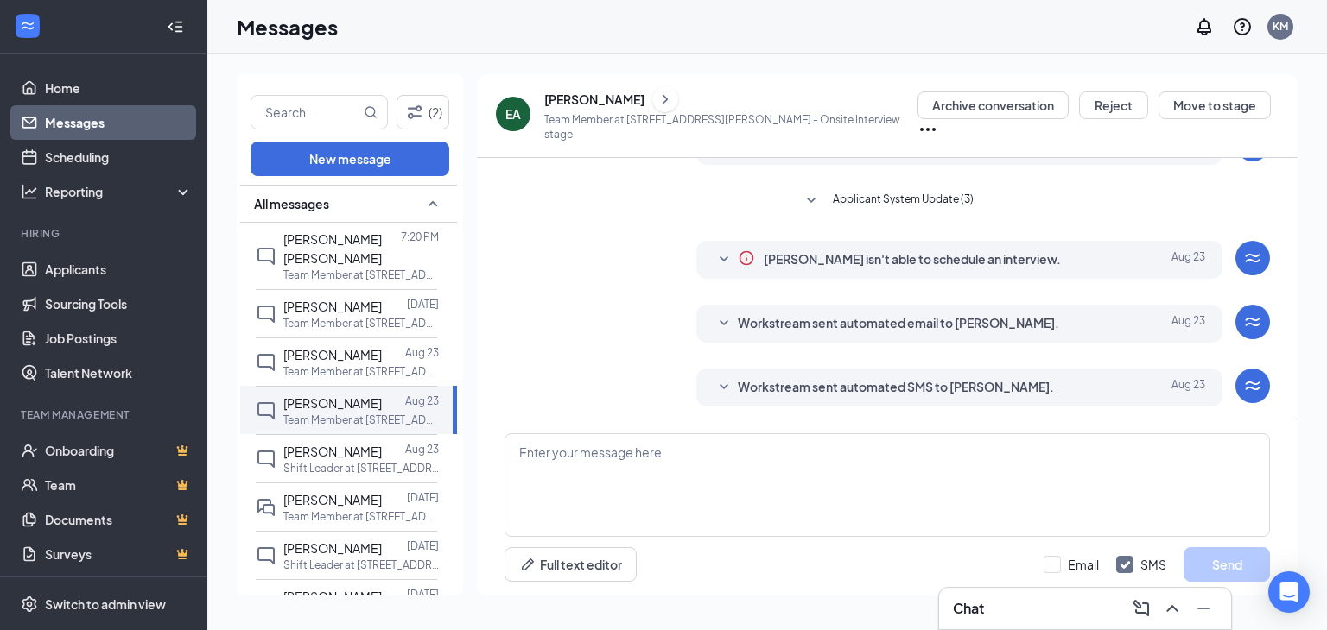
scroll to position [203, 0]
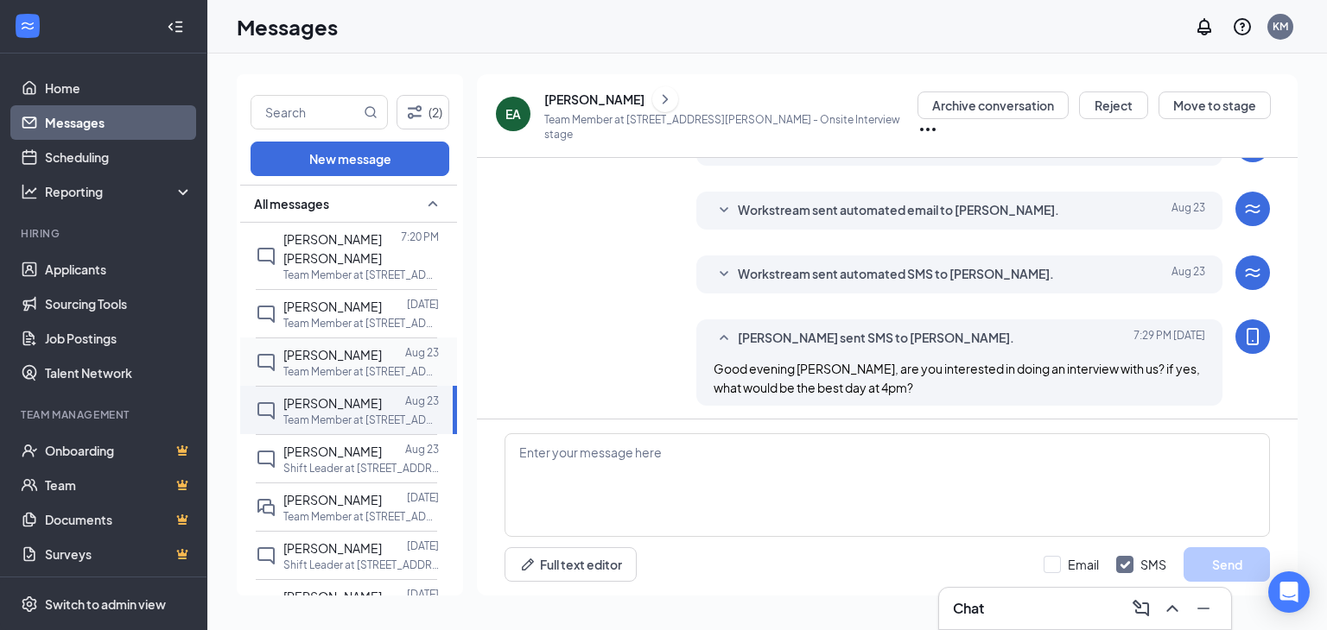
click at [371, 364] on p "Team Member at [STREET_ADDRESS][PERSON_NAME]" at bounding box center [360, 371] width 155 height 15
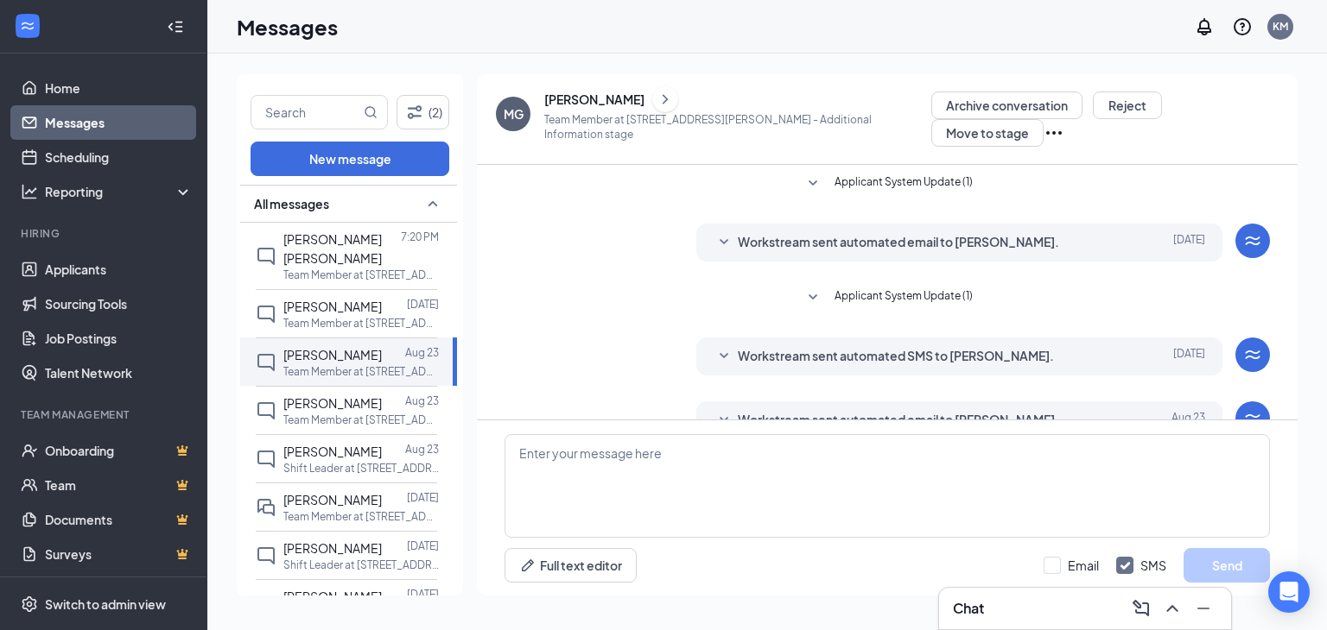
click at [884, 174] on span "Applicant System Update (1)" at bounding box center [903, 184] width 138 height 21
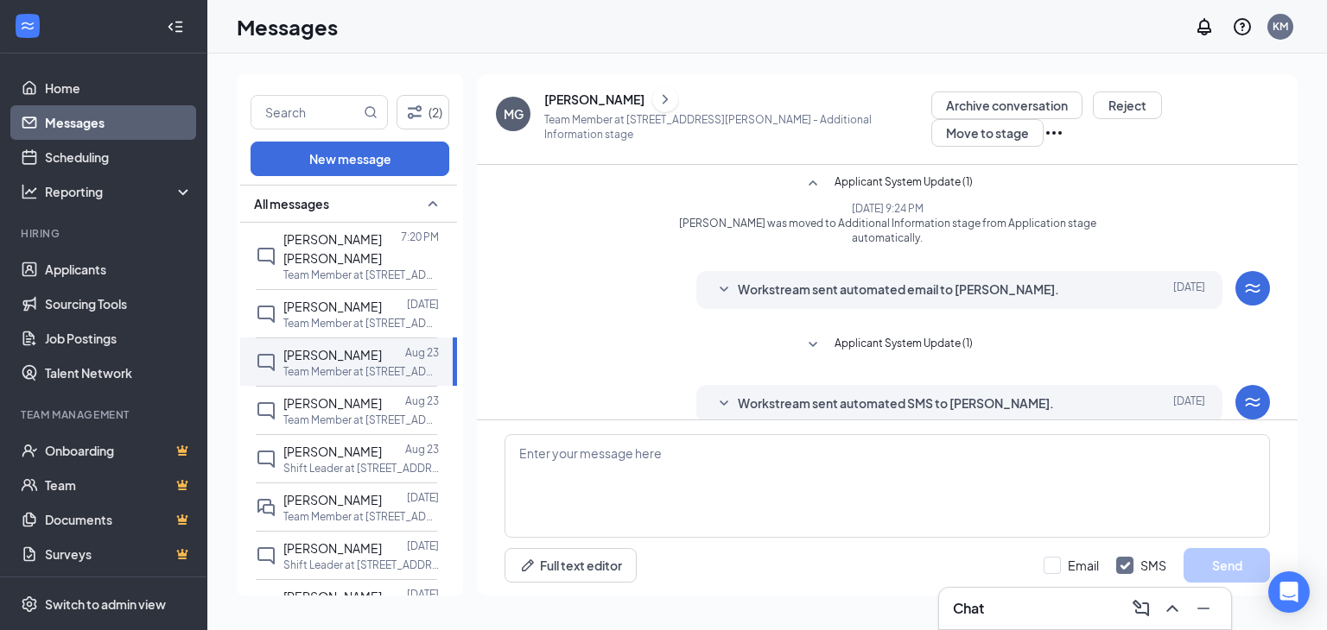
click at [879, 174] on span "Applicant System Update (1)" at bounding box center [903, 184] width 138 height 21
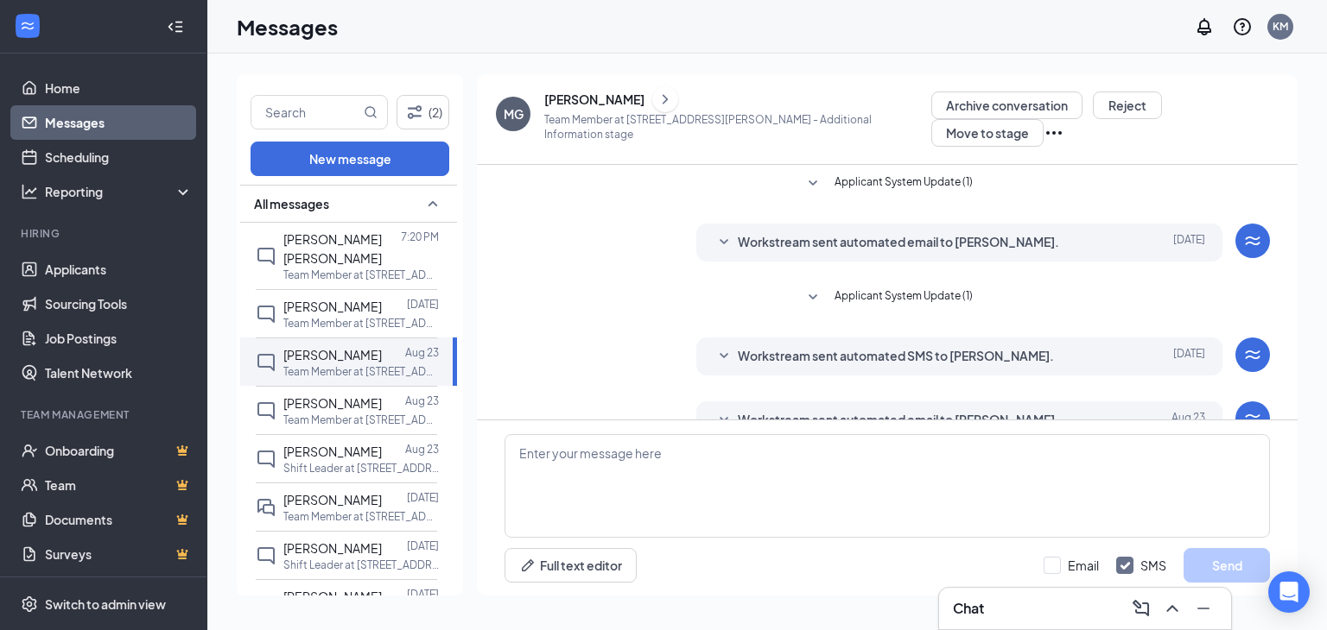
click at [877, 288] on span "Applicant System Update (1)" at bounding box center [903, 298] width 138 height 21
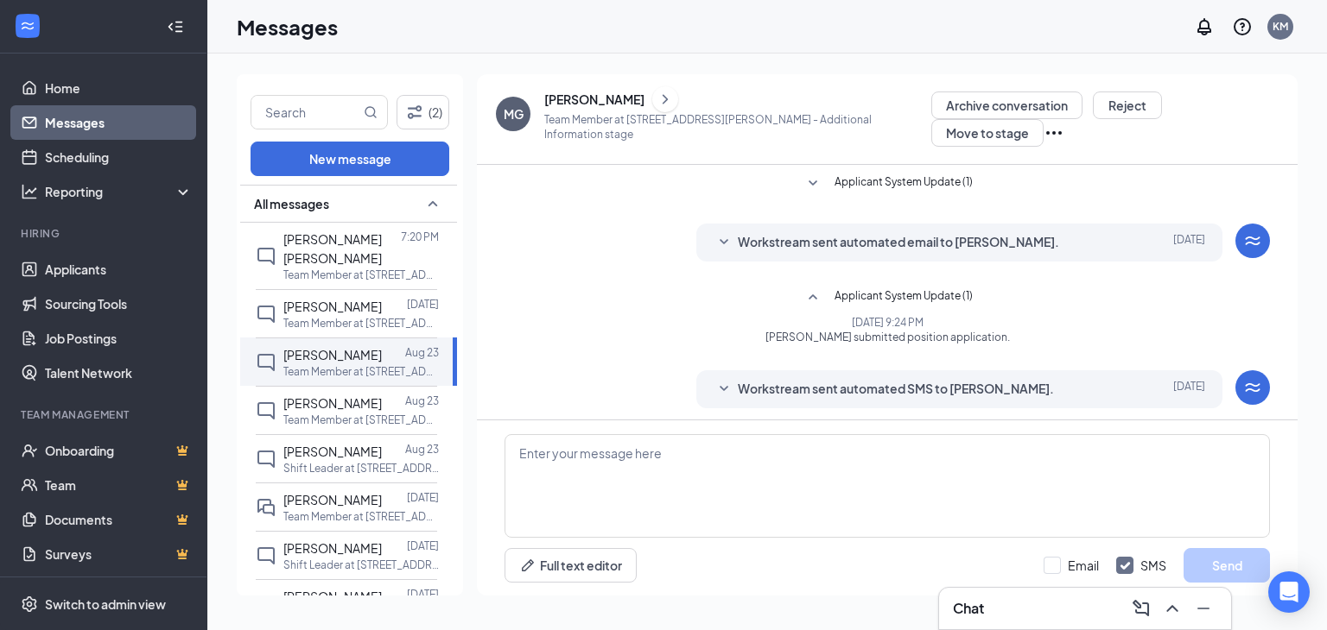
click at [877, 288] on span "Applicant System Update (1)" at bounding box center [903, 298] width 138 height 21
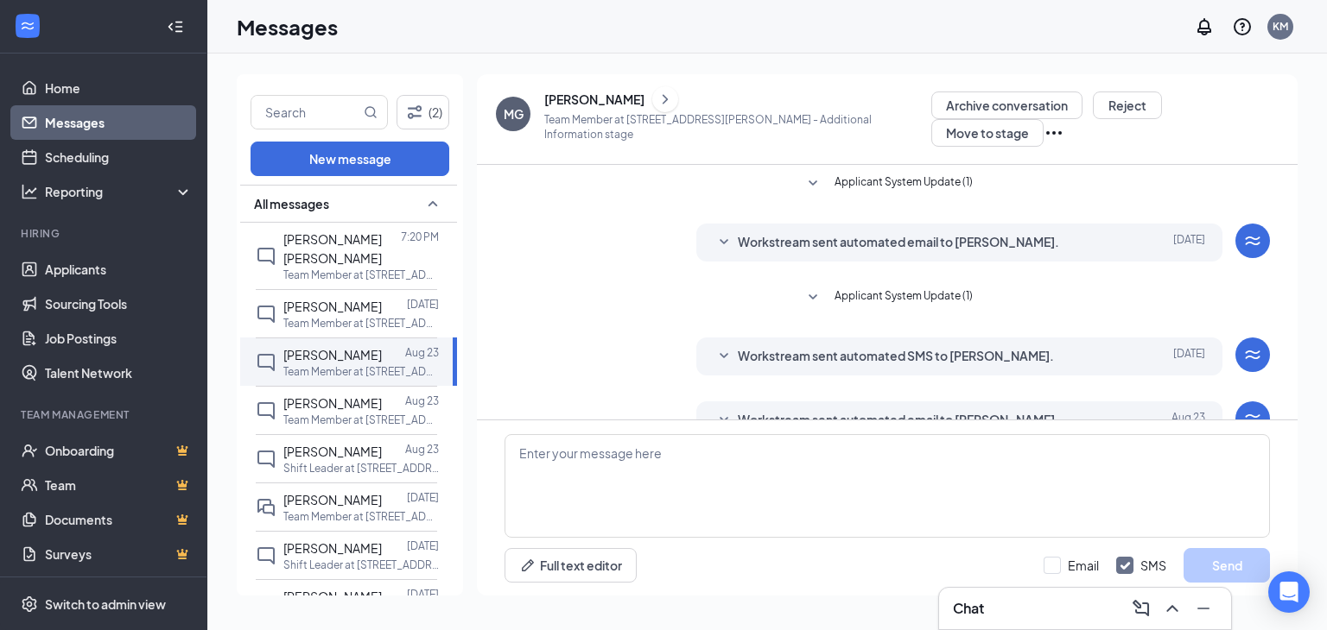
scroll to position [218, 0]
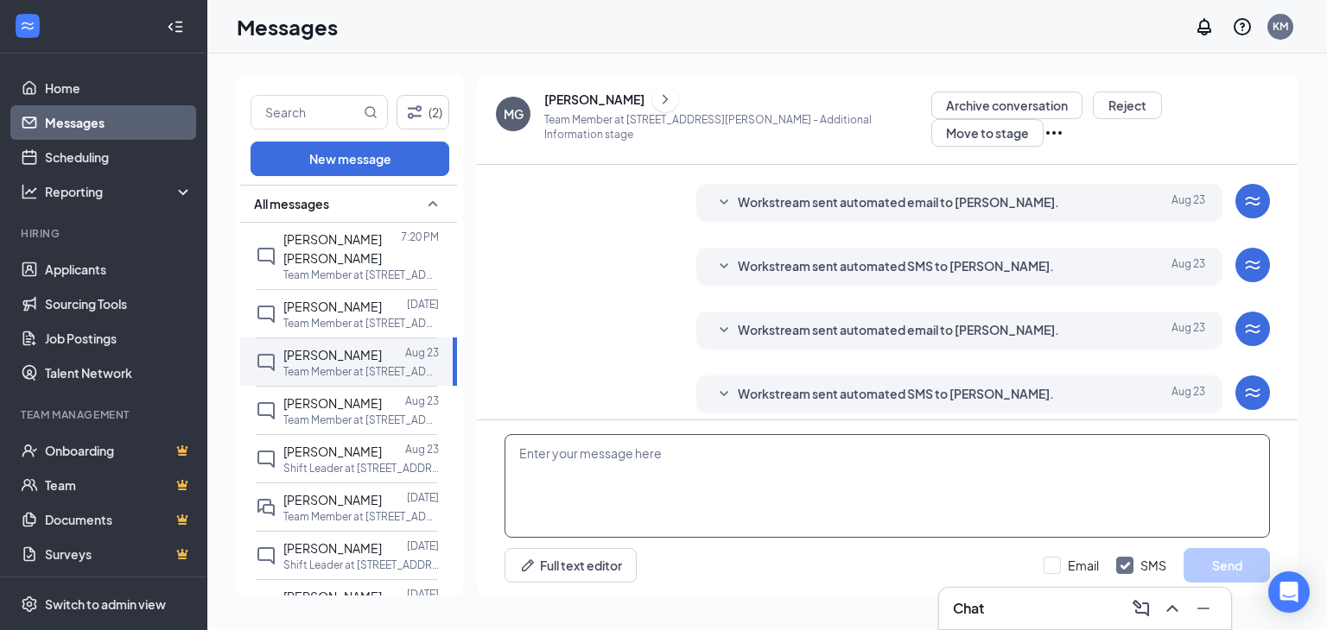
click at [759, 461] on textarea at bounding box center [886, 486] width 765 height 104
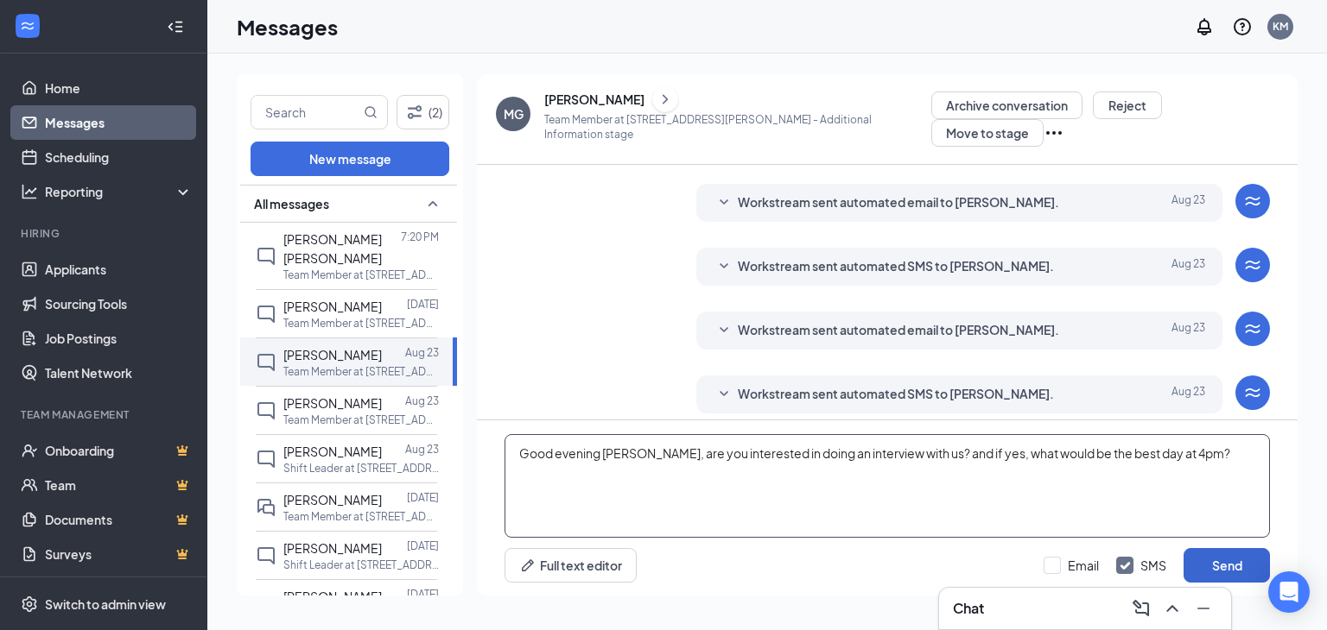
type textarea "Good evening [PERSON_NAME], are you interested in doing an interview with us? a…"
click at [1213, 567] on button "Send" at bounding box center [1226, 565] width 86 height 35
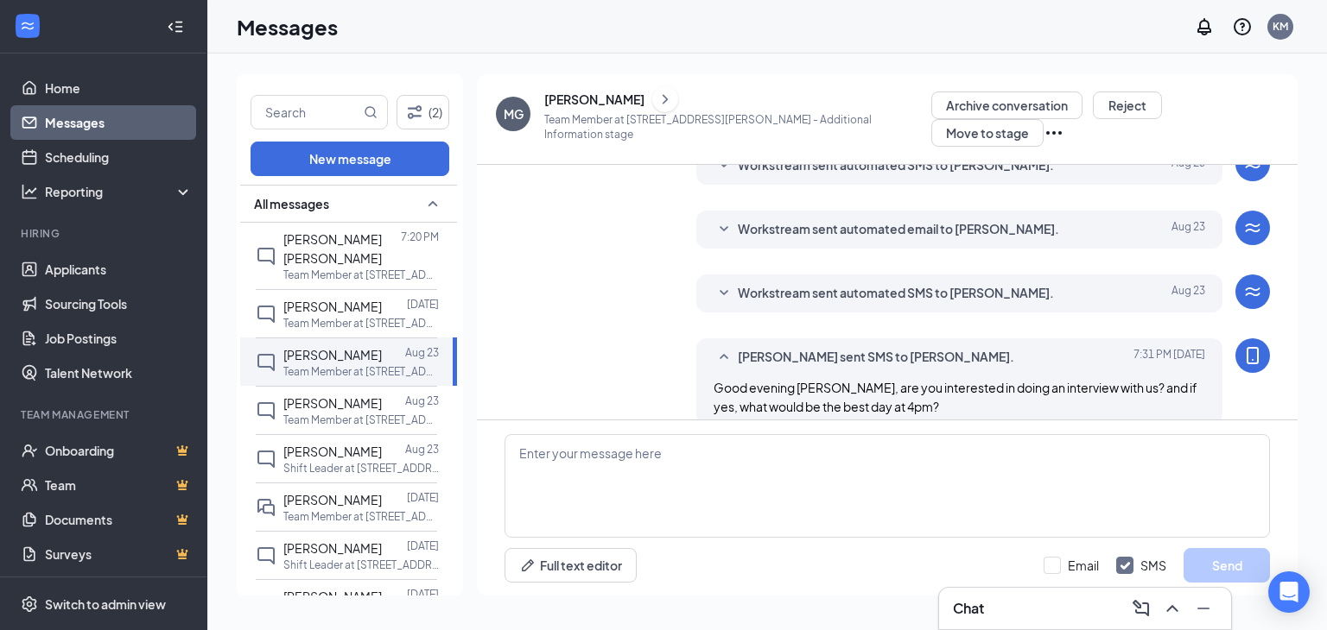
scroll to position [331, 0]
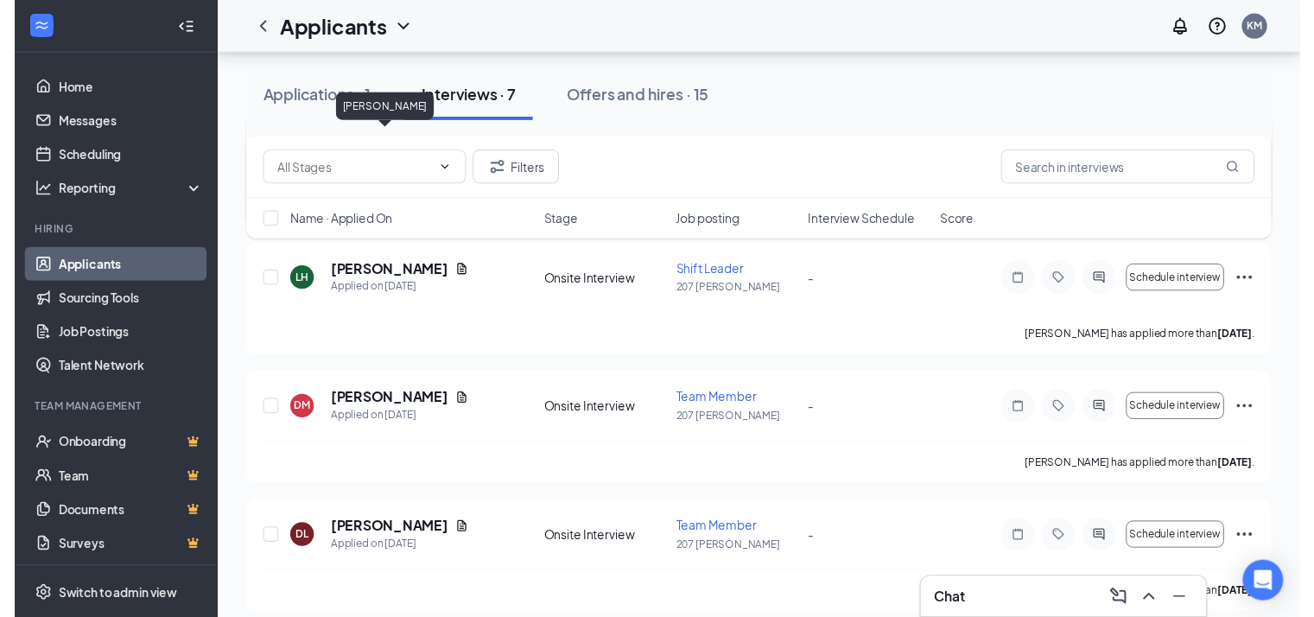
scroll to position [565, 0]
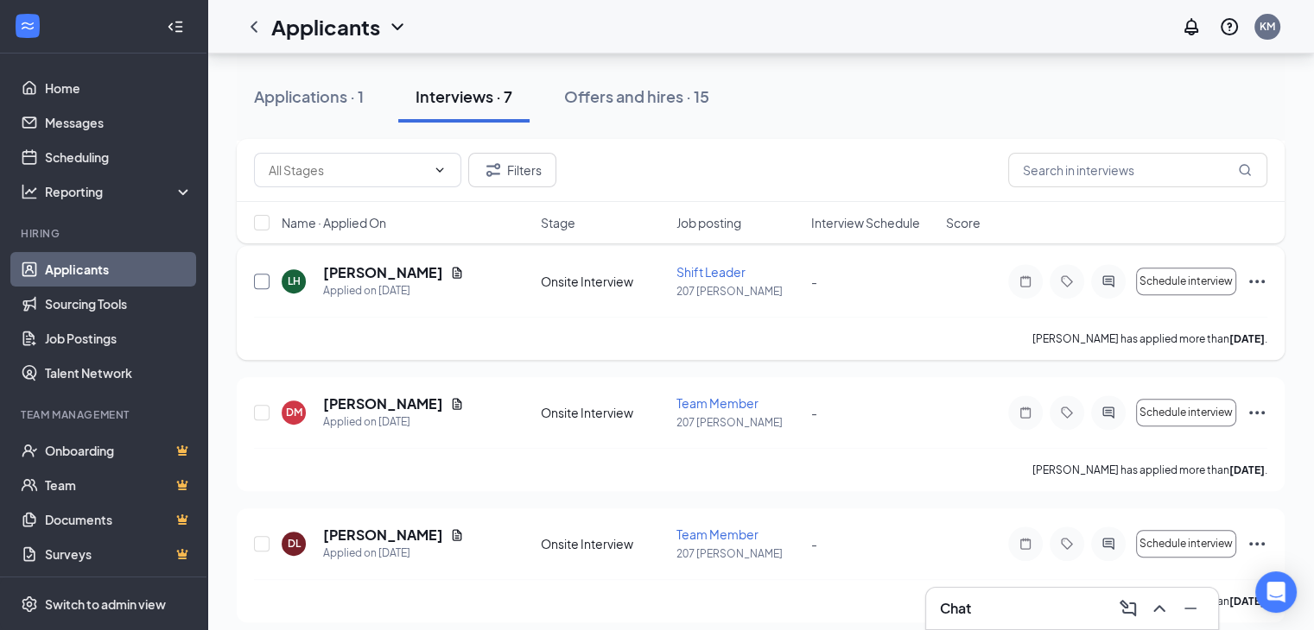
click at [262, 274] on input "checkbox" at bounding box center [262, 282] width 16 height 16
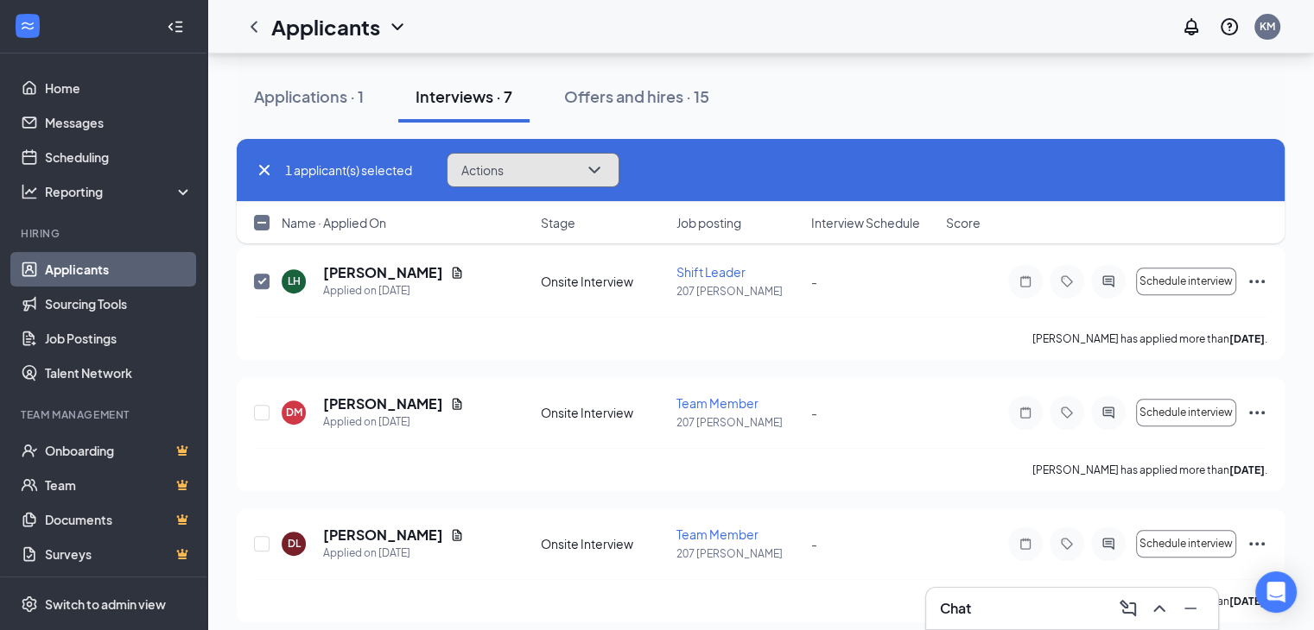
click at [594, 168] on icon "ChevronDown" at bounding box center [594, 170] width 21 height 21
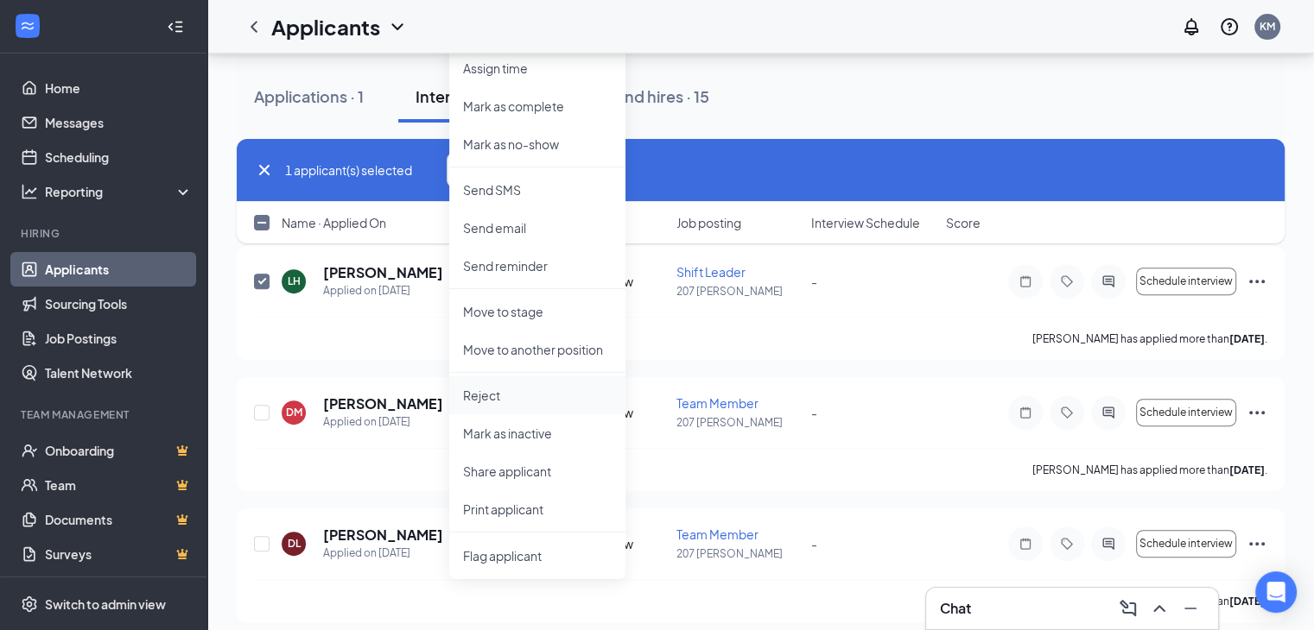
click at [529, 403] on p "Reject" at bounding box center [537, 395] width 149 height 17
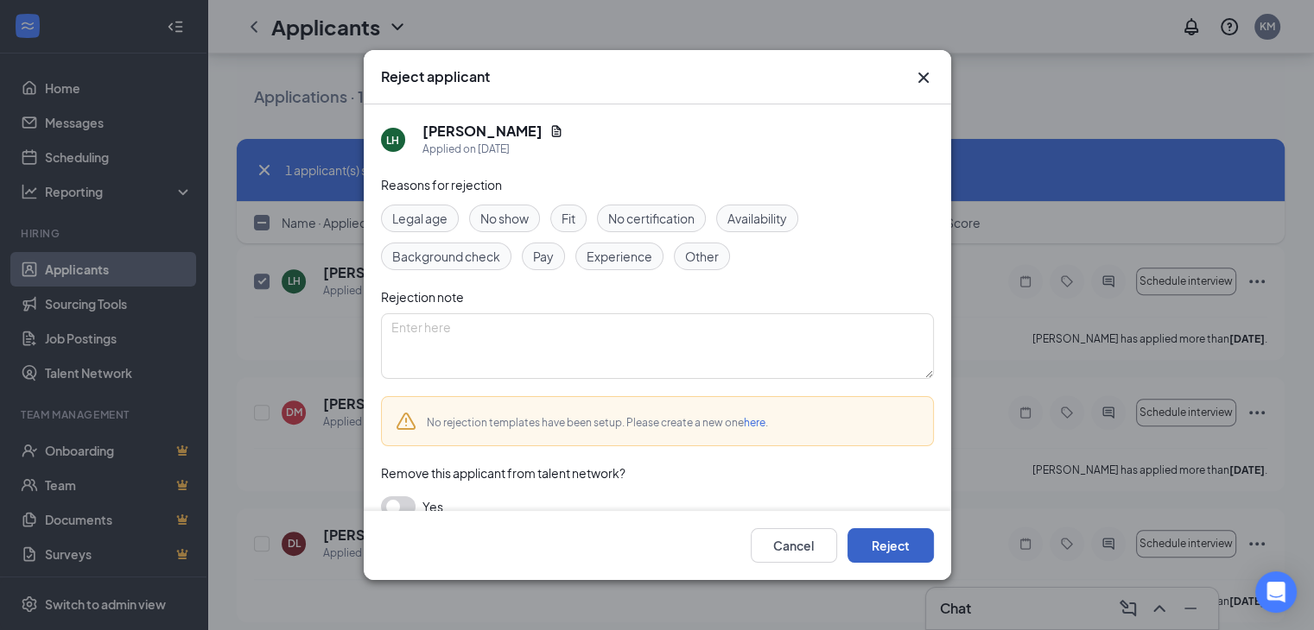
click at [865, 556] on button "Reject" at bounding box center [890, 546] width 86 height 35
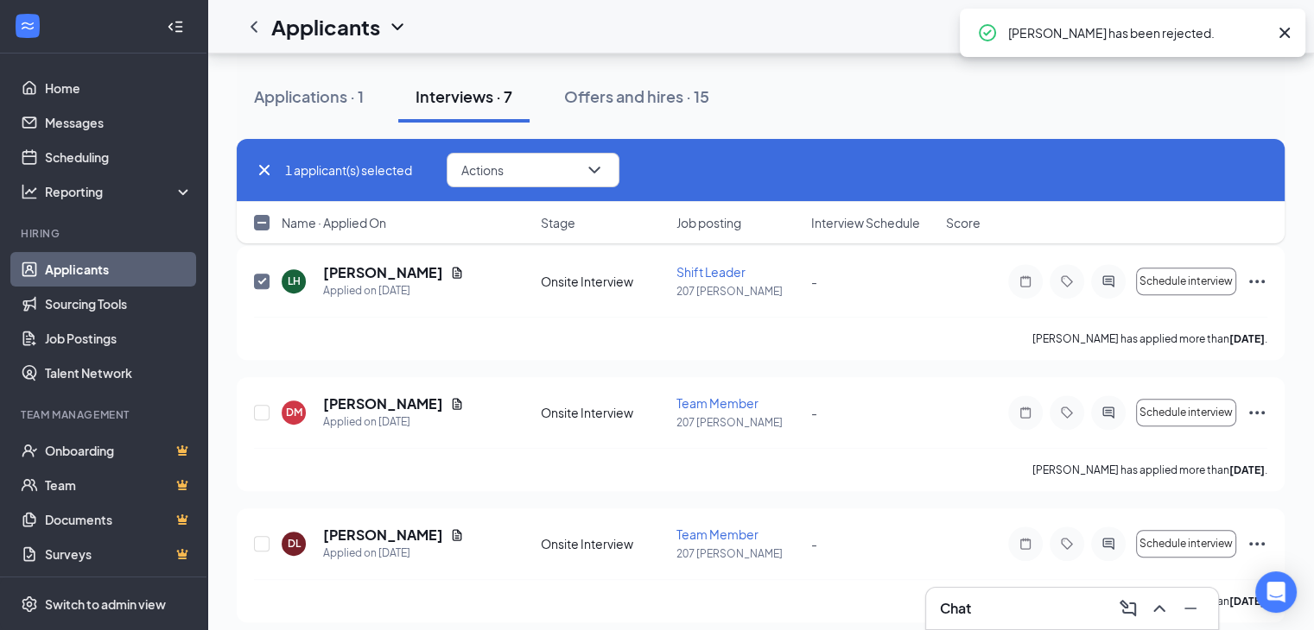
checkbox input "false"
click at [450, 270] on icon "Document" at bounding box center [457, 273] width 14 height 14
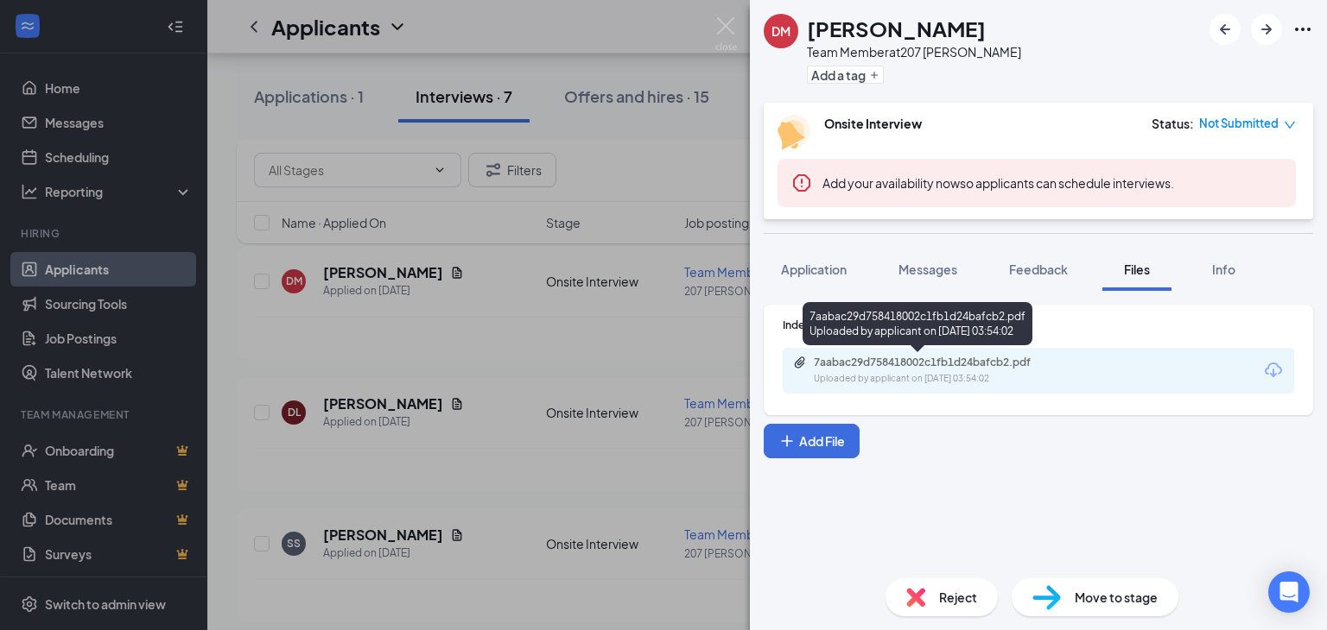
click at [959, 377] on div "Uploaded by applicant on Aug 08, 2025 at 03:54:02" at bounding box center [943, 379] width 259 height 14
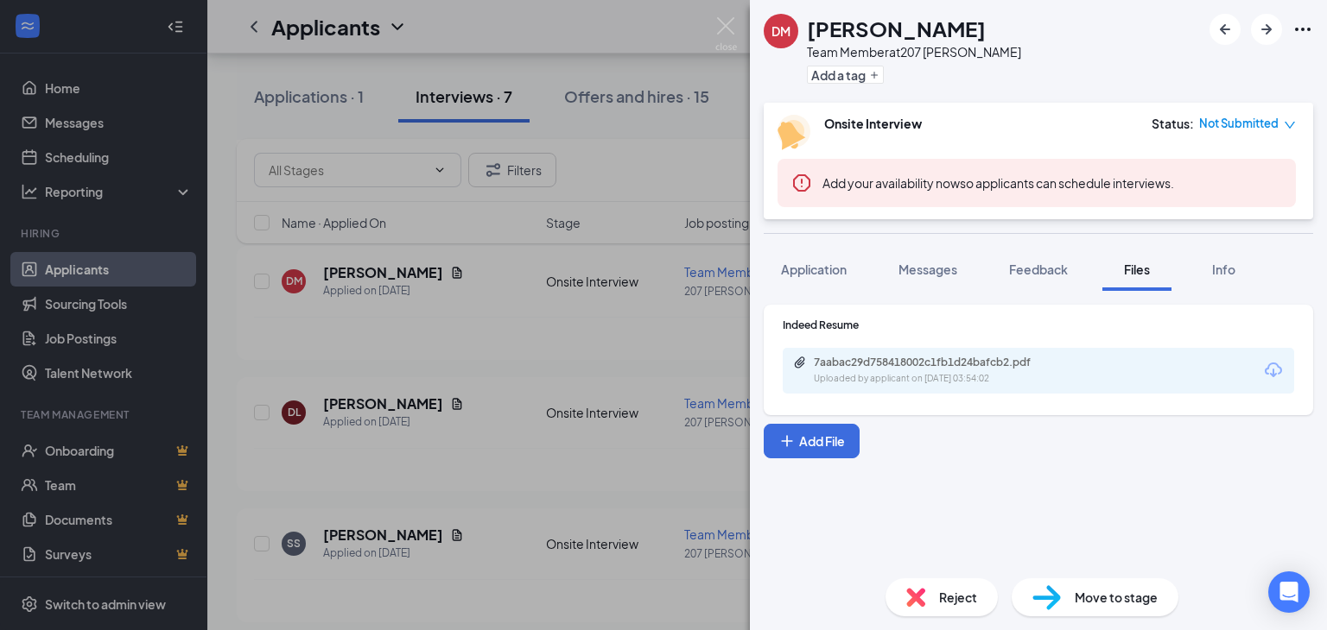
click at [533, 300] on div "DM Destini Mann Team Member at 207 West Kendall Add a tag Onsite Interview Stat…" at bounding box center [663, 315] width 1327 height 630
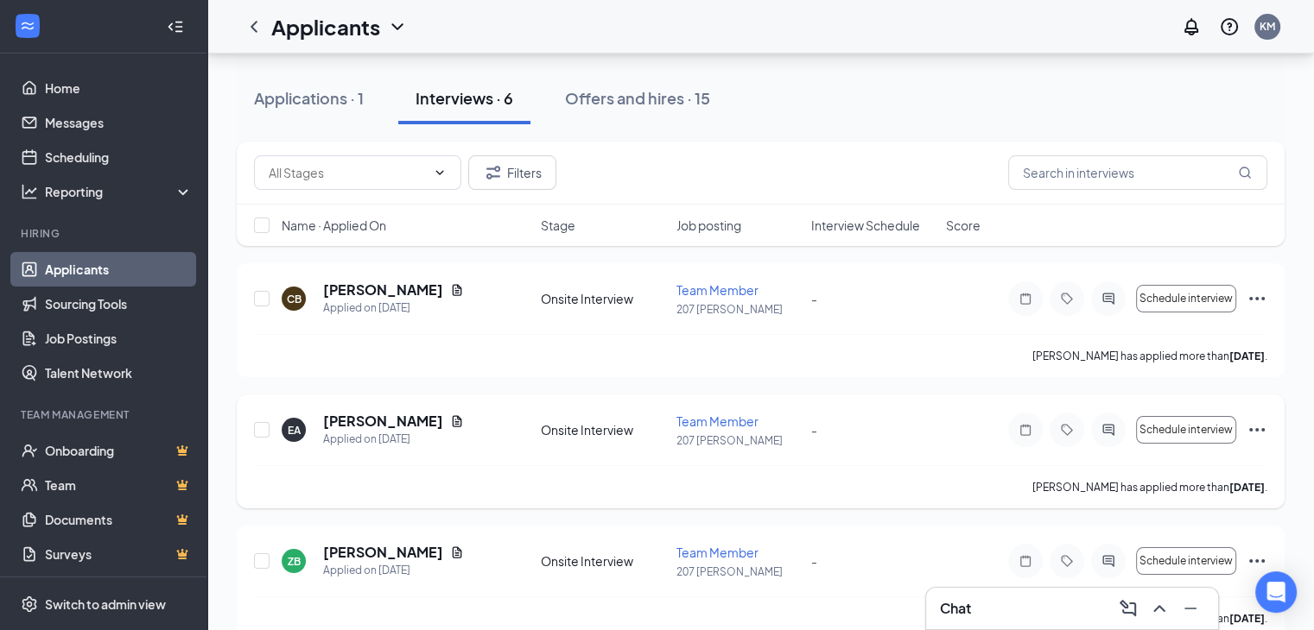
scroll to position [152, 0]
click at [450, 421] on icon "Document" at bounding box center [457, 423] width 14 height 14
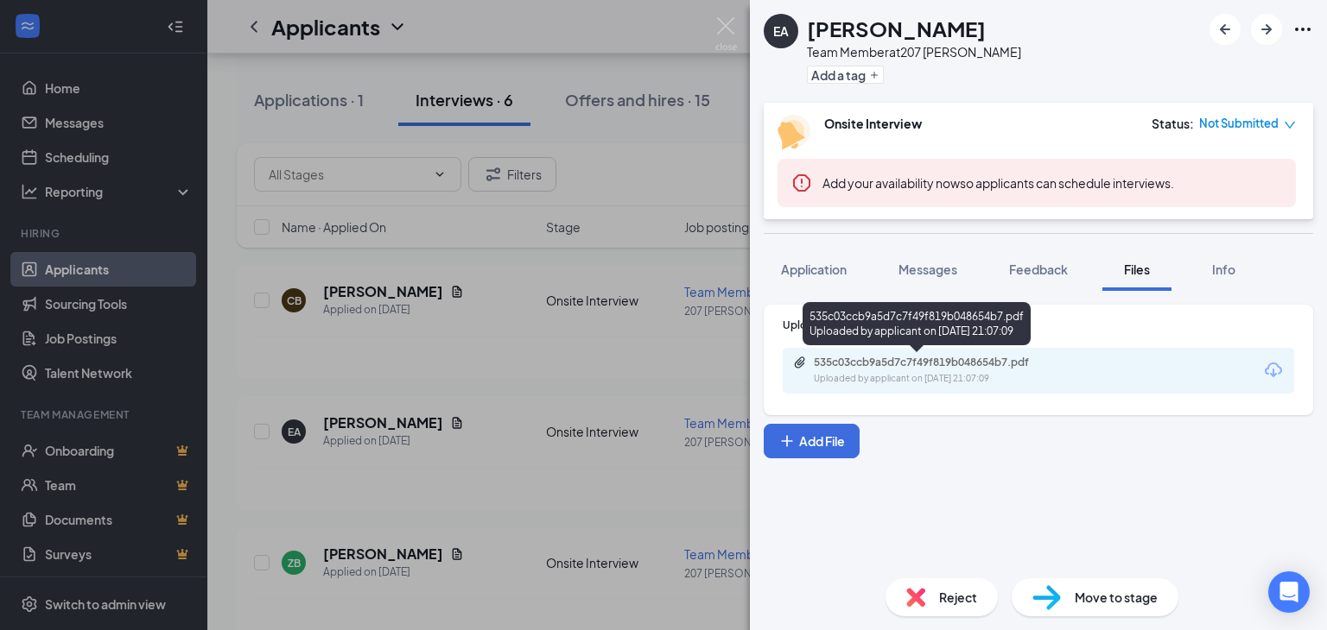
click at [895, 364] on div "535c03ccb9a5d7c7f49f819b048654b7.pdf" at bounding box center [935, 363] width 242 height 14
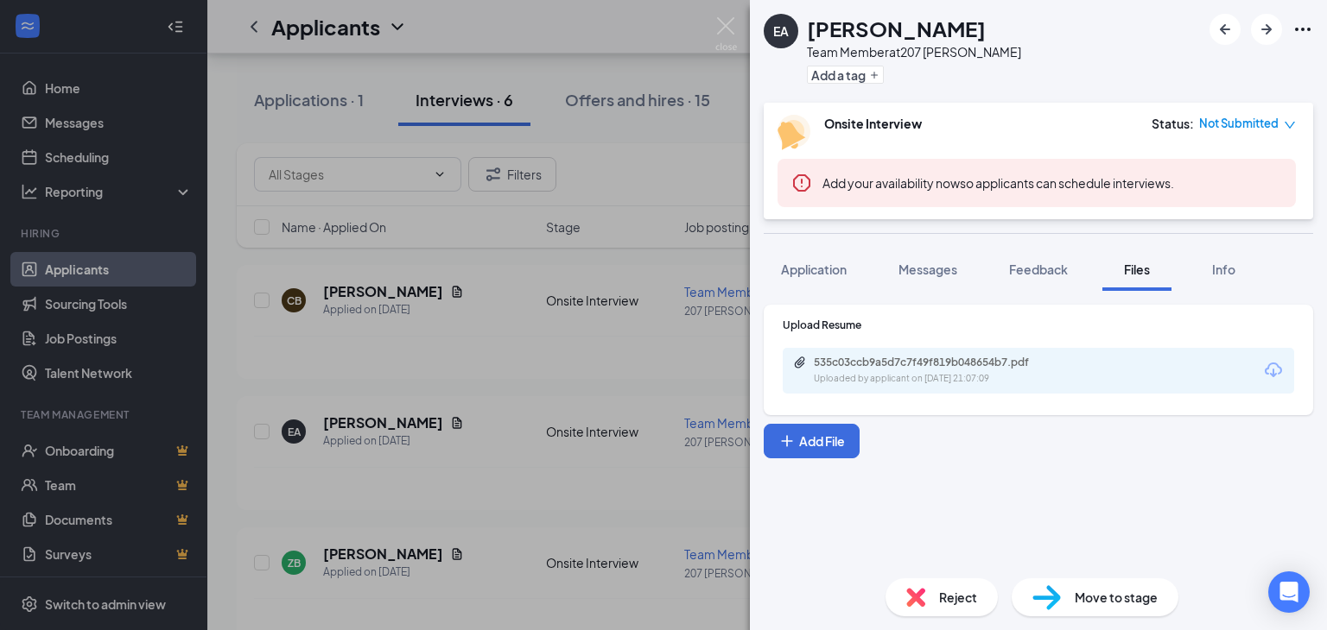
click at [459, 397] on div "EA Ernesto Alvarez Team Member at 207 West Kendall Add a tag Onsite Interview S…" at bounding box center [663, 315] width 1327 height 630
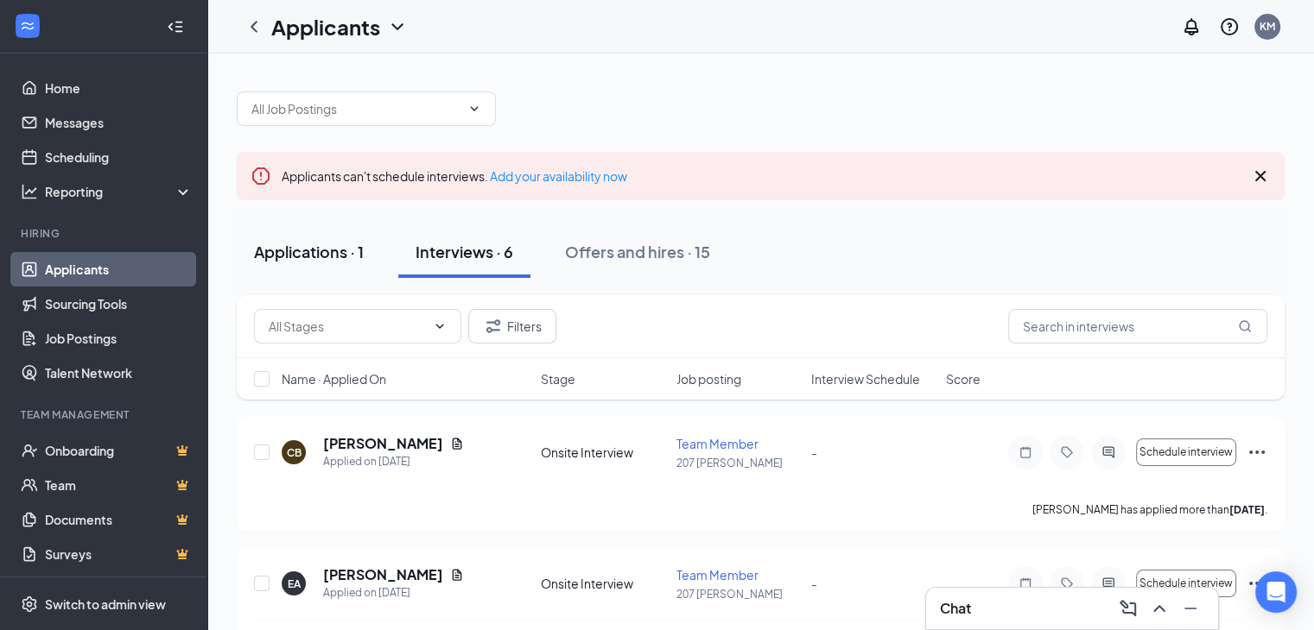
click at [314, 262] on div "Applications · 1" at bounding box center [309, 252] width 110 height 22
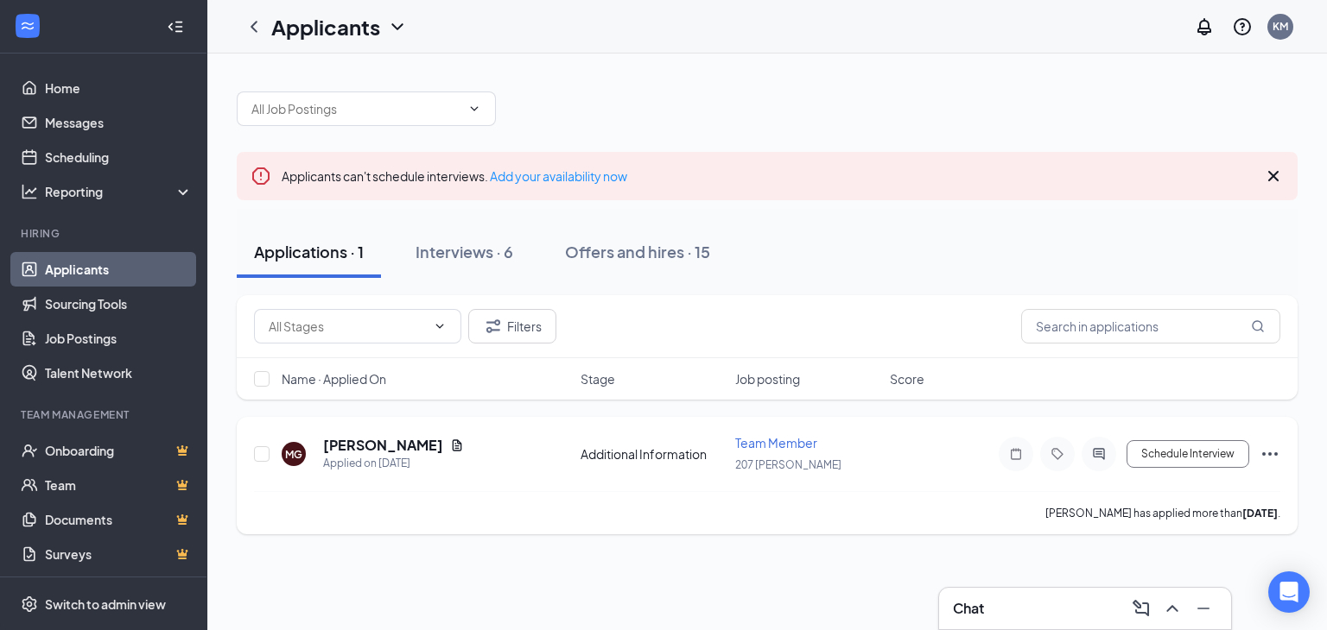
click at [447, 455] on div "Applied on Aug 22" at bounding box center [393, 463] width 141 height 17
click at [453, 446] on icon "Document" at bounding box center [458, 445] width 10 height 11
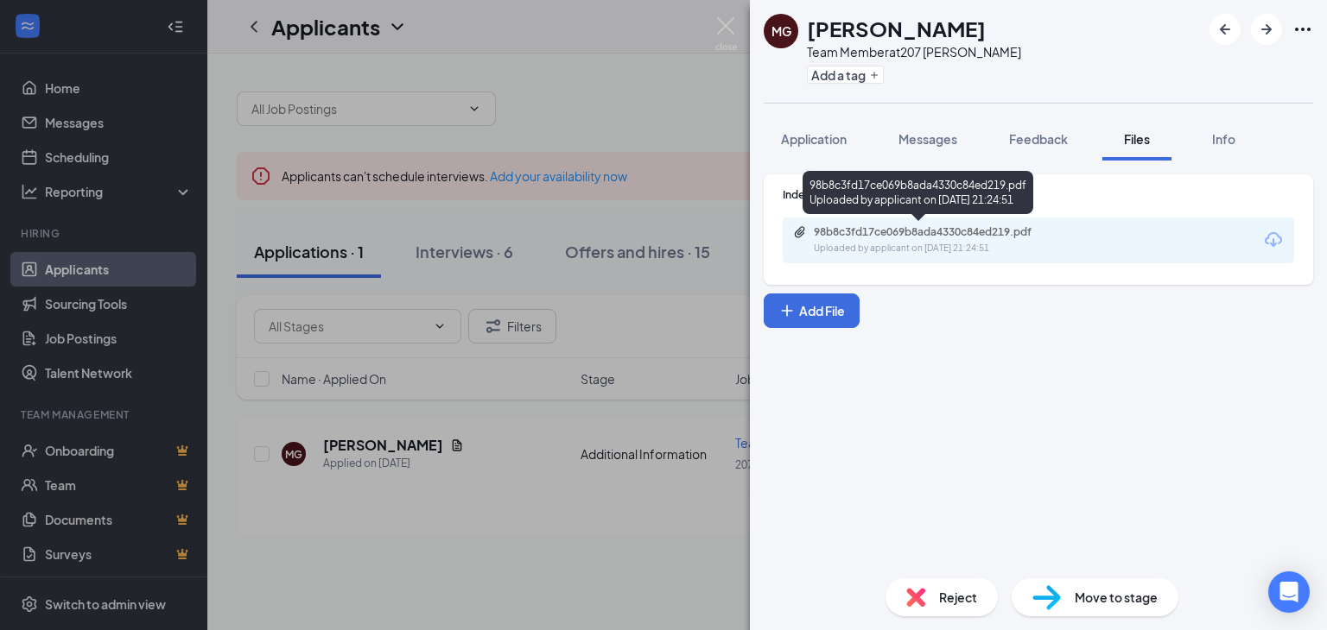
click at [941, 231] on div "98b8c3fd17ce069b8ada4330c84ed219.pdf" at bounding box center [935, 232] width 242 height 14
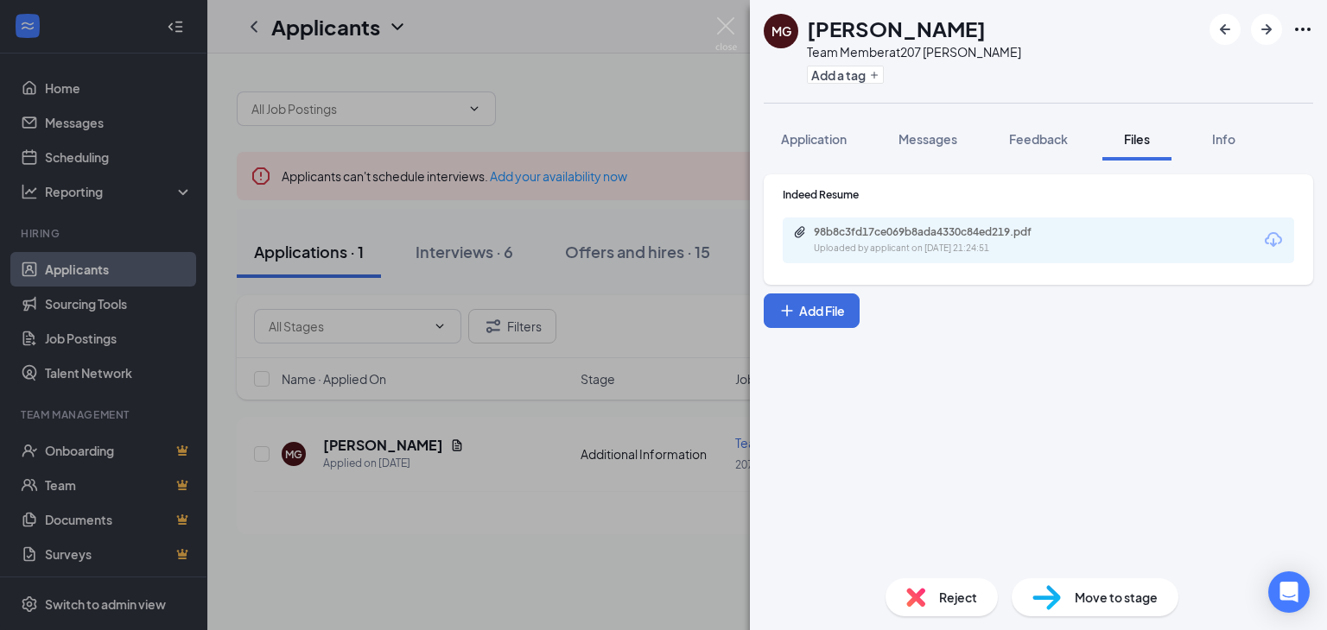
click at [618, 426] on div "MG Madison Garcia Team Member at 207 West Kendall Add a tag Application Message…" at bounding box center [663, 315] width 1327 height 630
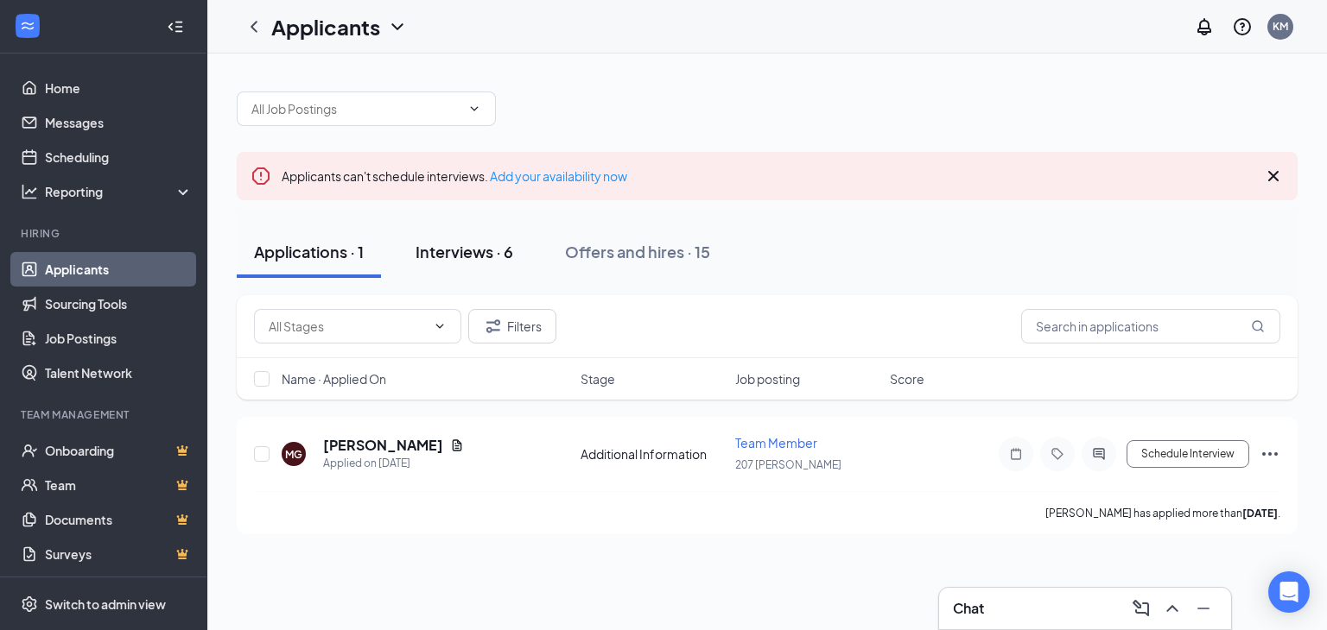
click at [476, 243] on div "Interviews · 6" at bounding box center [464, 252] width 98 height 22
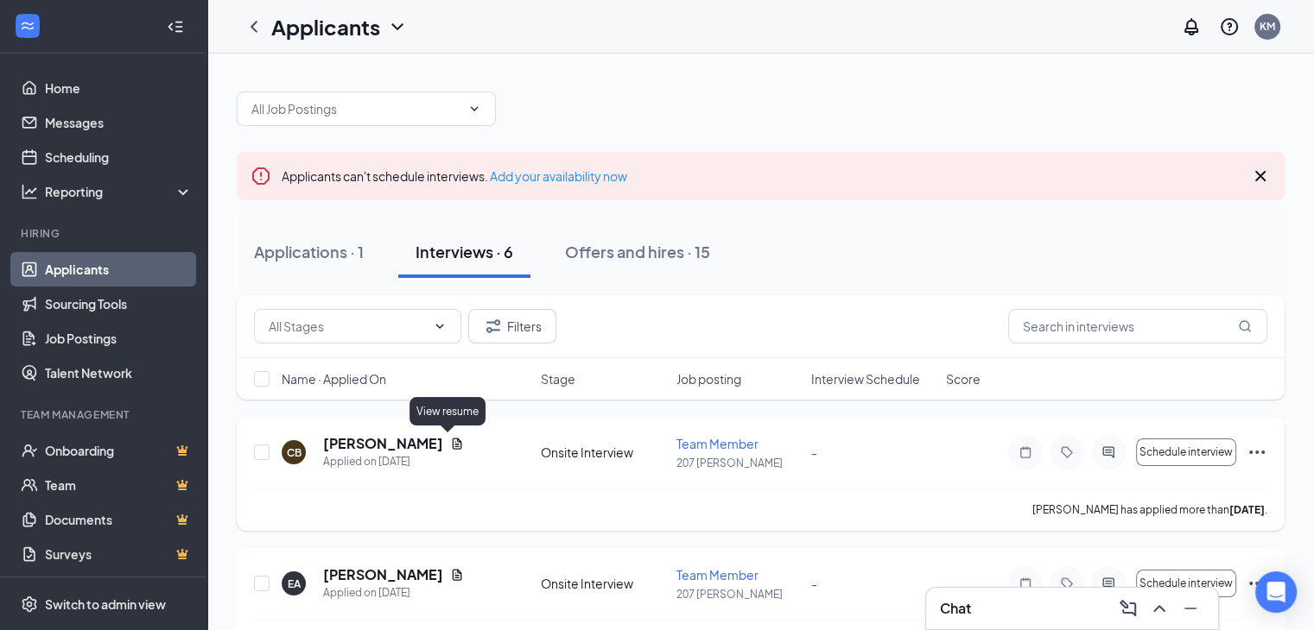
click at [453, 441] on icon "Document" at bounding box center [458, 443] width 10 height 11
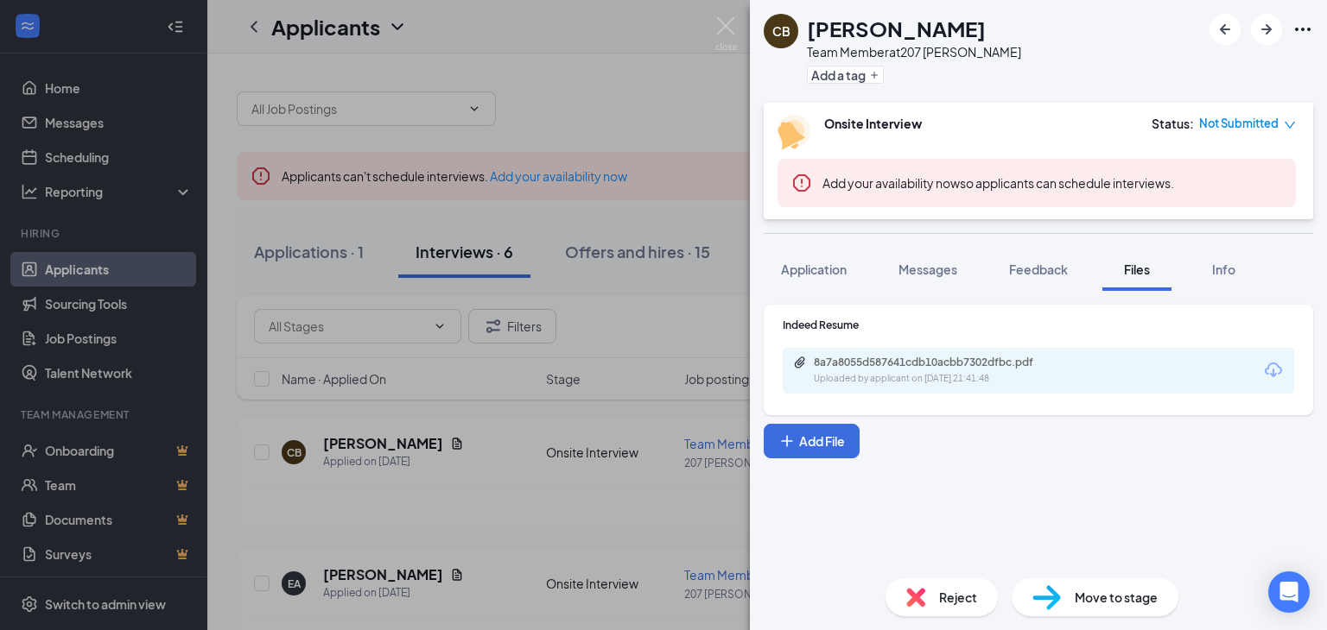
click at [1021, 361] on div "8a7a8055d587641cdb10acbb7302dfbc.pdf" at bounding box center [935, 363] width 242 height 14
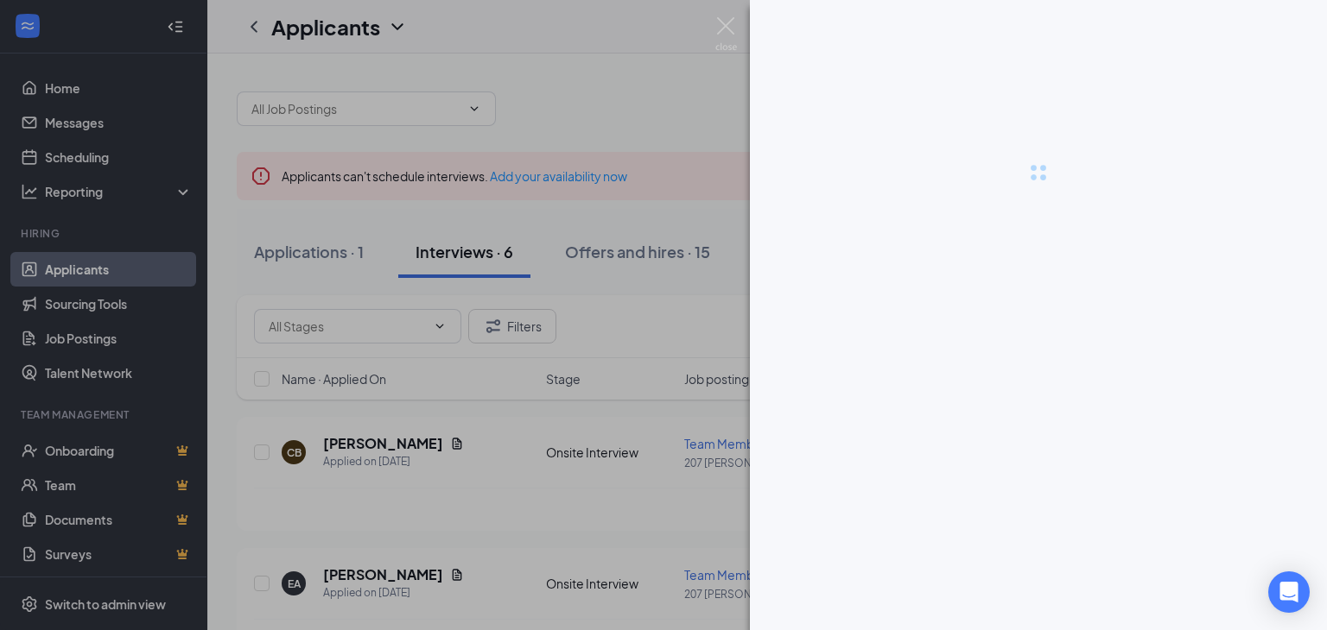
click at [667, 421] on div at bounding box center [663, 315] width 1327 height 630
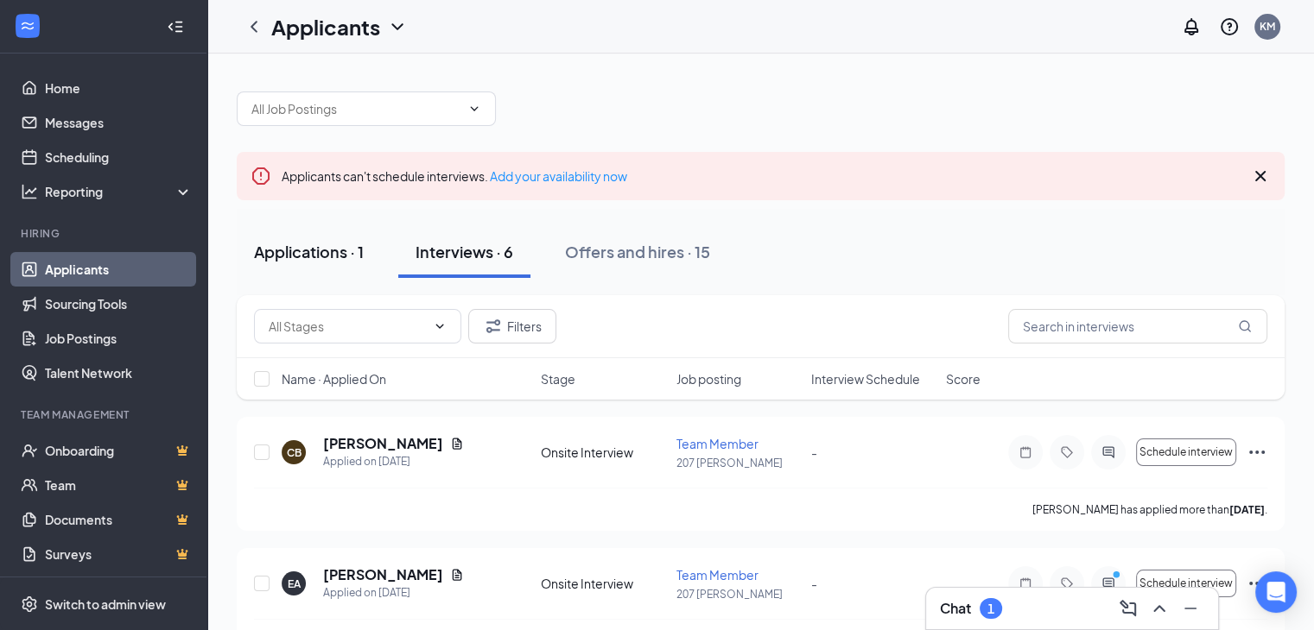
click at [242, 233] on button "Applications · 1" at bounding box center [309, 252] width 144 height 52
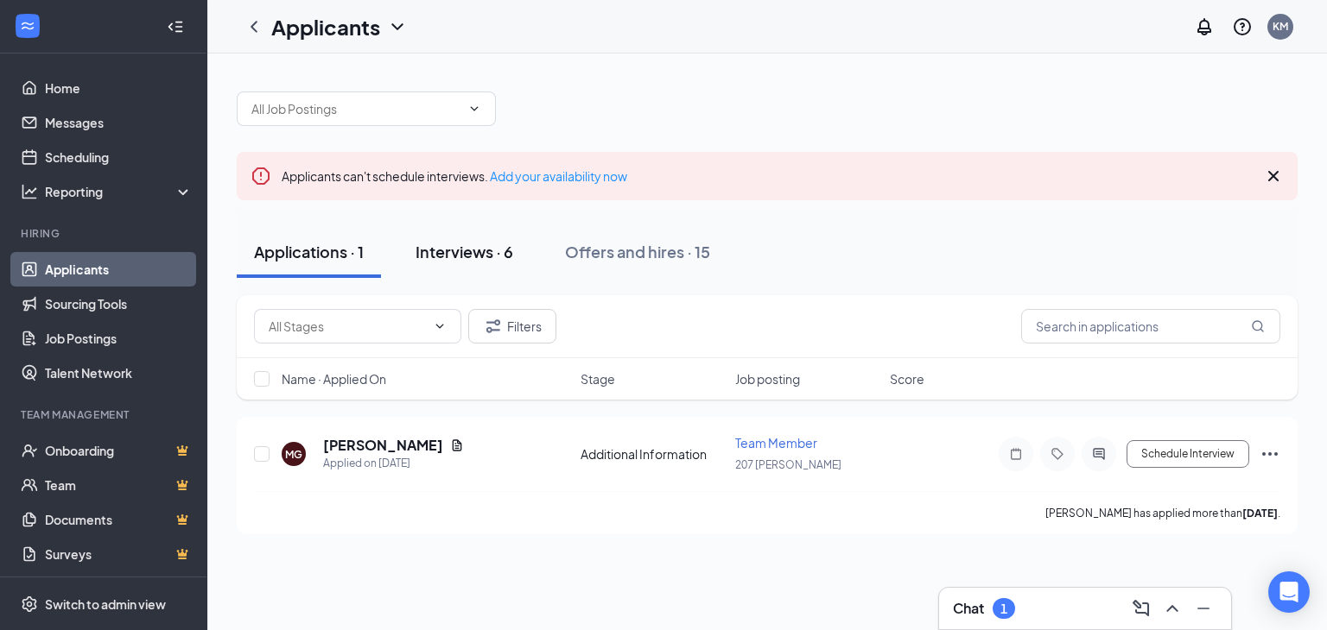
click at [447, 250] on div "Interviews · 6" at bounding box center [464, 252] width 98 height 22
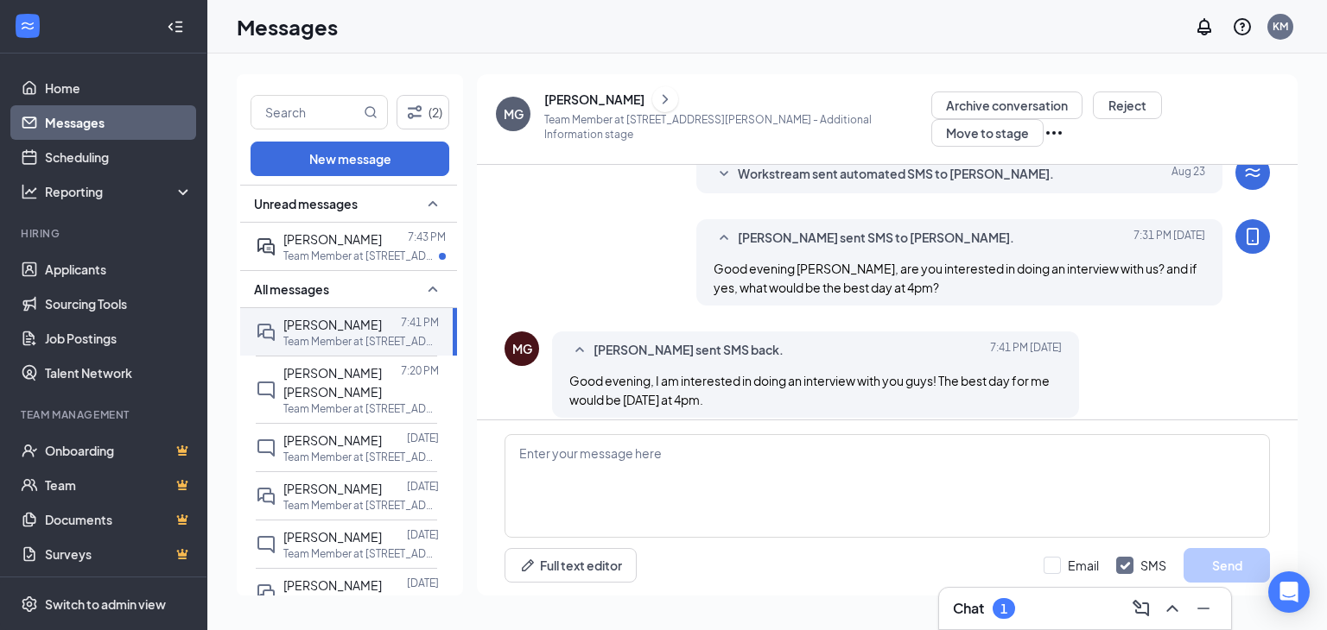
scroll to position [442, 0]
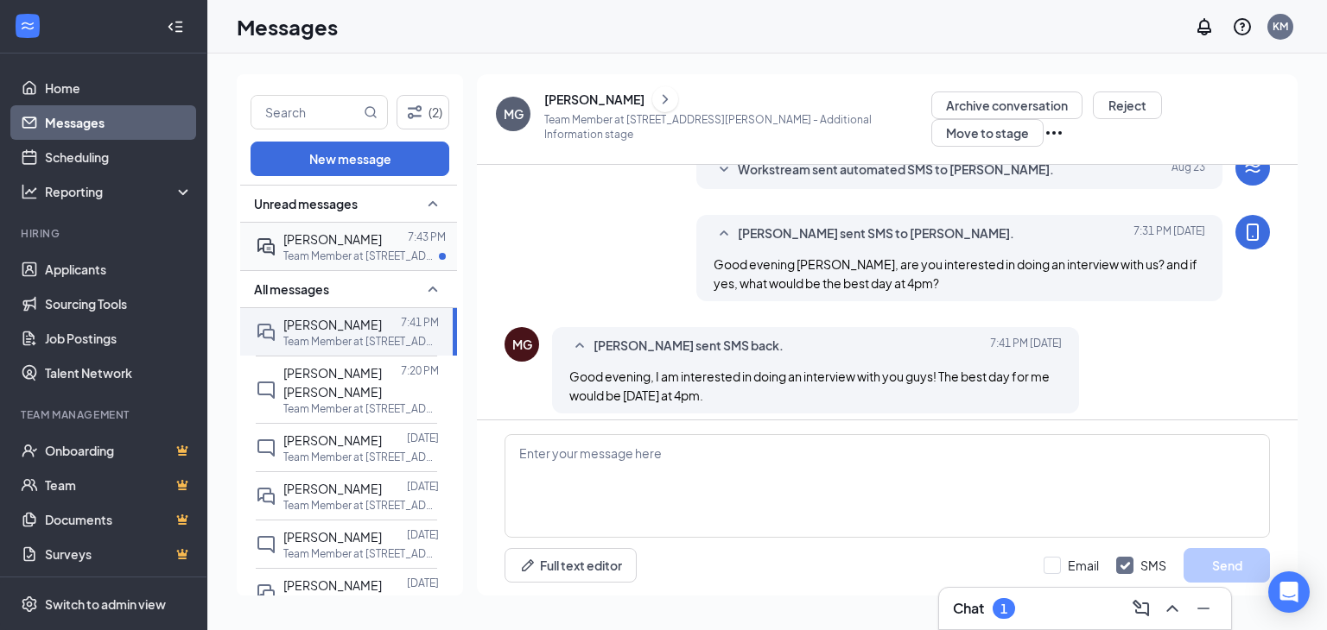
click at [356, 253] on p "Team Member at [STREET_ADDRESS][PERSON_NAME]" at bounding box center [360, 256] width 155 height 15
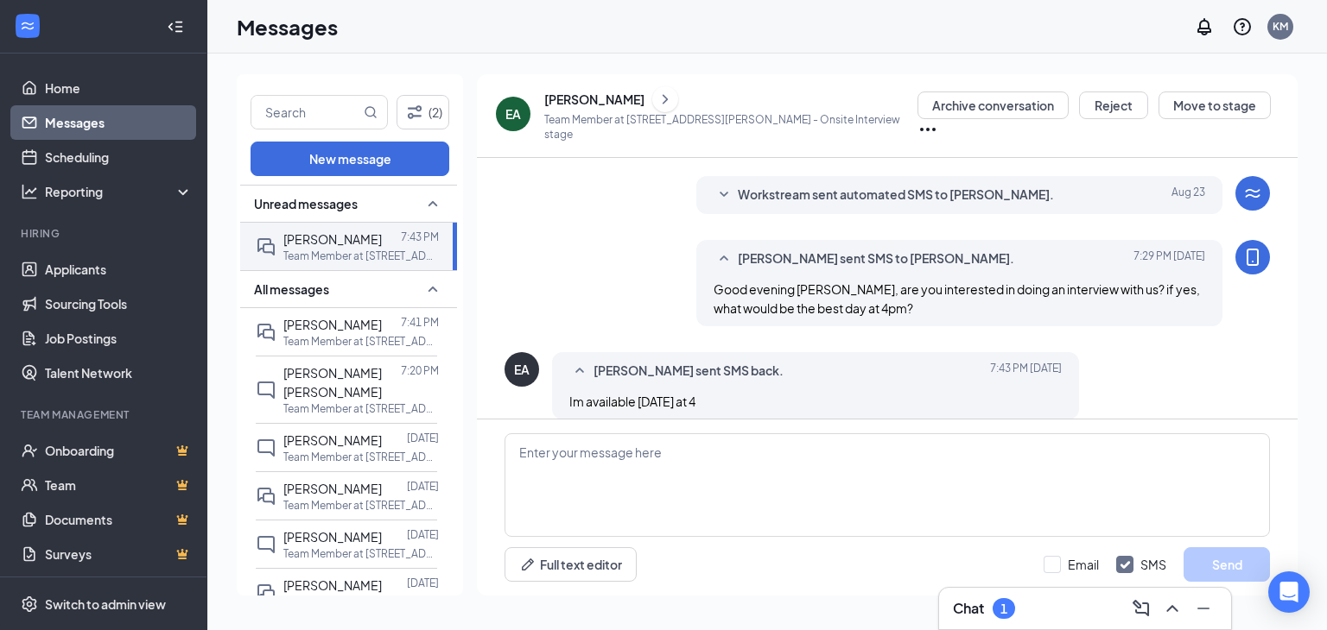
scroll to position [296, 0]
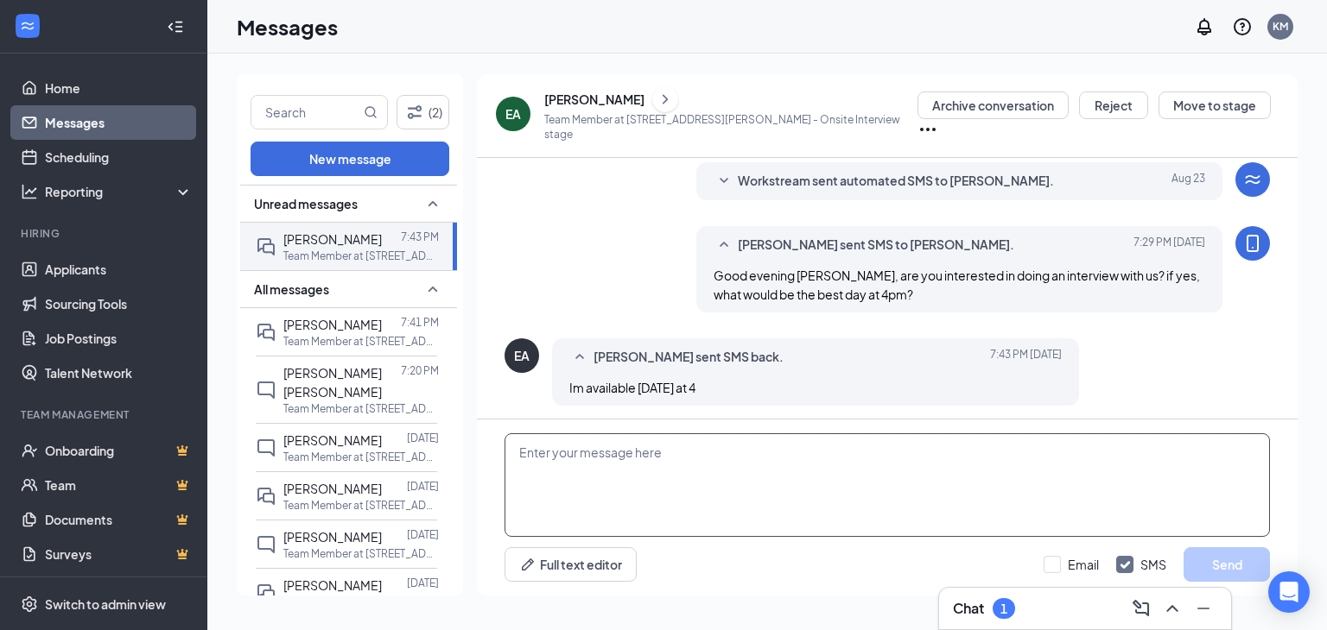
click at [580, 447] on textarea at bounding box center [886, 486] width 765 height 104
type textarea "Excellent, see you [DATE] at 4pm!"
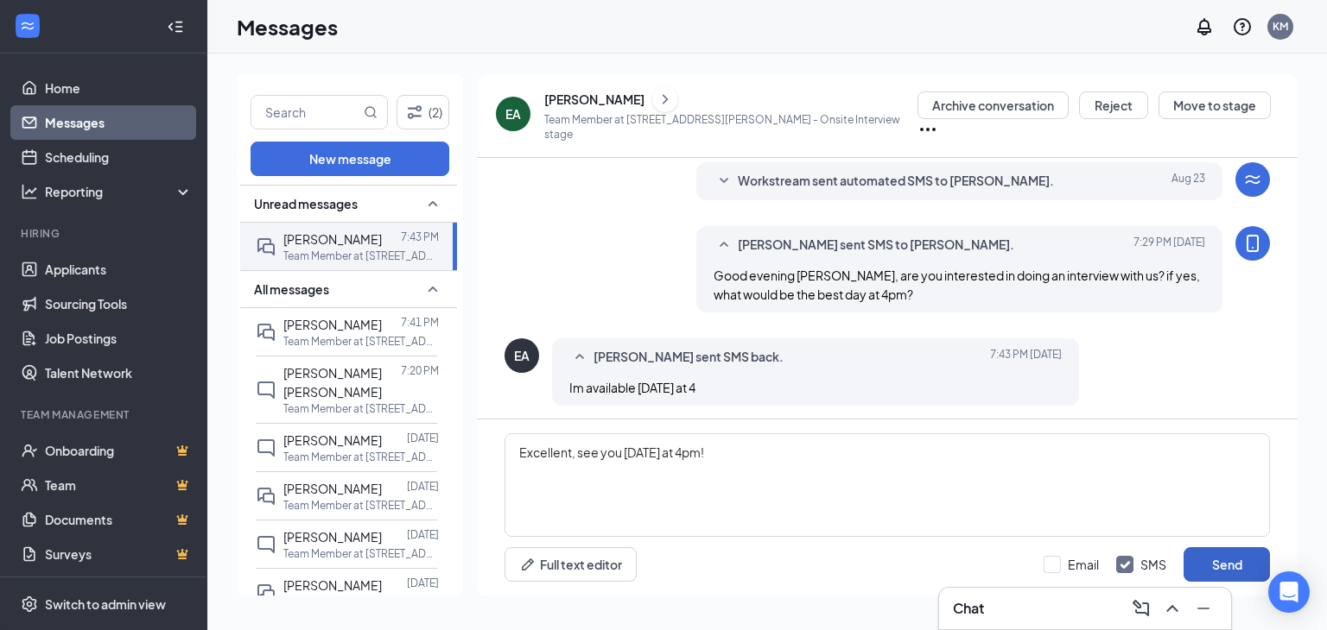
click at [1217, 567] on button "Send" at bounding box center [1226, 565] width 86 height 35
